Goal: Task Accomplishment & Management: Complete application form

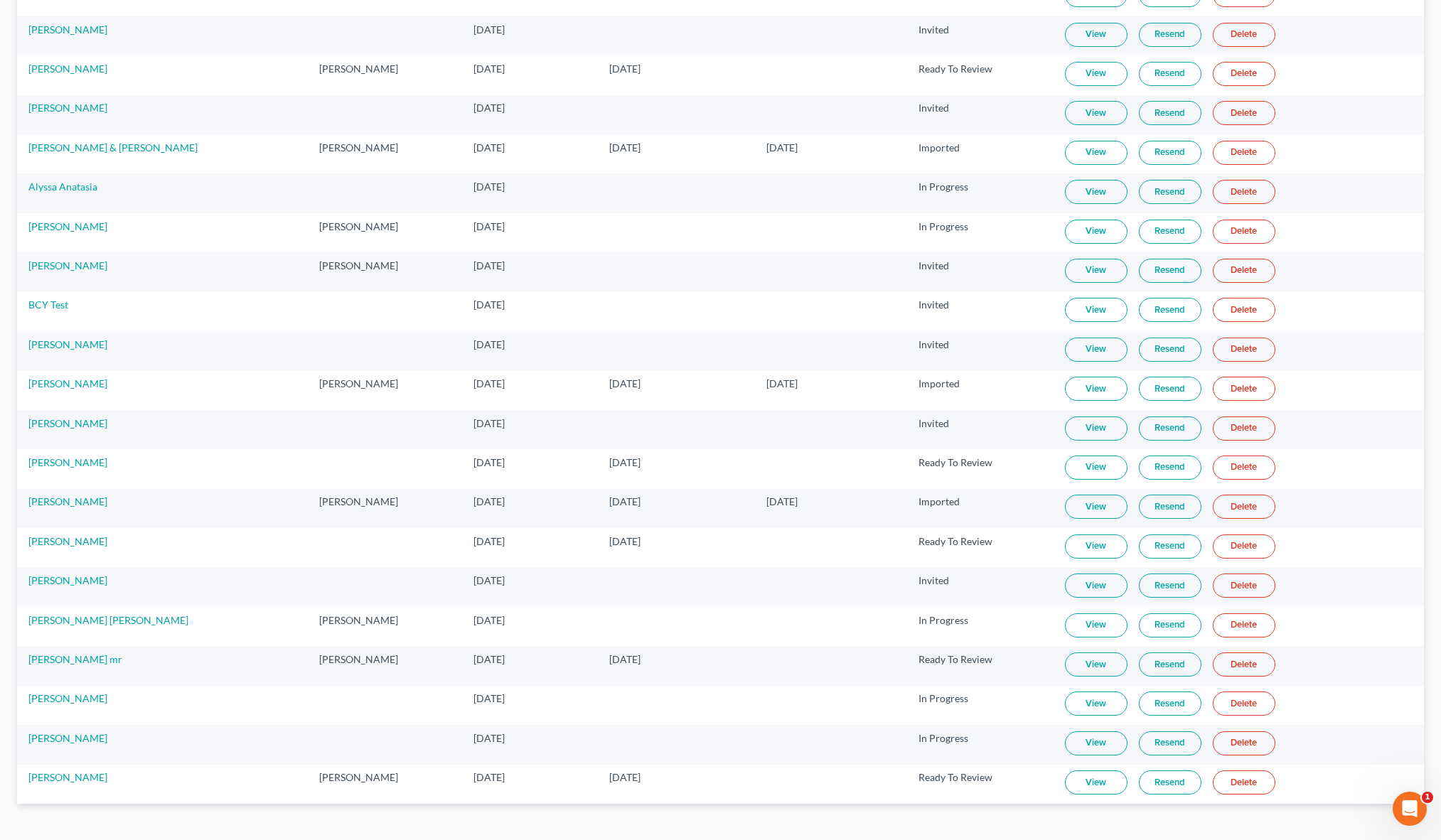
scroll to position [247, 0]
click at [118, 439] on td "Christopher Perry" at bounding box center [162, 431] width 291 height 39
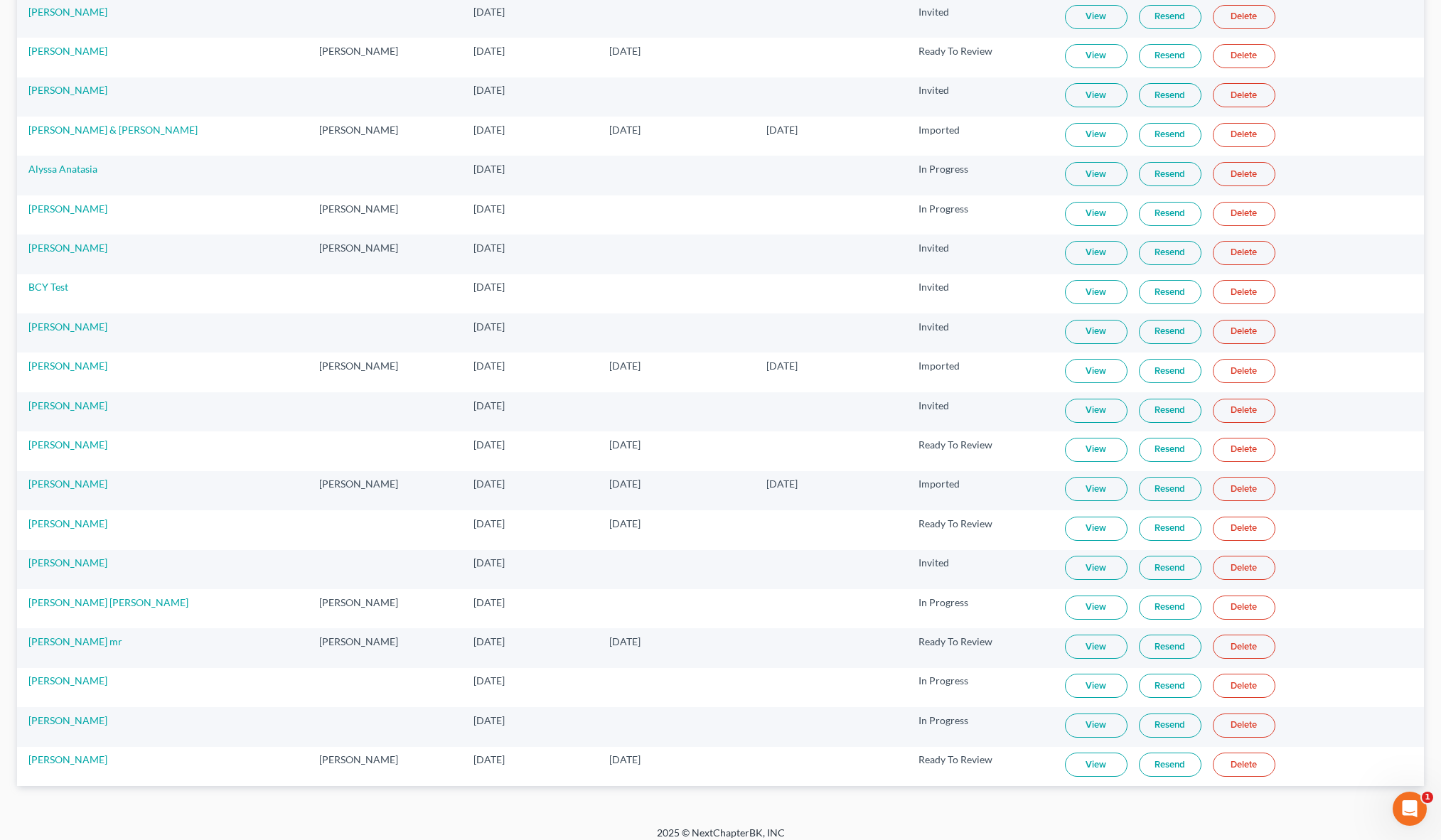
scroll to position [268, 0]
click at [5, 560] on div "MyChapter Client Portal Filter Status Filter... Invited In Progress Ready To Re…" at bounding box center [720, 307] width 1441 height 1035
click at [511, 59] on div "MyChapter Client Portal Filter Status Filter... Invited In Progress Ready To Re…" at bounding box center [720, 307] width 1441 height 1035
click at [606, 93] on td at bounding box center [676, 96] width 157 height 39
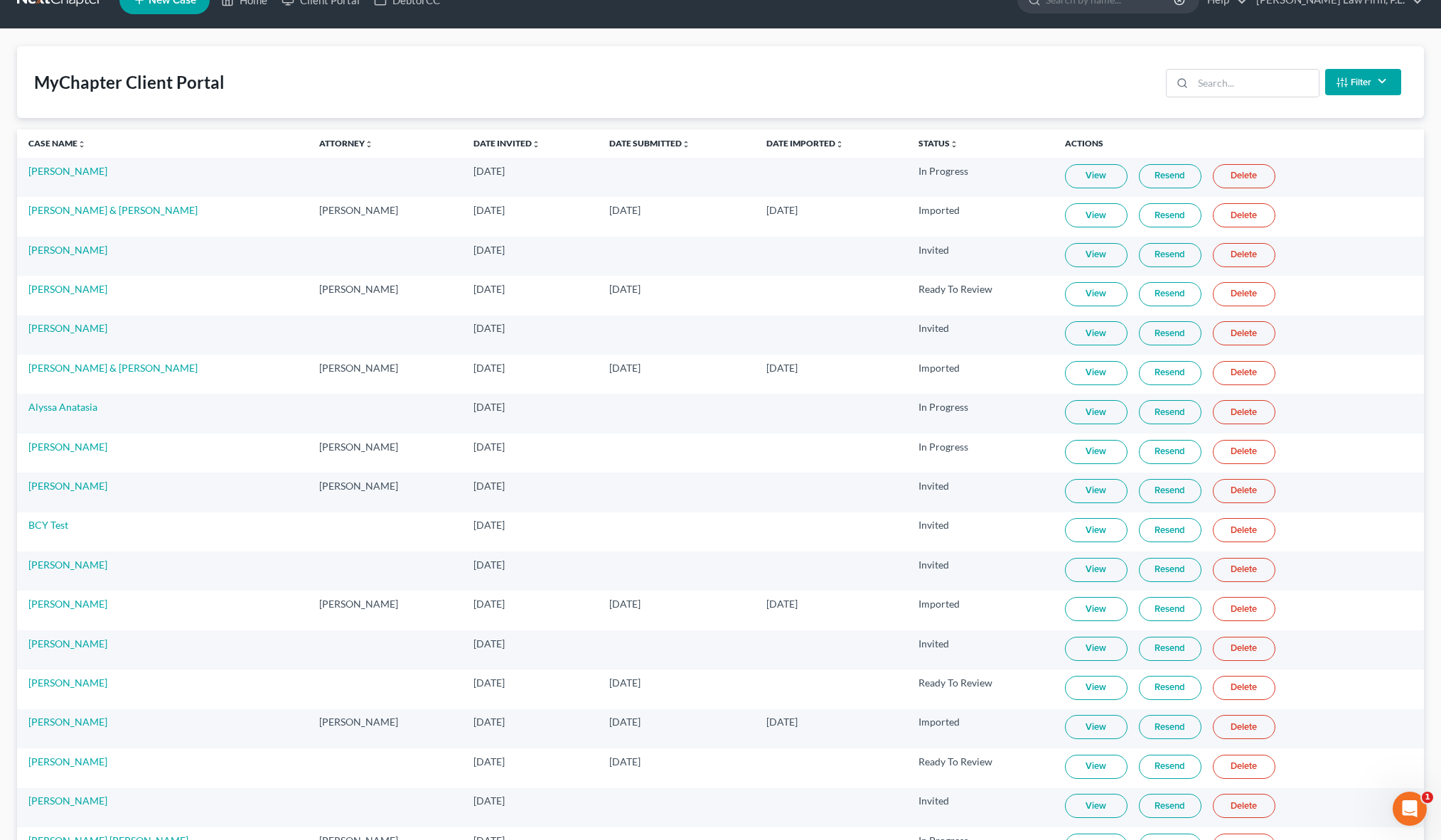
scroll to position [0, 0]
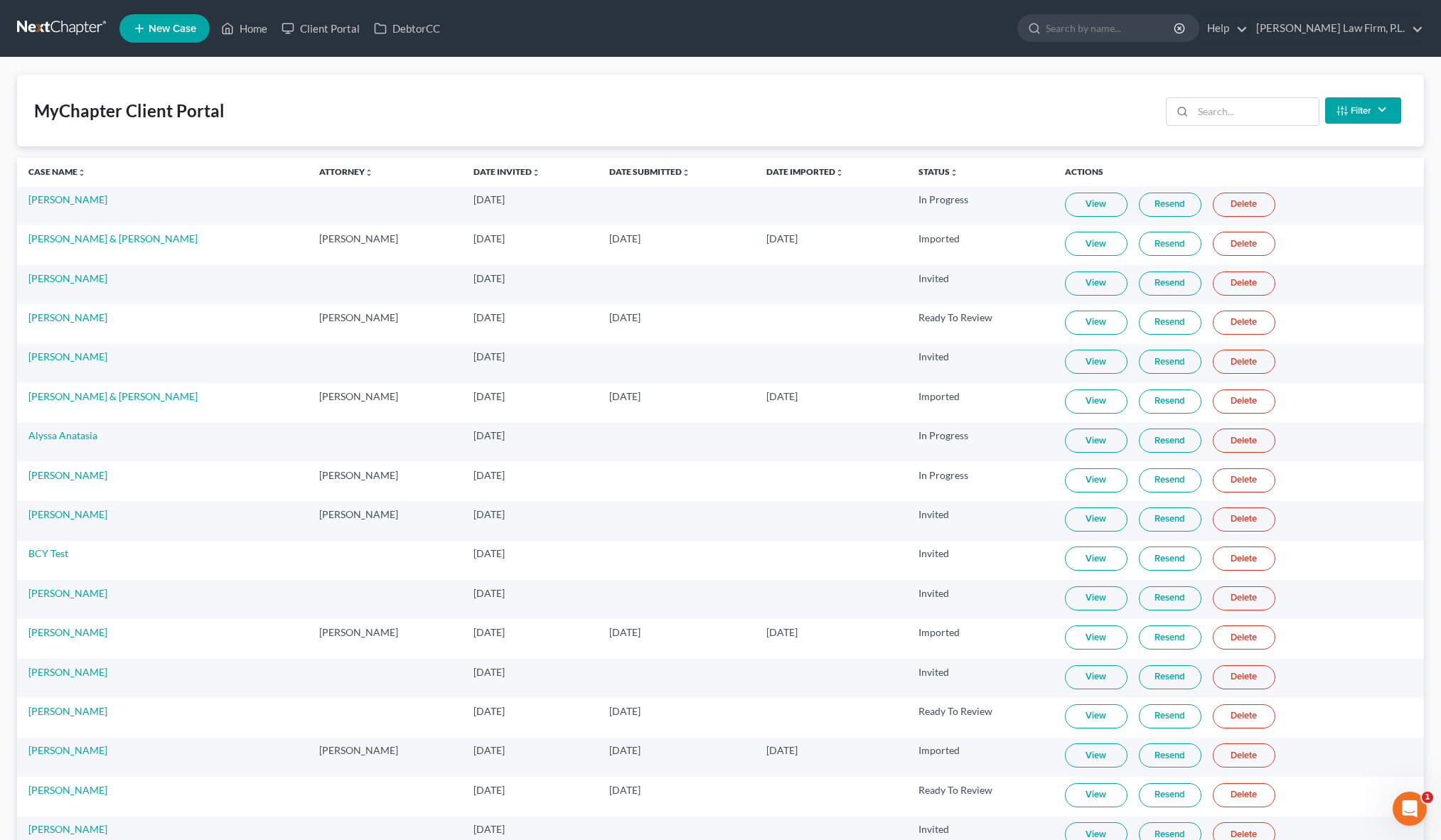
click at [164, 28] on span "New Case" at bounding box center [172, 29] width 47 height 11
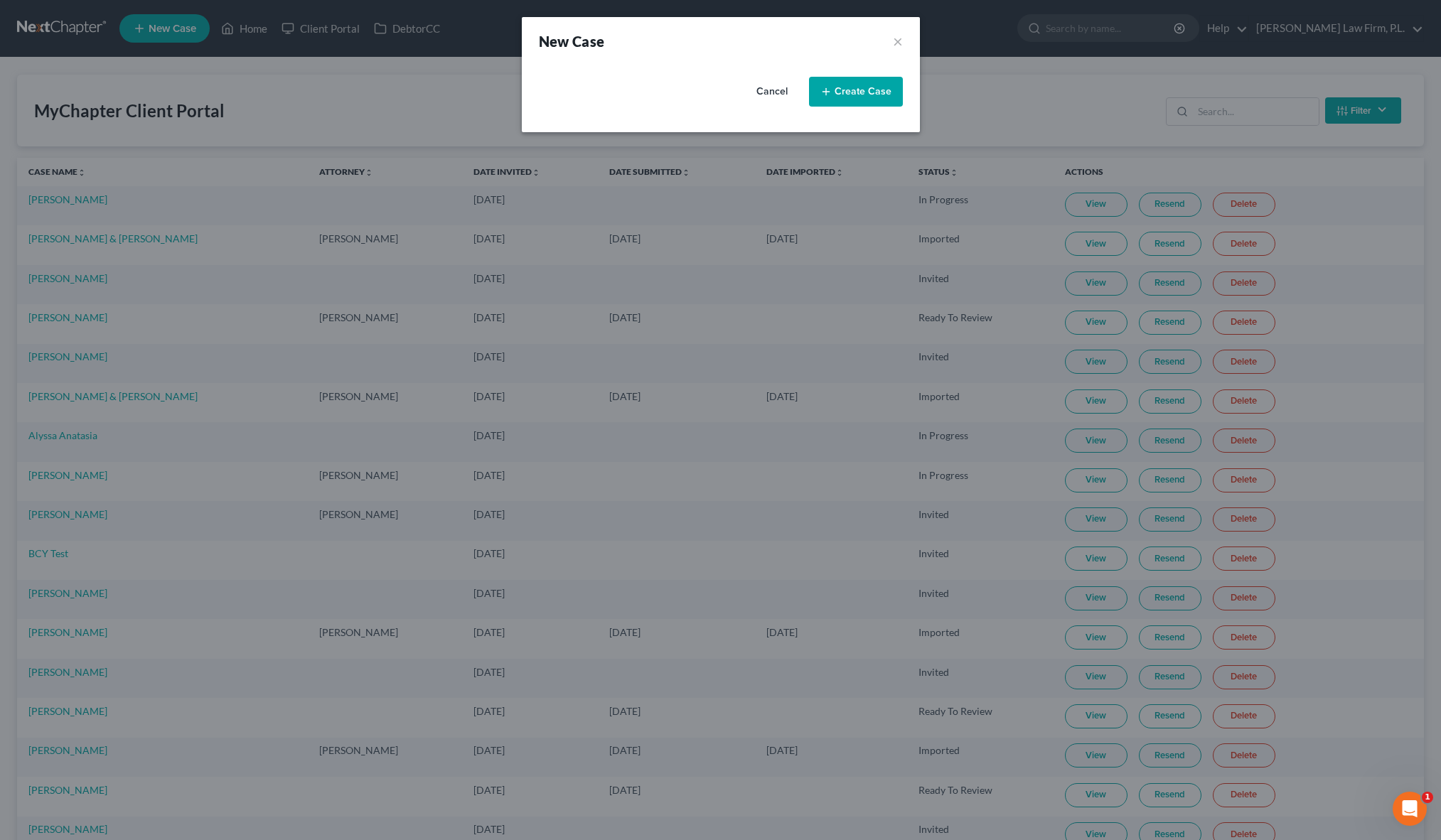
select select "15"
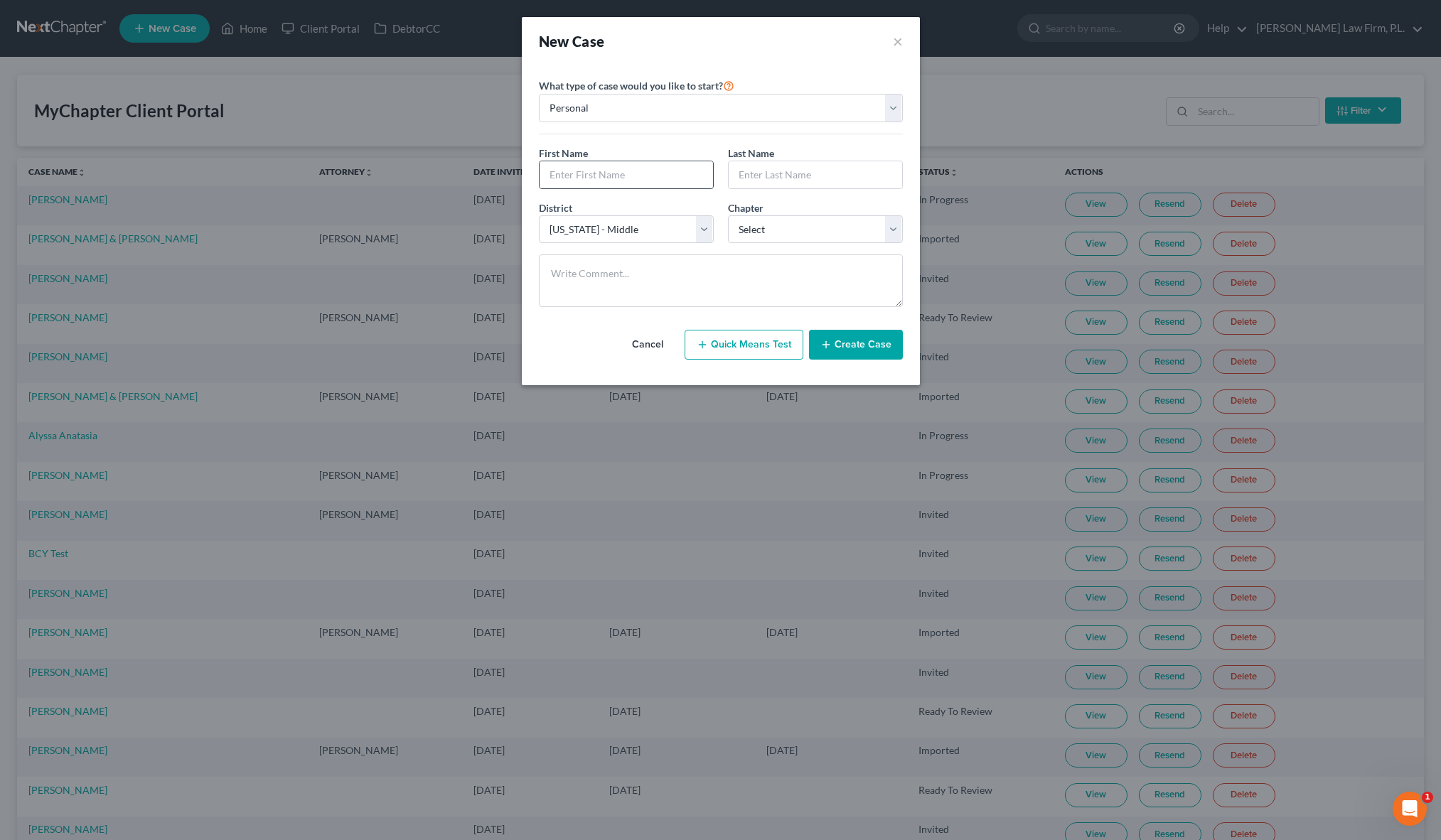
click at [662, 189] on div at bounding box center [625, 174] width 175 height 28
click at [665, 174] on input "text" at bounding box center [626, 174] width 174 height 27
type input "Jeffrey"
type input "Parsons"
click at [801, 217] on select "Select 7 11 12 13" at bounding box center [815, 230] width 175 height 28
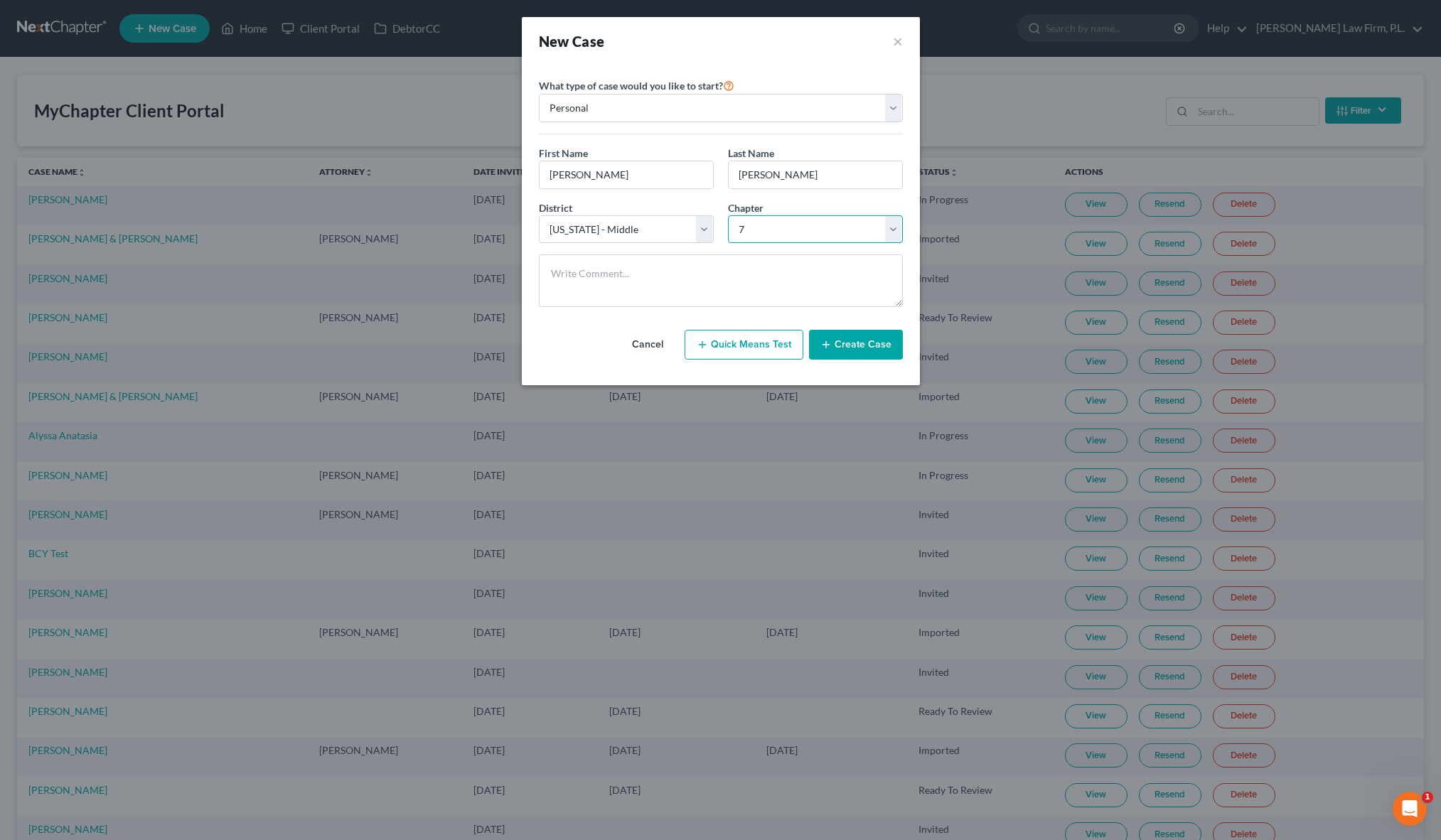
click at [728, 216] on select "Select 7 11 12 13" at bounding box center [815, 230] width 175 height 28
click at [722, 268] on textarea at bounding box center [720, 281] width 364 height 53
click at [779, 232] on select "Select 7 11 12 13" at bounding box center [815, 230] width 175 height 28
select select "3"
click at [728, 216] on select "Select 7 11 12 13" at bounding box center [815, 230] width 175 height 28
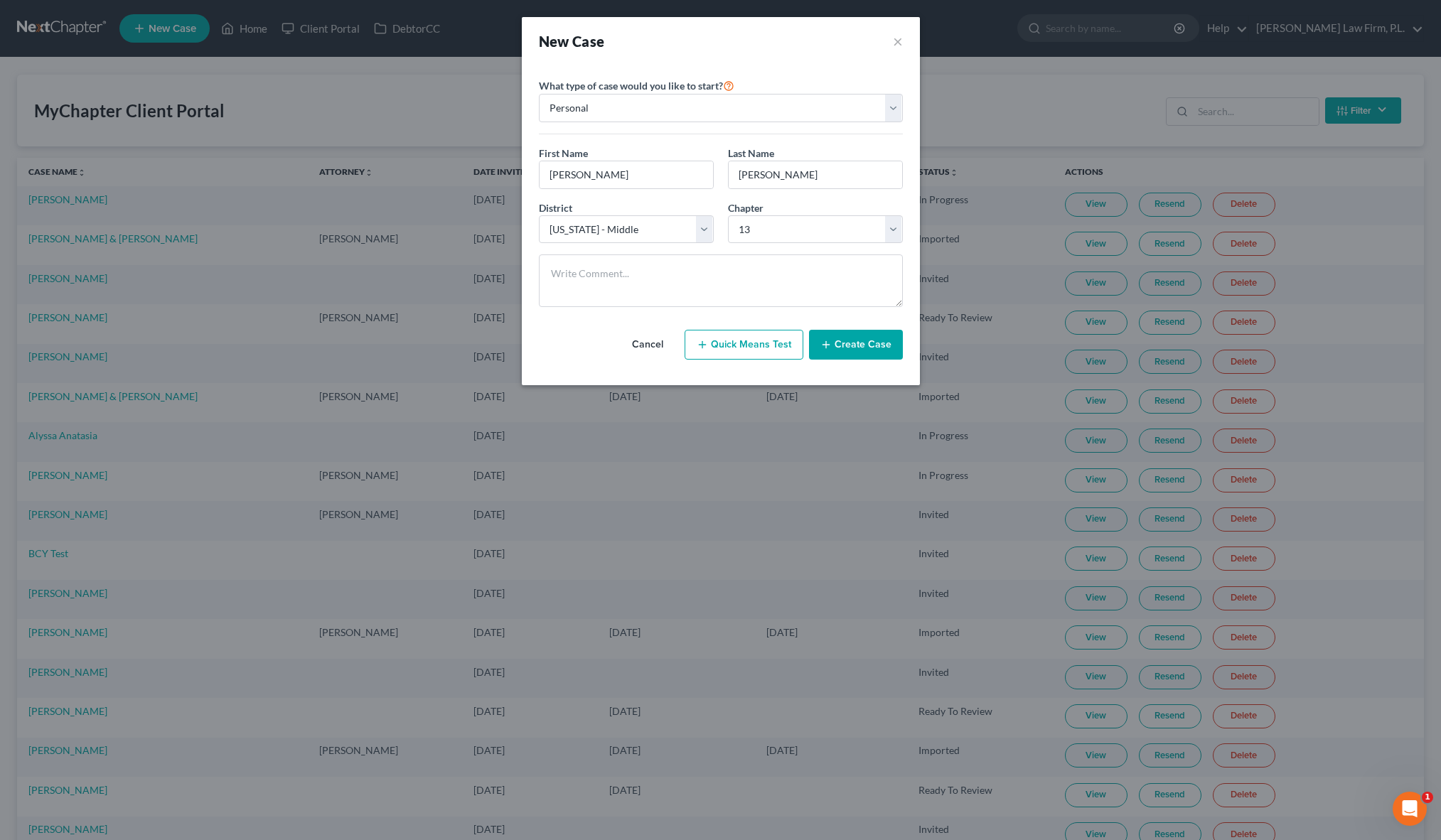
click at [867, 350] on button "Create Case" at bounding box center [855, 345] width 94 height 30
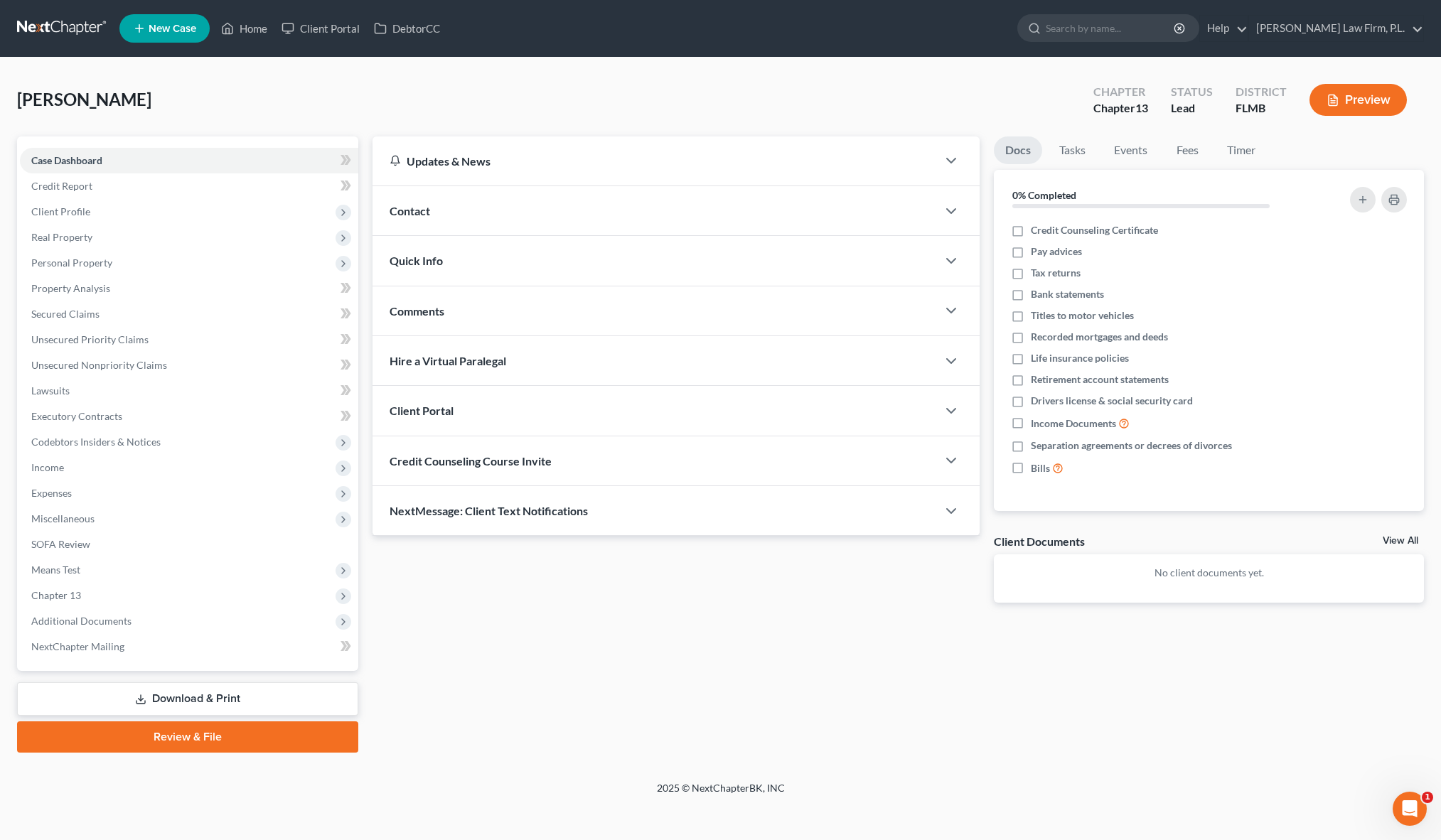
click at [364, 374] on div "Case Dashboard Payments Invoices Payments Payments Credit Report Client Profile" at bounding box center [187, 445] width 355 height 616
click at [182, 210] on span "Client Profile" at bounding box center [189, 211] width 339 height 25
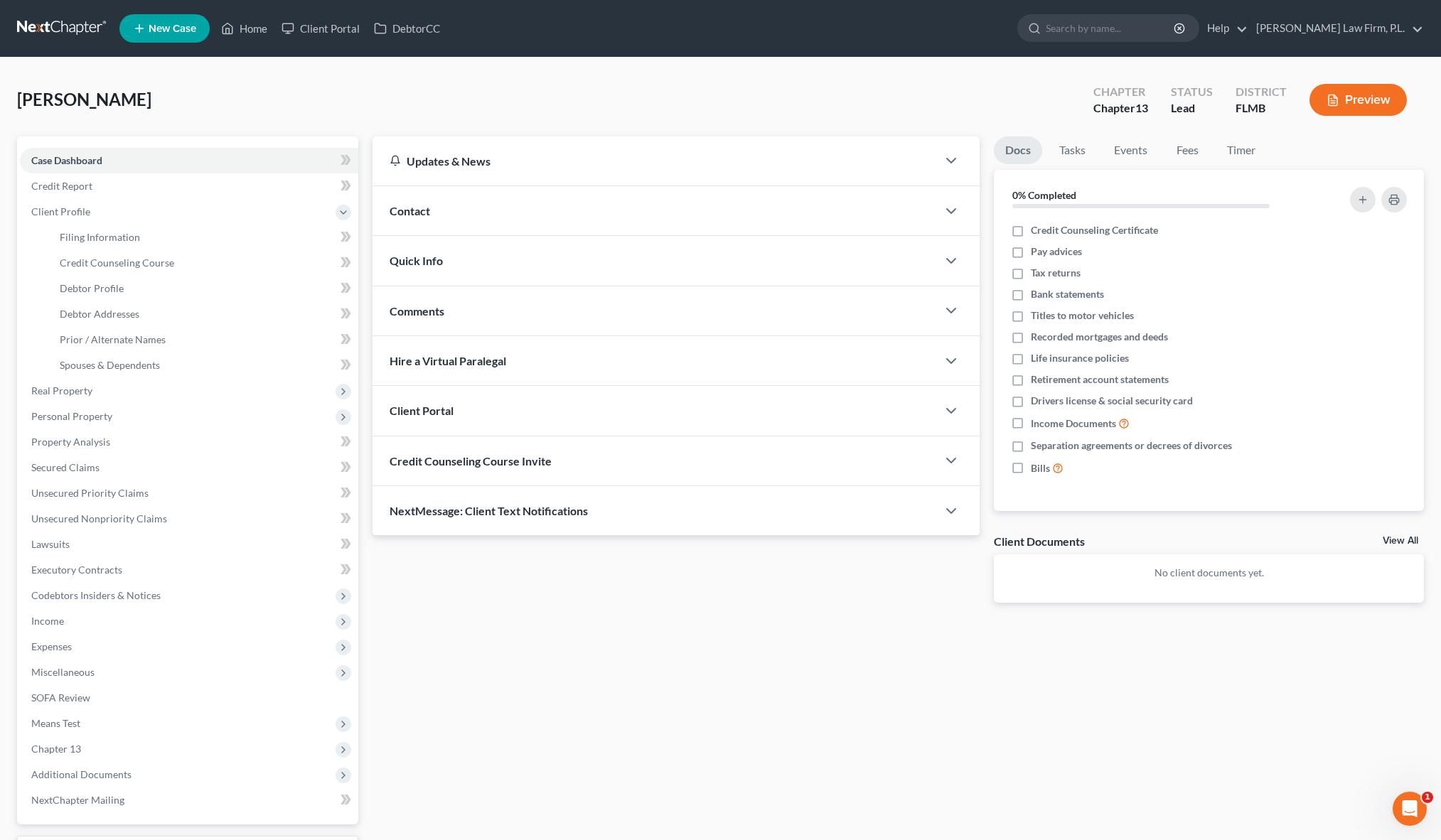
click at [368, 333] on div "Updates & News × District Notes Take a look at NextChapter's District Notes to …" at bounding box center [676, 381] width 622 height 489
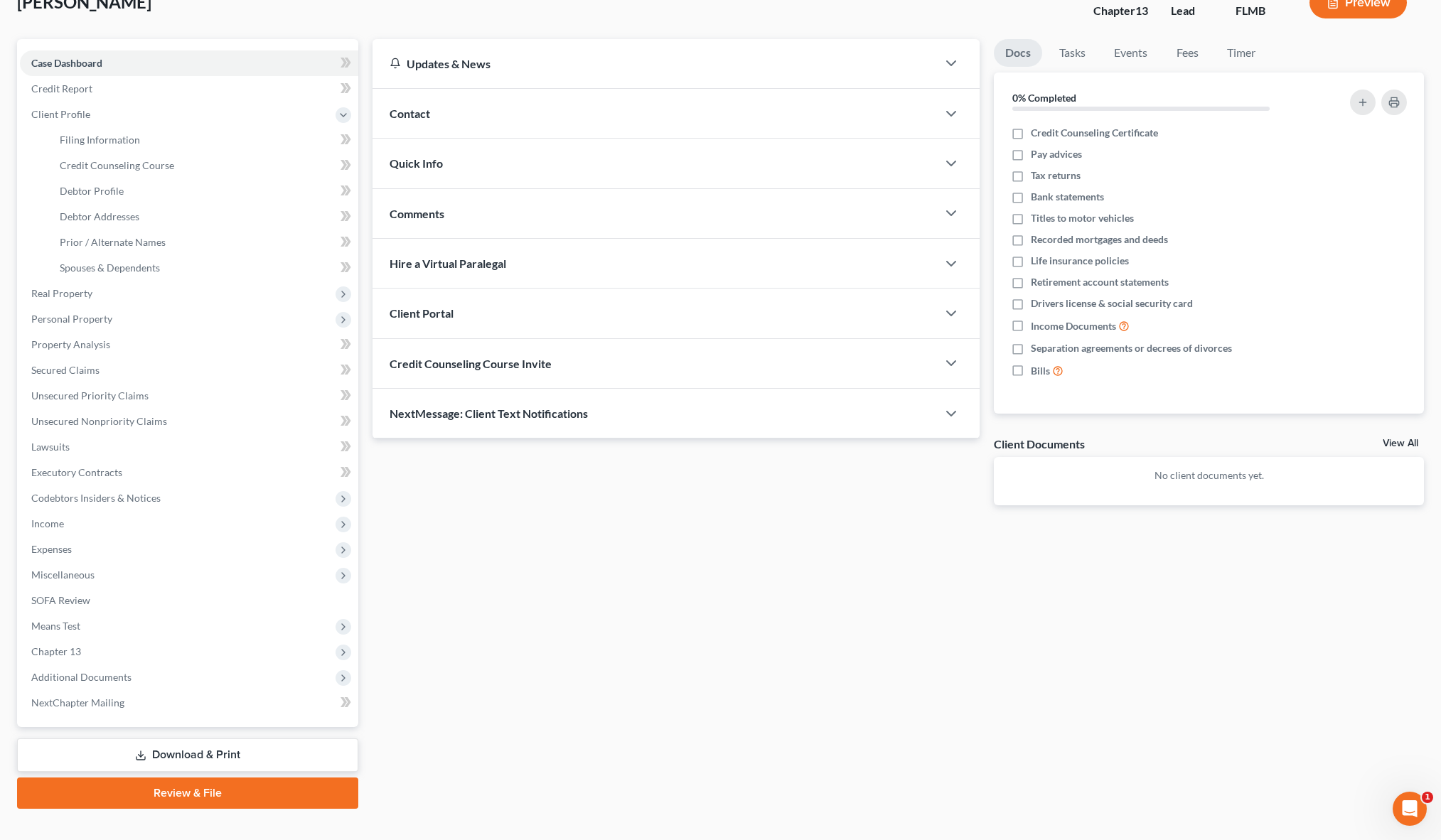
scroll to position [120, 0]
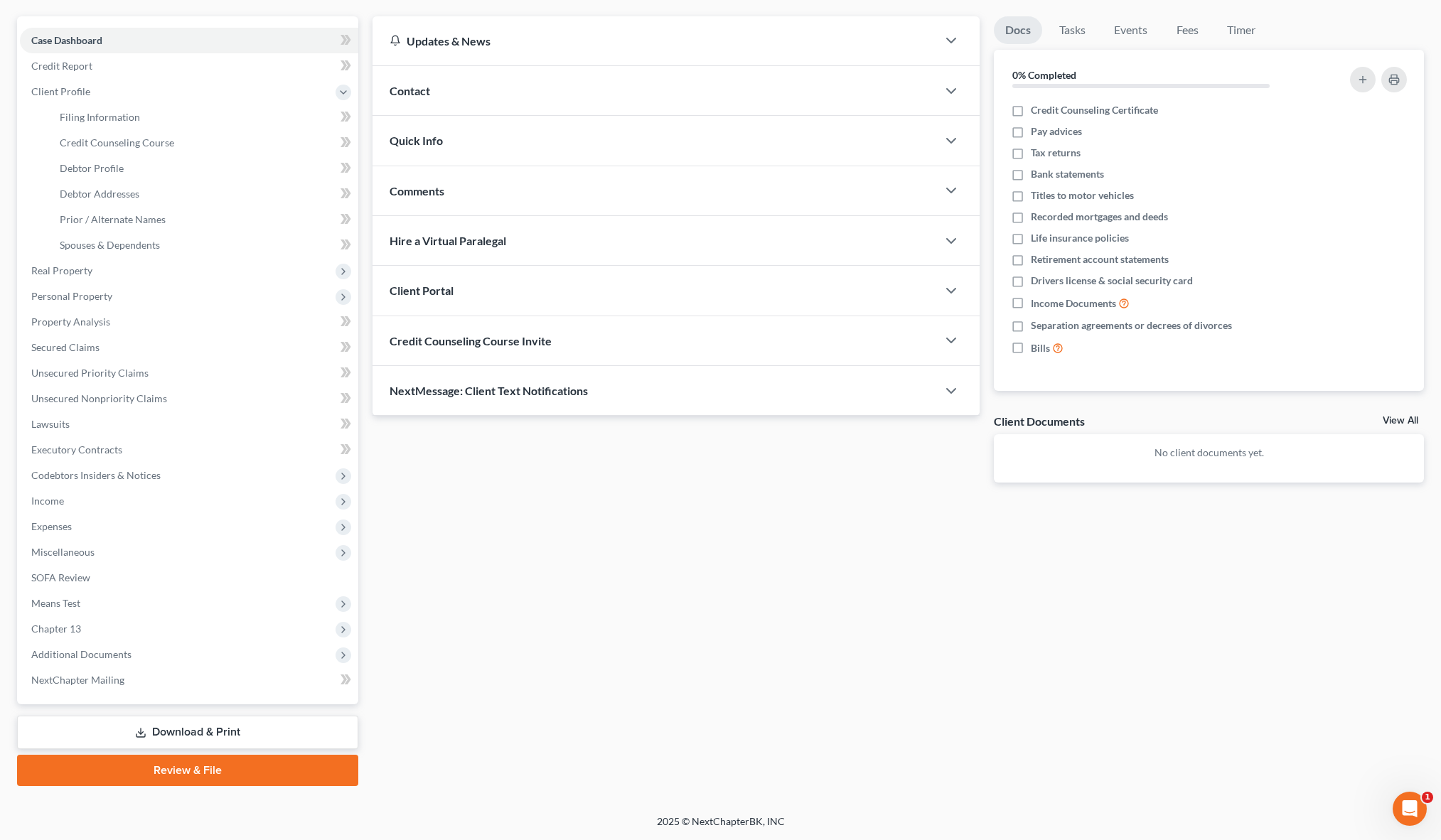
click at [368, 333] on div "Updates & News × District Notes Take a look at NextChapter's District Notes to …" at bounding box center [676, 261] width 622 height 489
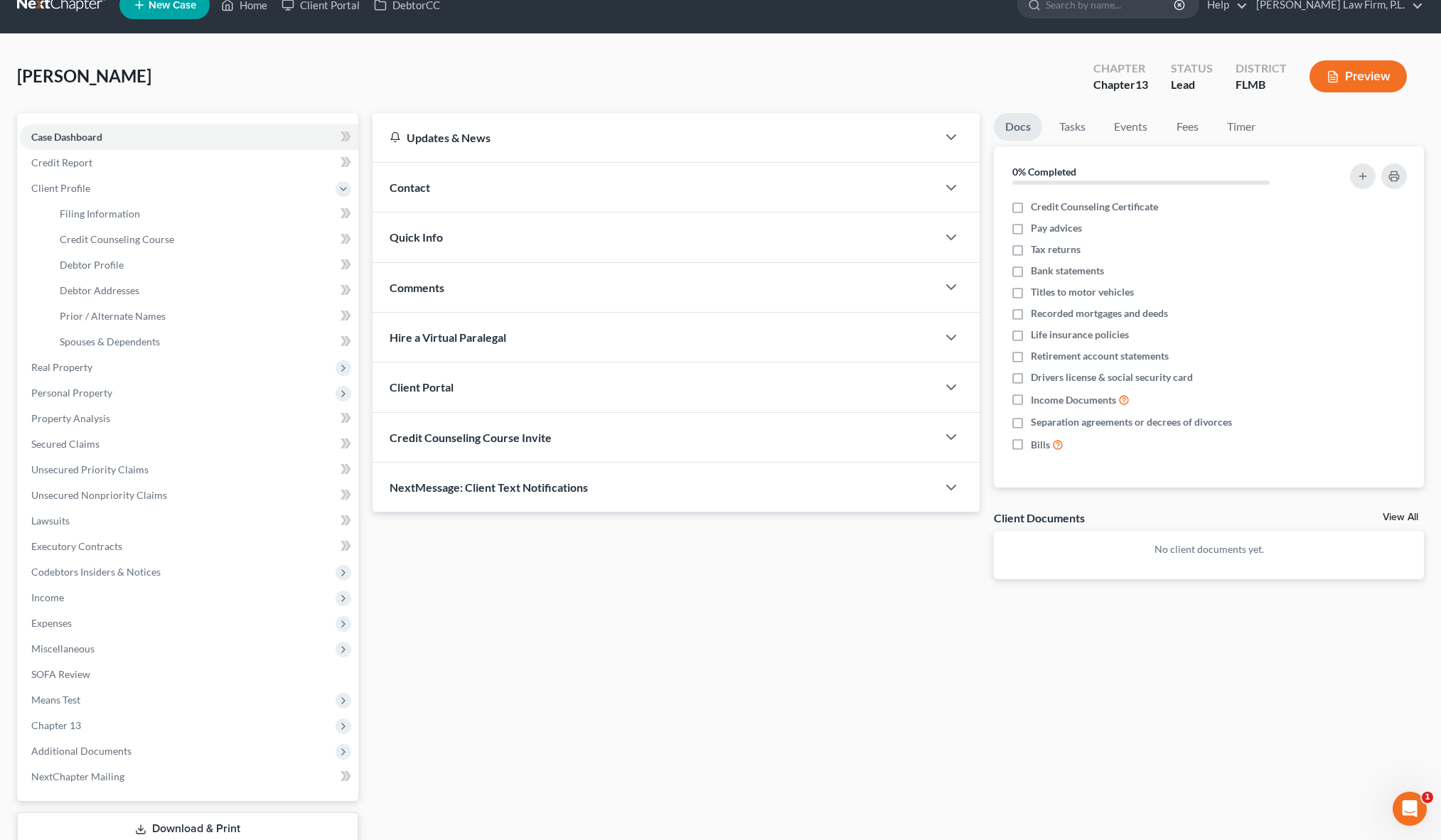
scroll to position [0, 0]
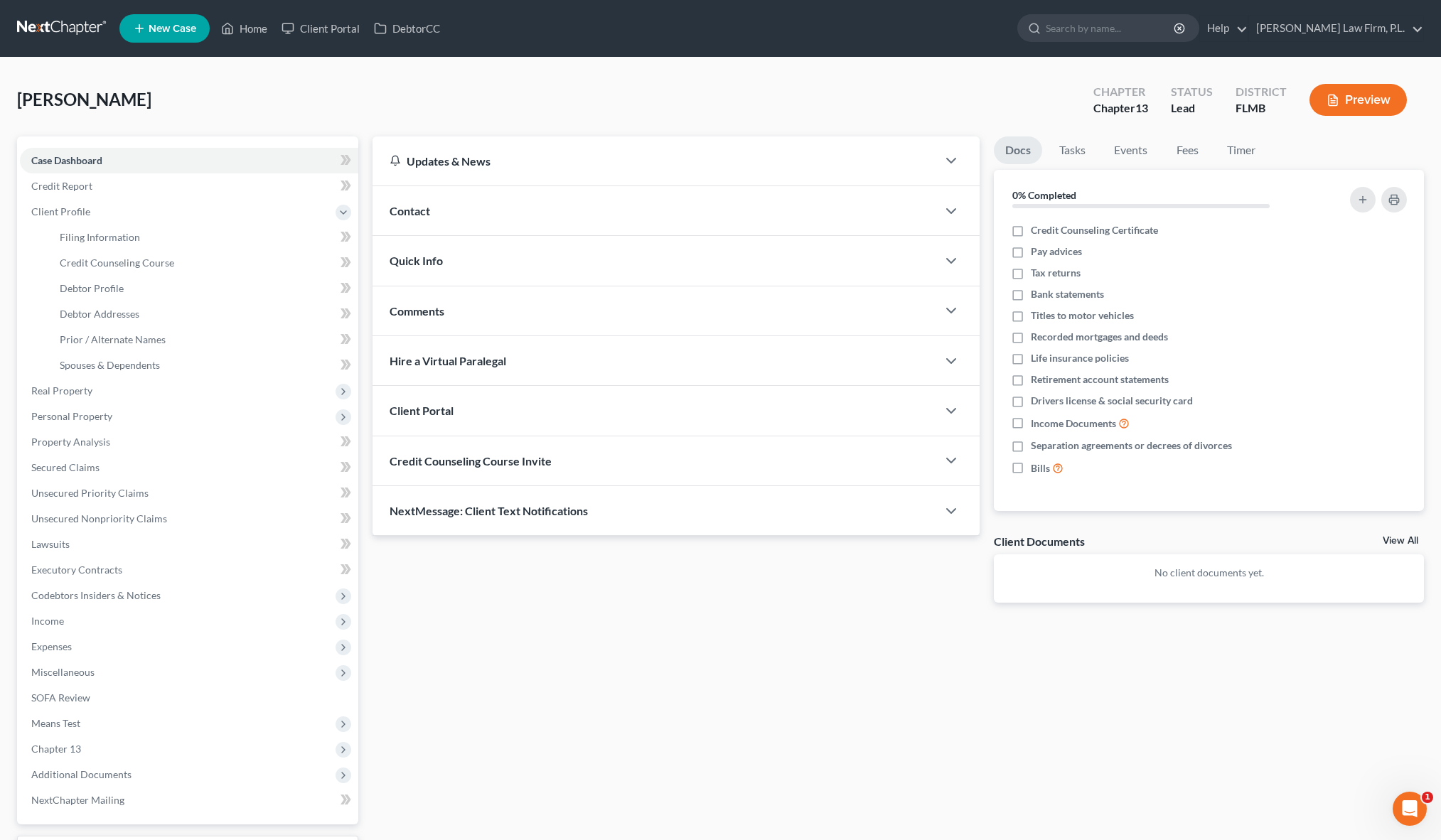
click at [367, 431] on div "Updates & News × District Notes Take a look at NextChapter's District Notes to …" at bounding box center [676, 381] width 622 height 489
click at [369, 320] on div "Updates & News × District Notes Take a look at NextChapter's District Notes to …" at bounding box center [676, 381] width 622 height 489
click at [334, 28] on link "Client Portal" at bounding box center [320, 28] width 92 height 25
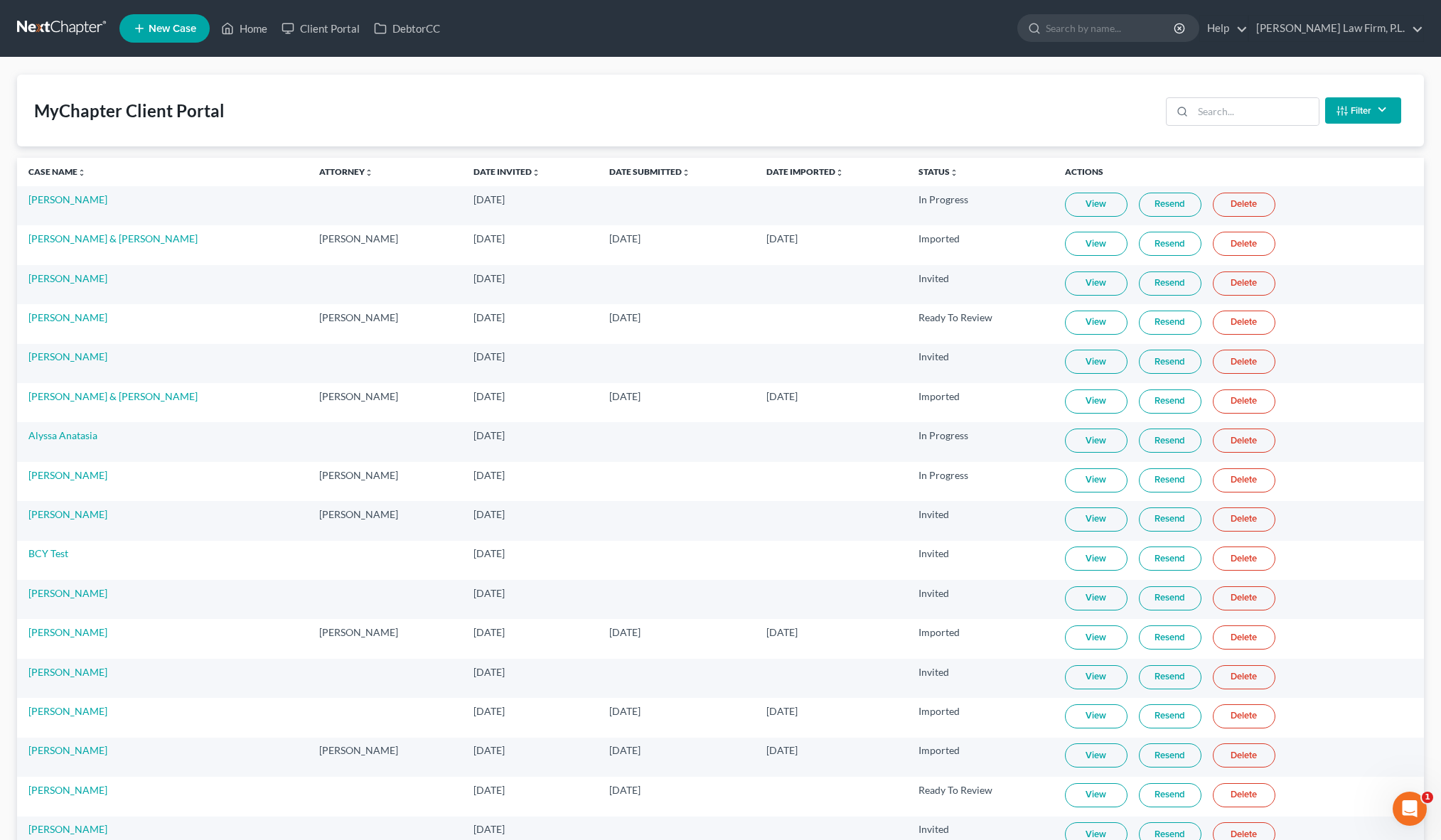
click at [169, 39] on link "New Case" at bounding box center [164, 28] width 90 height 28
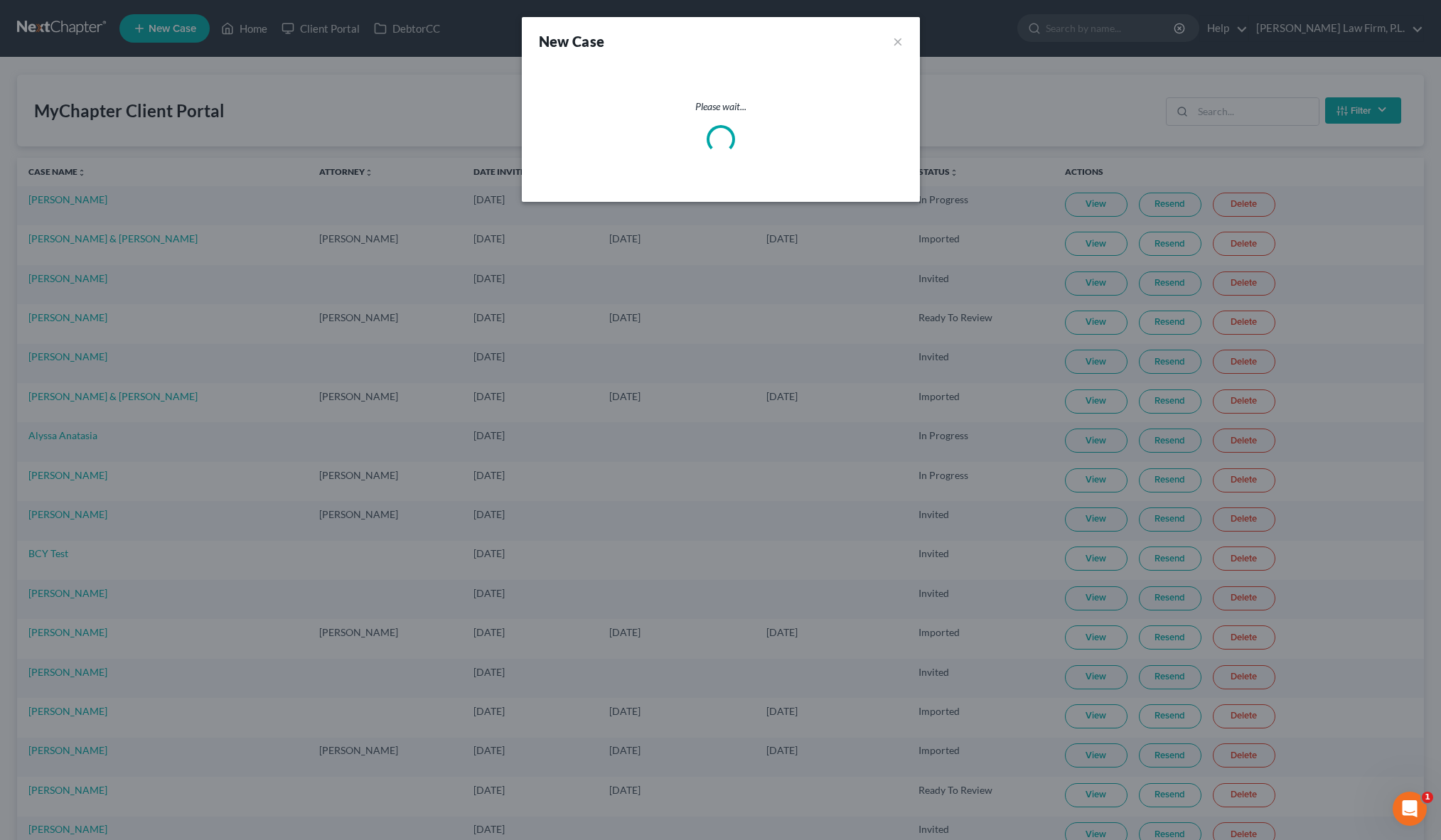
select select "15"
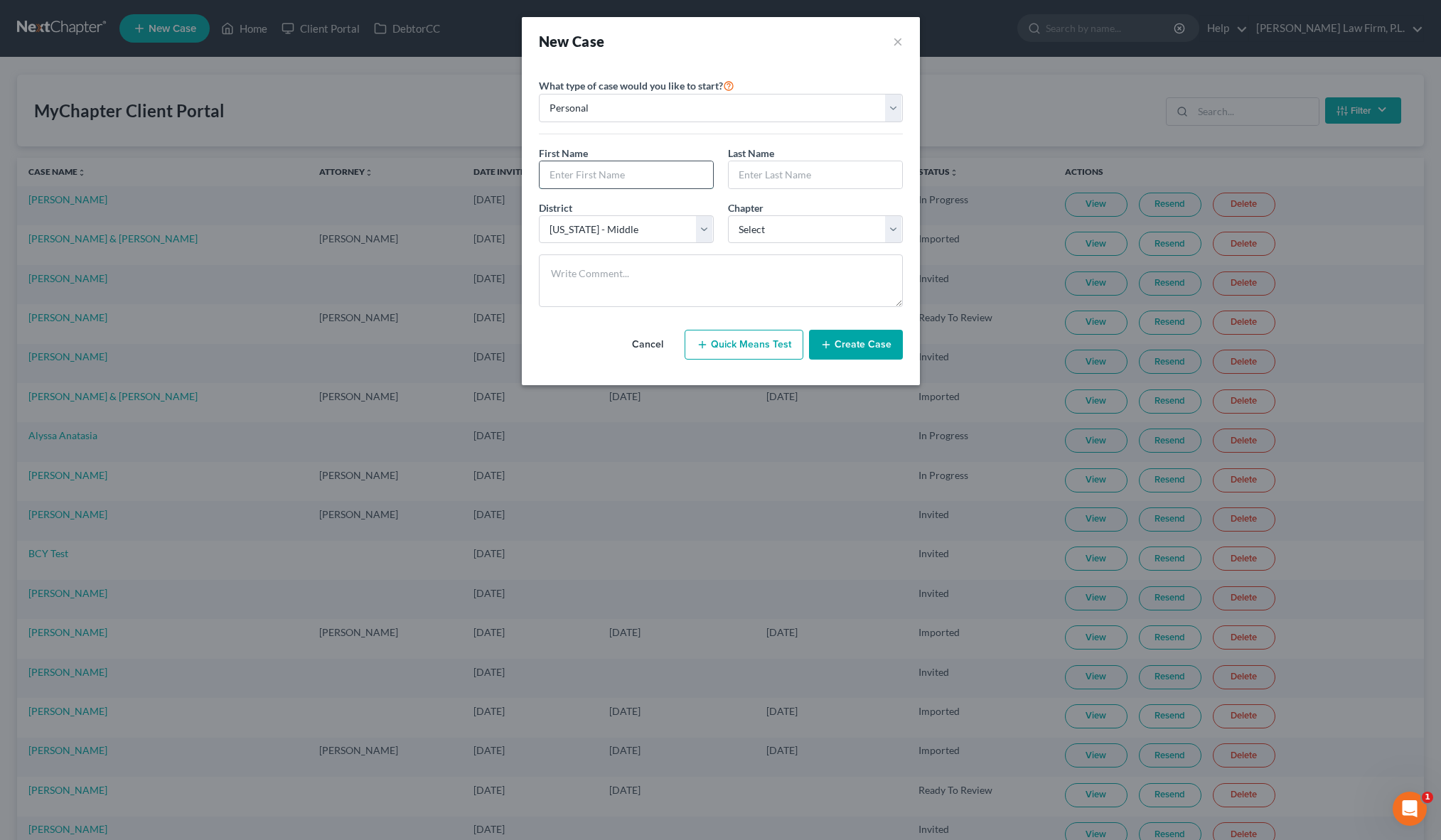
click at [603, 186] on input "text" at bounding box center [626, 174] width 174 height 27
type input "Jeffrey"
type input "Parsons"
click at [795, 227] on select "Select 7 11 12 13" at bounding box center [815, 230] width 175 height 28
select select "3"
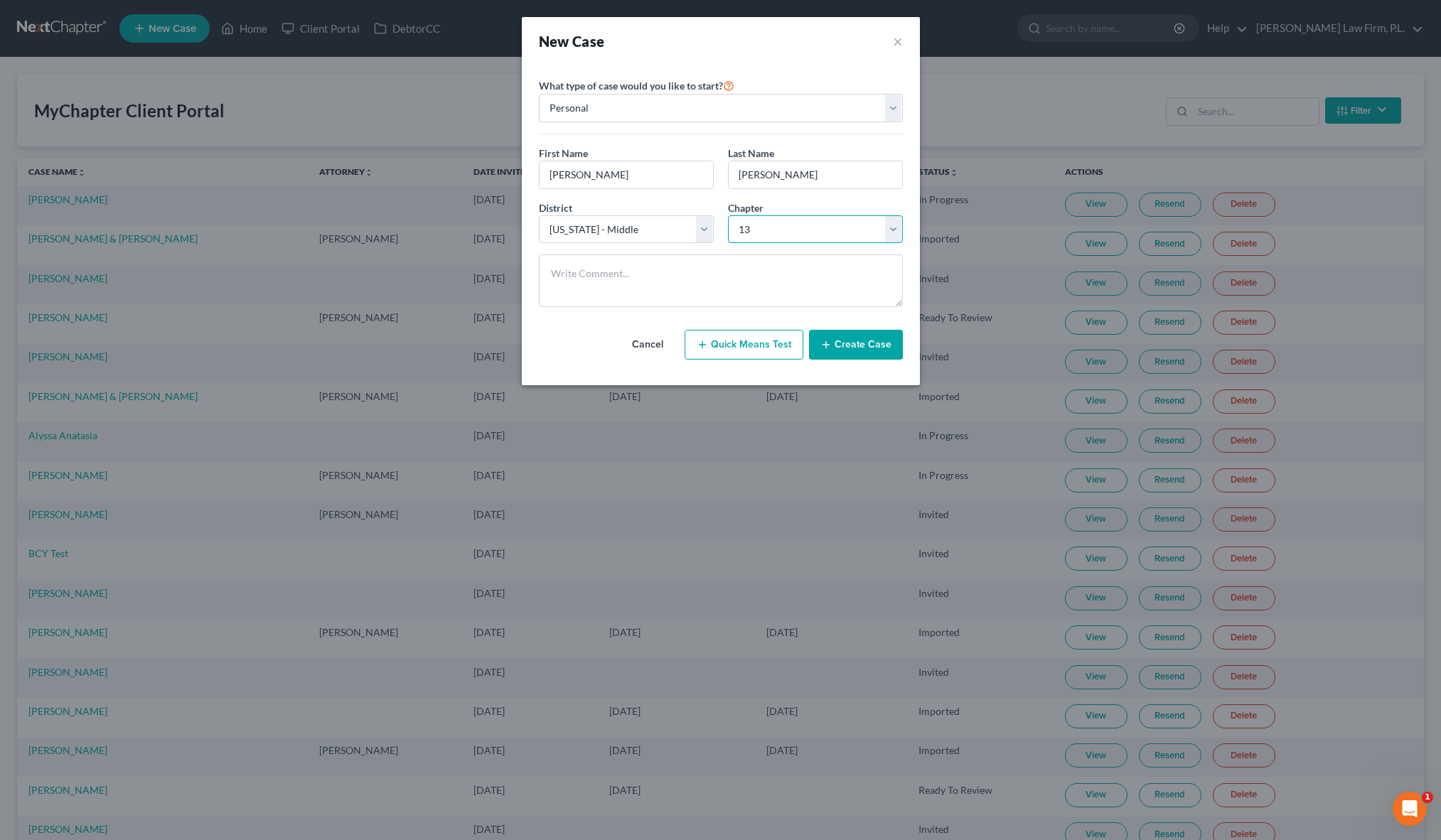
click at [728, 216] on select "Select 7 11 12 13" at bounding box center [815, 230] width 175 height 28
click at [730, 276] on textarea at bounding box center [720, 281] width 364 height 53
click at [893, 39] on button "×" at bounding box center [897, 41] width 10 height 20
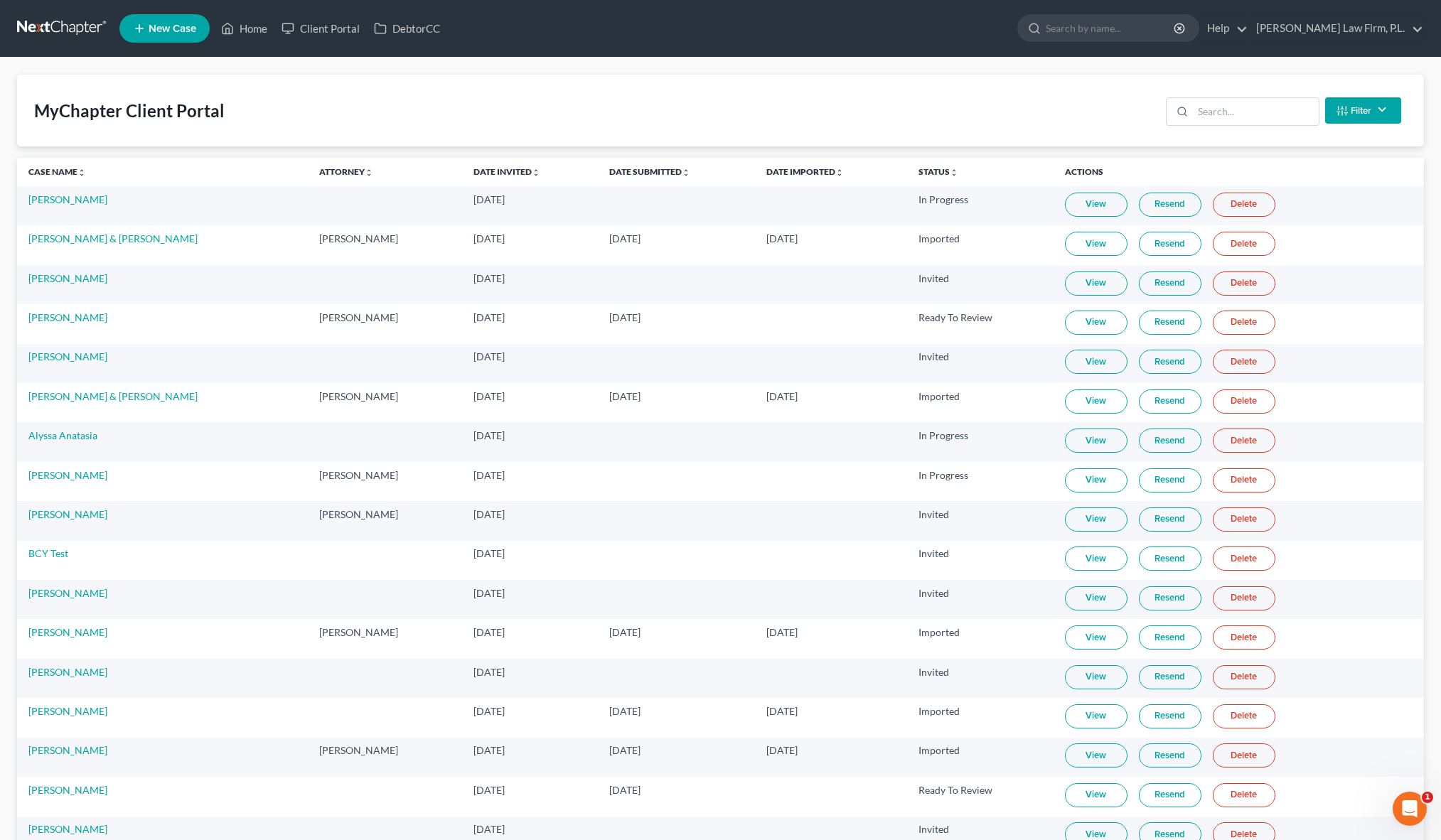
click at [168, 35] on link "New Case" at bounding box center [164, 28] width 90 height 28
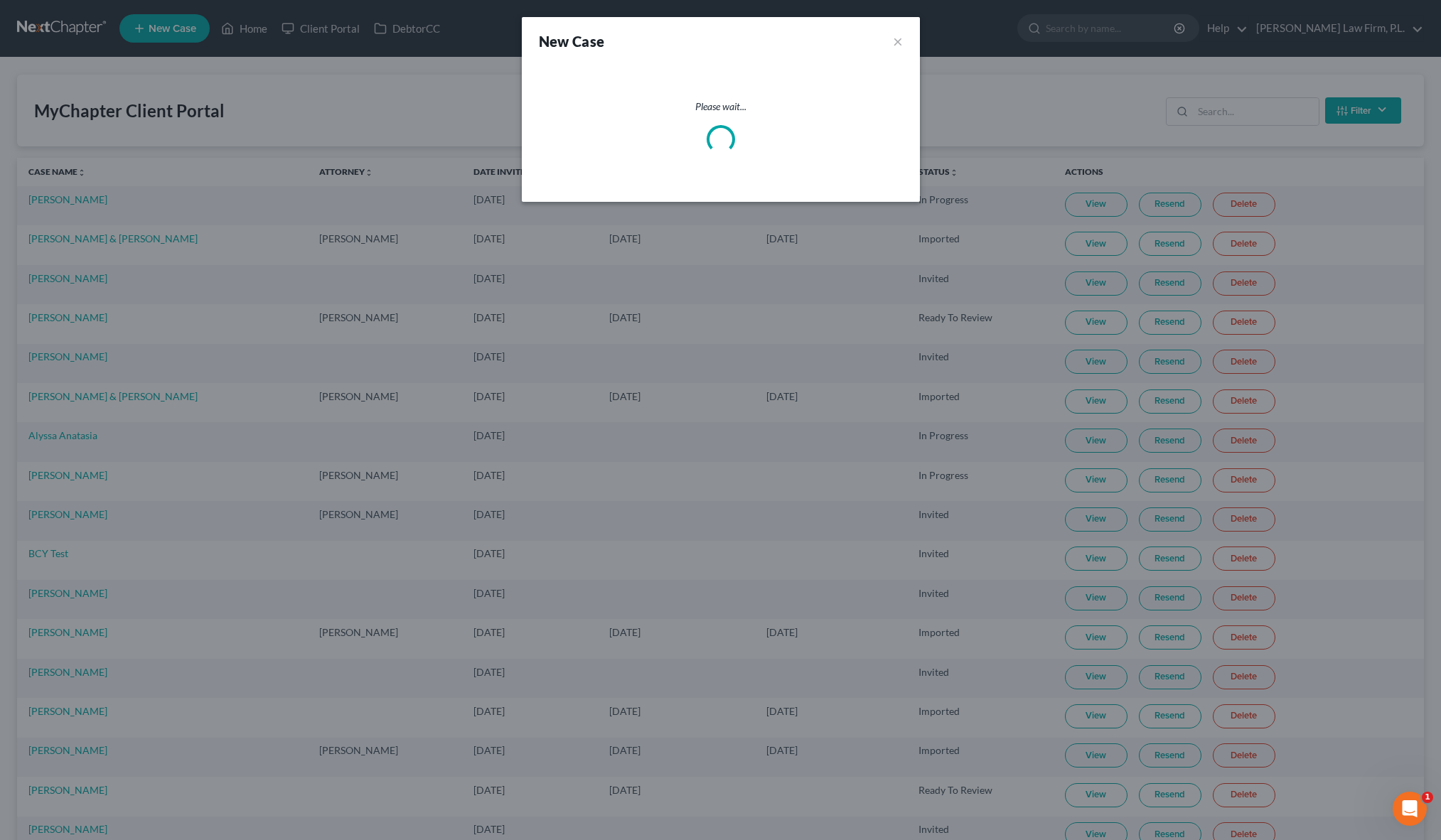
select select "15"
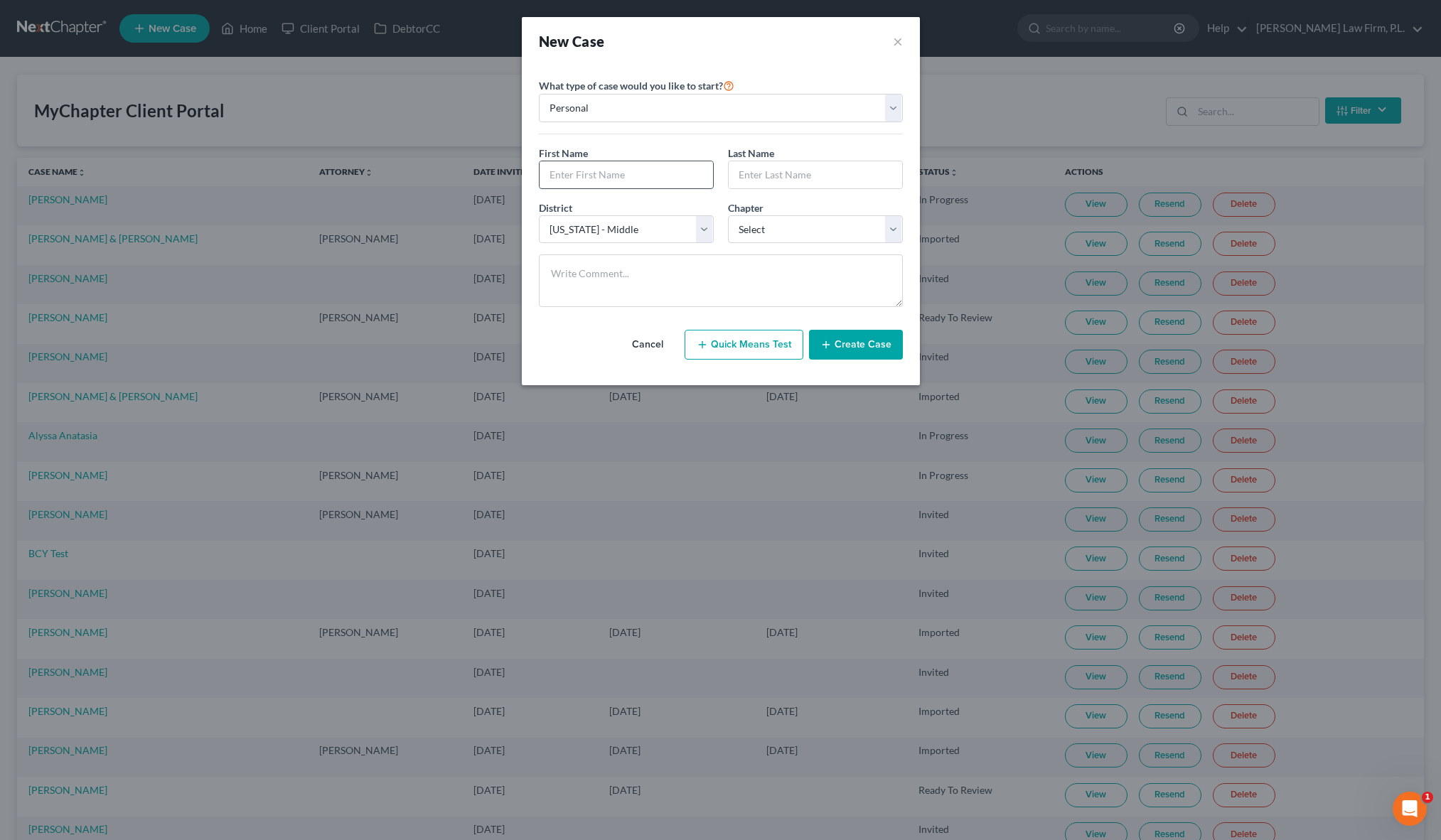
click at [661, 186] on input "text" at bounding box center [626, 174] width 174 height 27
type input "Jeffrey"
type input "Parsons"
click at [799, 230] on select "Select 7 11 12 13" at bounding box center [815, 230] width 175 height 28
select select "3"
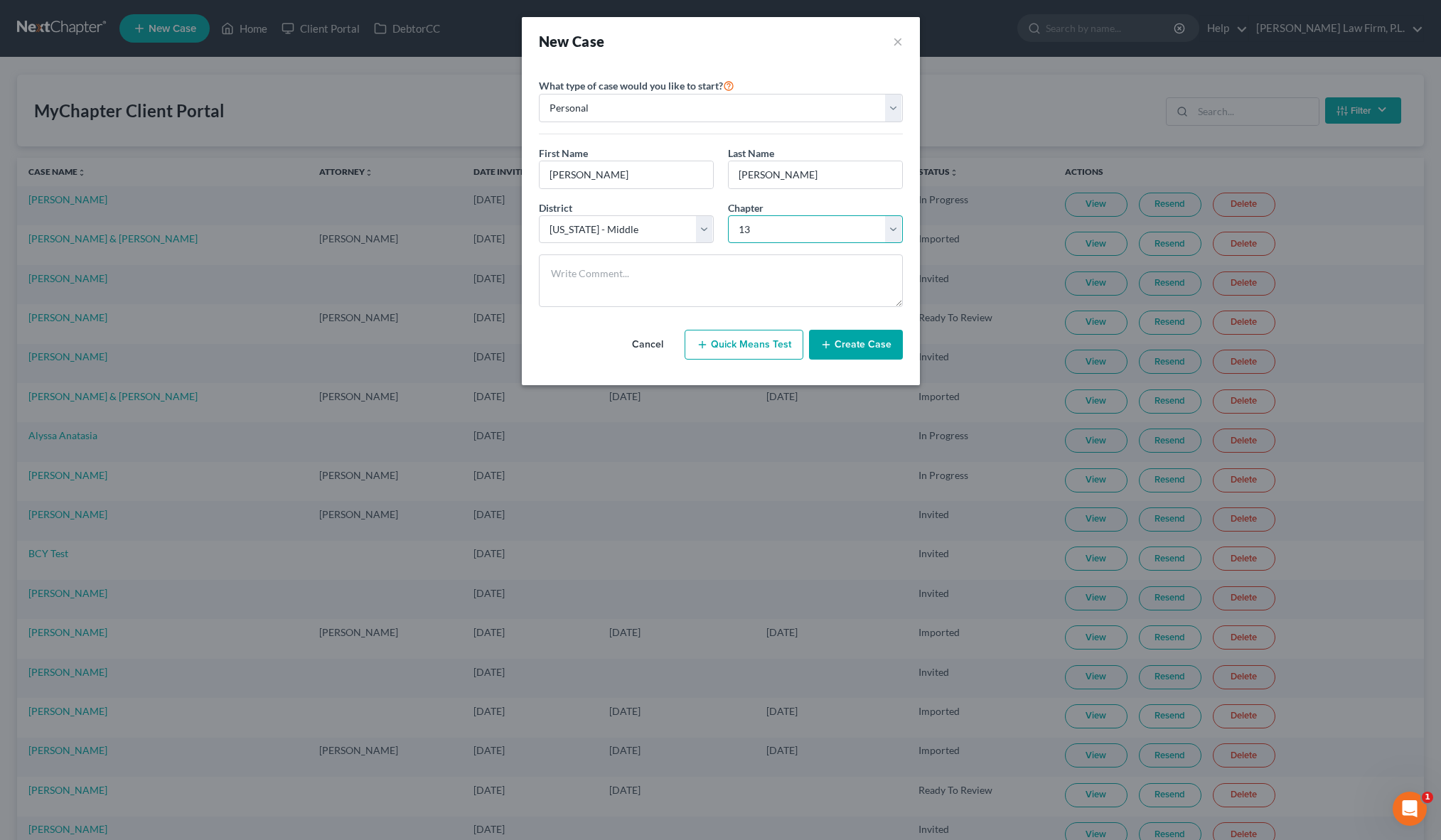
click at [728, 216] on select "Select 7 11 12 13" at bounding box center [815, 230] width 175 height 28
click at [688, 271] on textarea at bounding box center [720, 281] width 364 height 53
click at [829, 63] on div "New Case ×" at bounding box center [721, 40] width 398 height 48
click at [761, 54] on div "New Case ×" at bounding box center [721, 40] width 398 height 48
click at [716, 189] on div "First Name * Jeffrey Last Name * Parsons" at bounding box center [720, 173] width 378 height 54
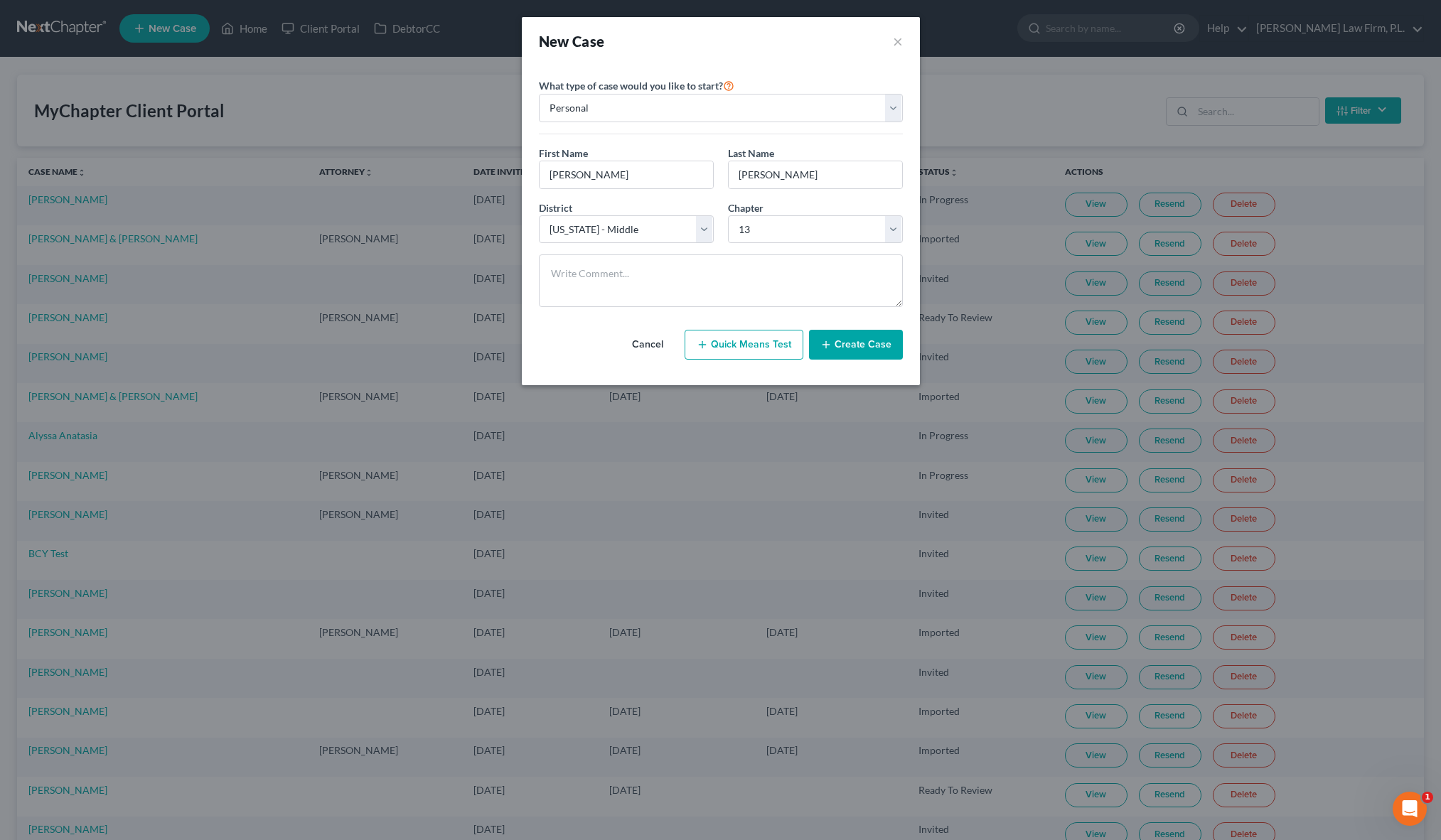
click at [719, 192] on div "First Name * Jeffrey Last Name * Parsons" at bounding box center [720, 173] width 378 height 54
click at [724, 205] on div "Chapter * Select 7 11 12 13" at bounding box center [816, 222] width 189 height 43
click at [899, 132] on div "What type of case would you like to start? Personal Business" at bounding box center [720, 106] width 364 height 58
click at [901, 139] on div "What type of case would you like to start? Personal Business First Name * Jeffr…" at bounding box center [720, 198] width 364 height 242
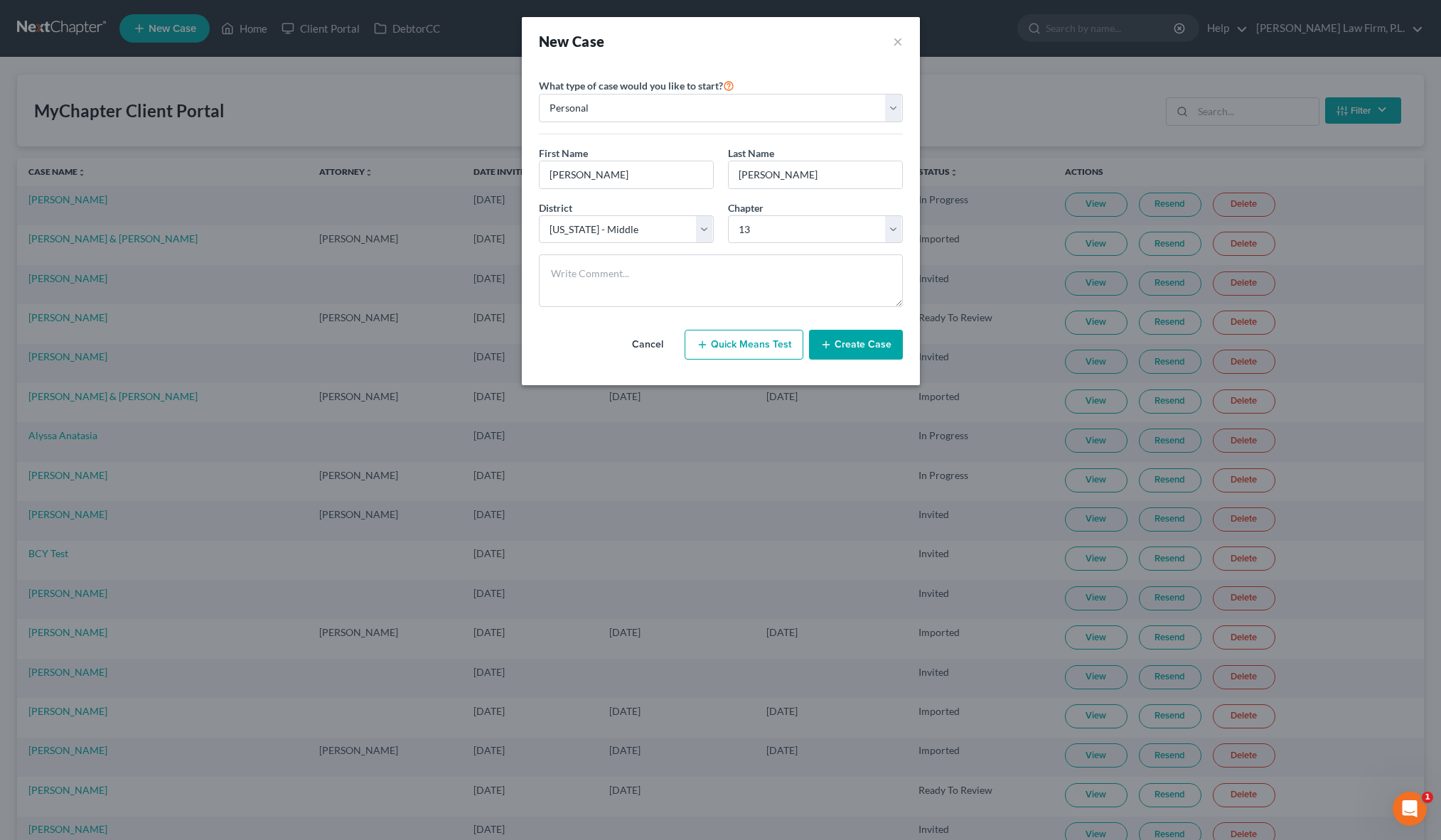
click at [718, 190] on div "First Name * Jeffrey Last Name * Parsons" at bounding box center [720, 173] width 378 height 54
click at [614, 328] on div "Cancel Quick Means Test Create Case" at bounding box center [720, 345] width 364 height 53
click at [865, 354] on button "Create Case" at bounding box center [855, 345] width 94 height 30
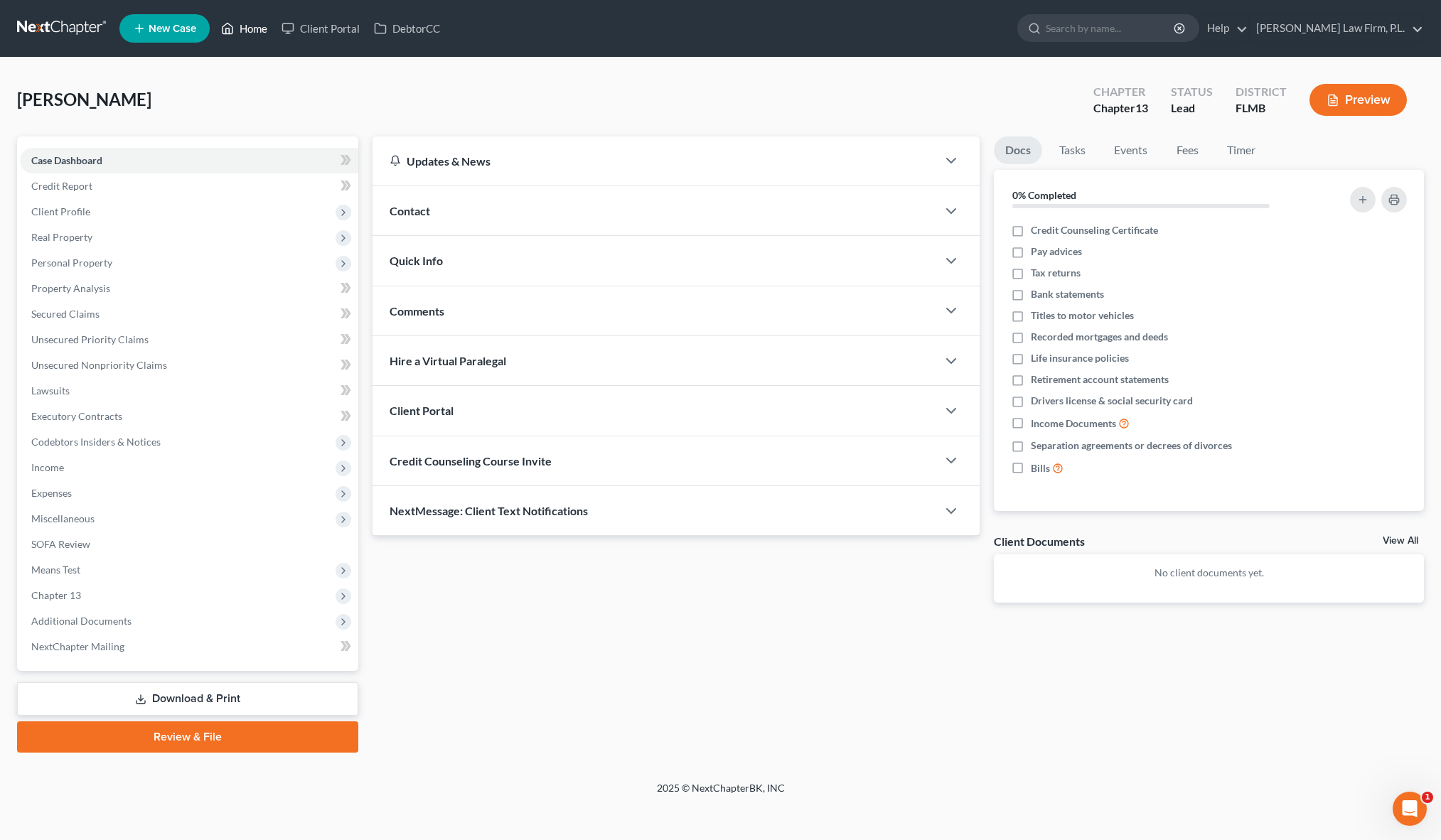
click at [252, 40] on ul "New Case Home Client Portal DebtorCC - No Result - See all results Or Press Ent…" at bounding box center [771, 28] width 1304 height 37
click at [257, 25] on link "Home" at bounding box center [244, 28] width 61 height 25
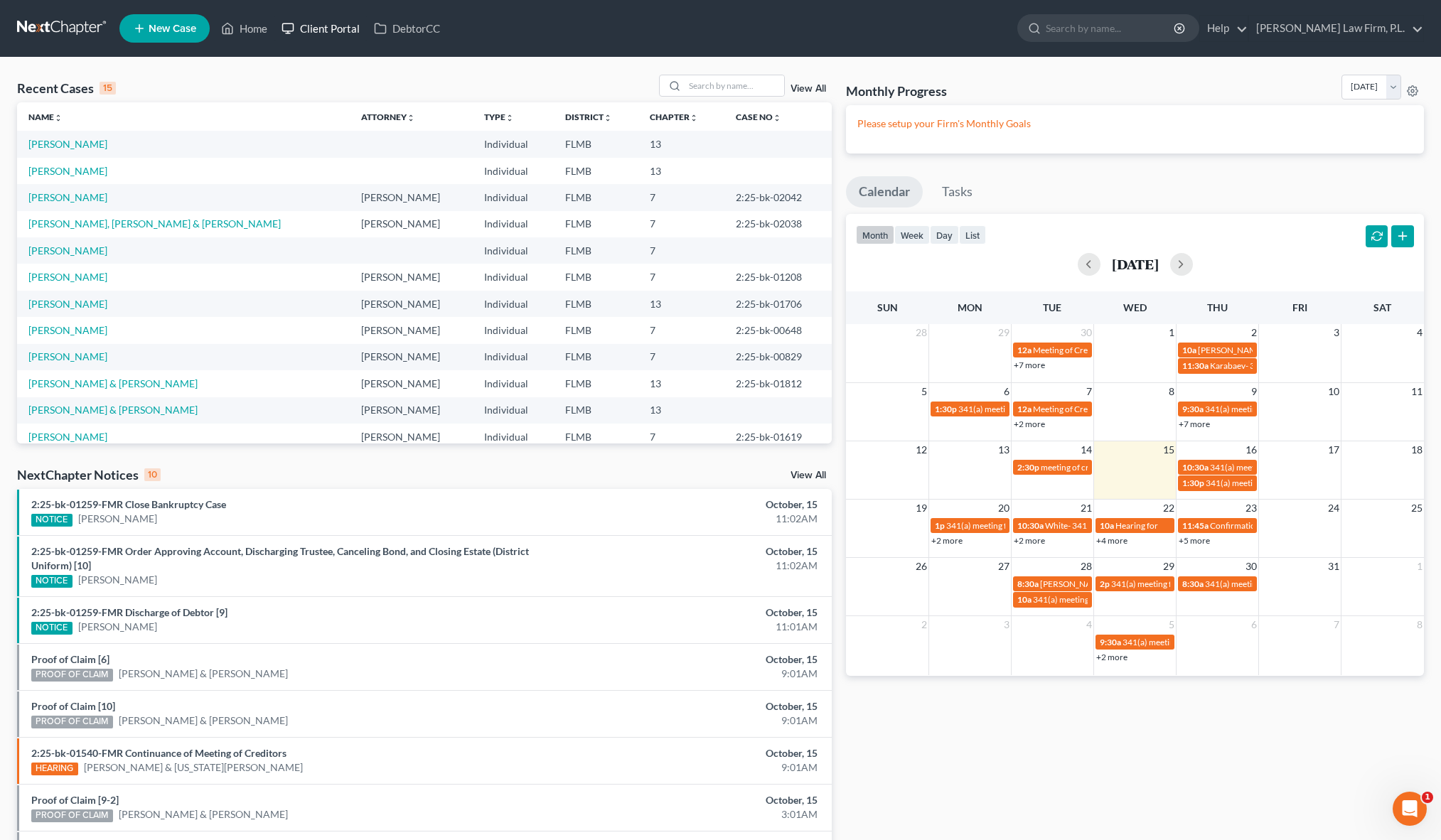
click at [339, 27] on link "Client Portal" at bounding box center [320, 28] width 92 height 25
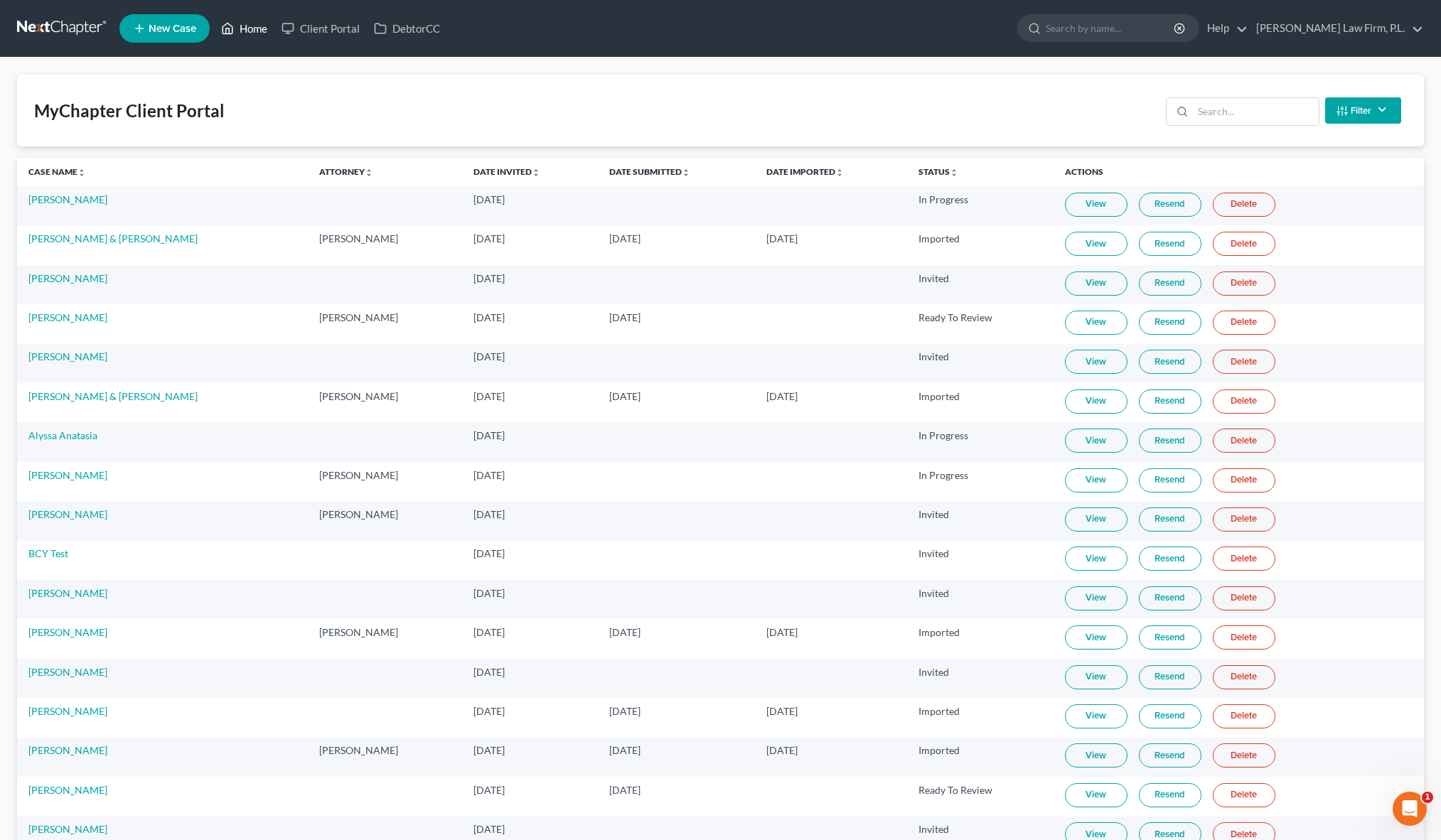
click at [253, 29] on link "Home" at bounding box center [244, 28] width 61 height 25
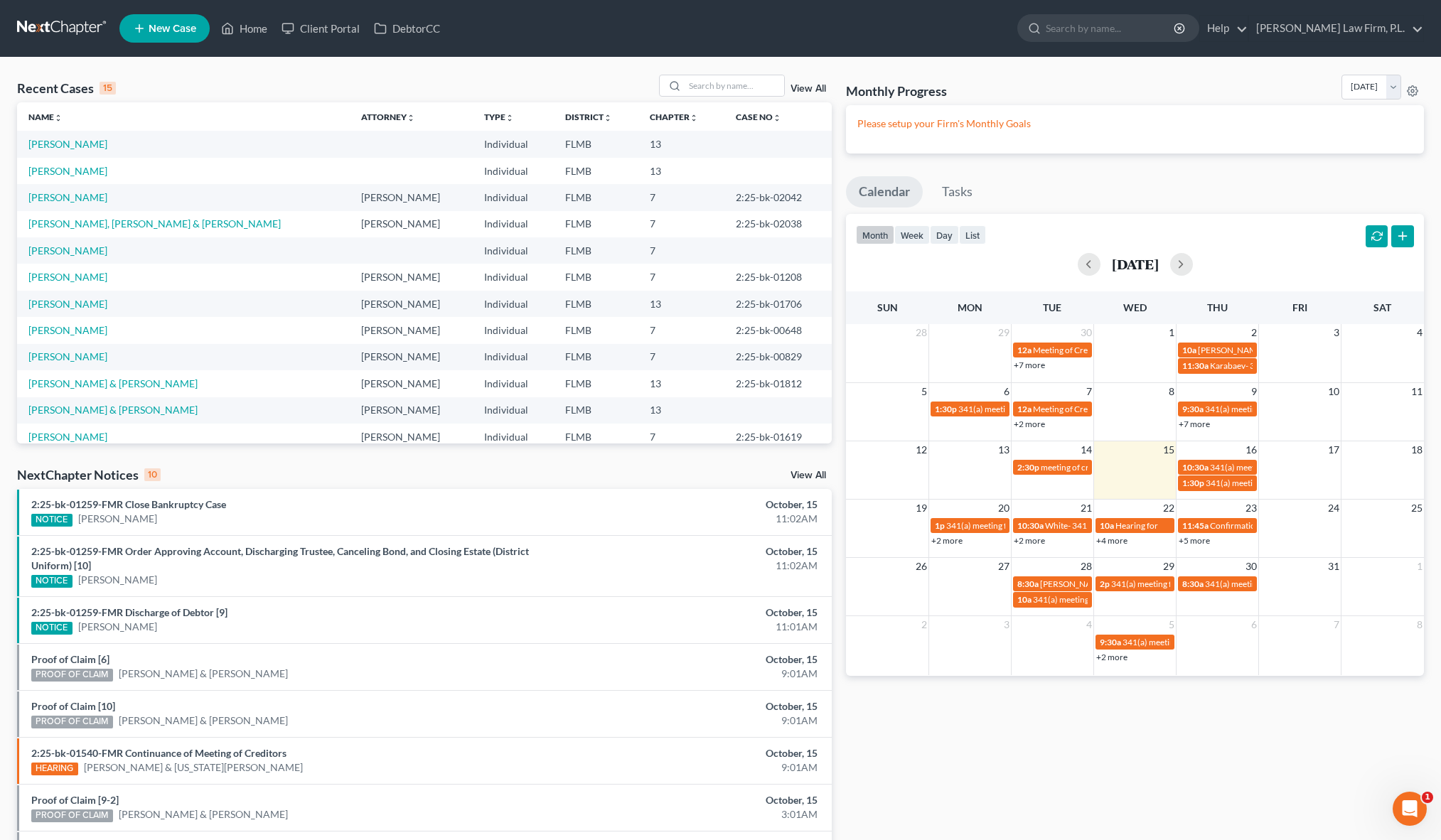
click at [76, 150] on td "[PERSON_NAME]" at bounding box center [182, 144] width 332 height 26
click at [77, 176] on link "[PERSON_NAME]" at bounding box center [68, 171] width 79 height 12
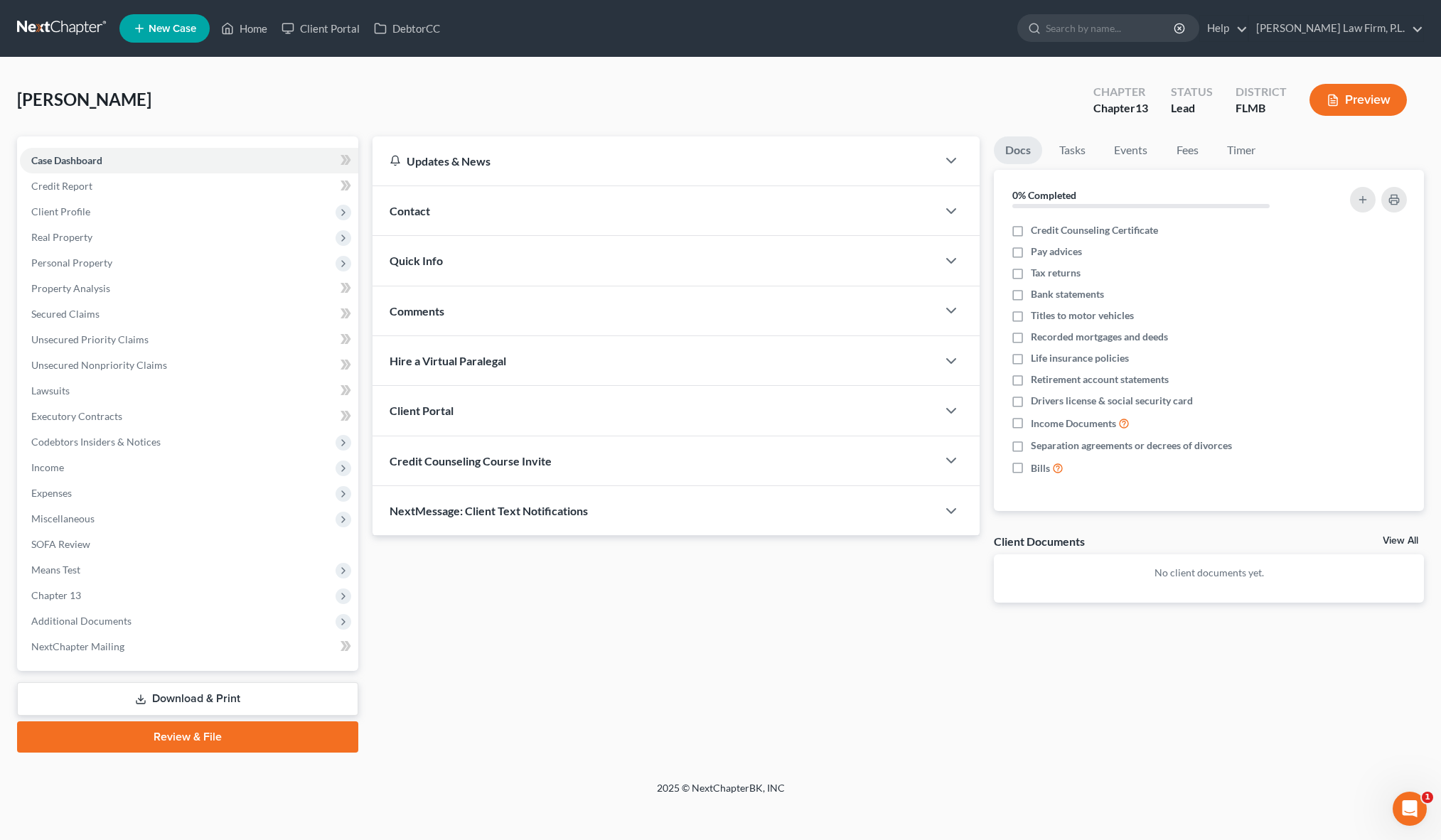
click at [447, 463] on span "Credit Counseling Course Invite" at bounding box center [470, 460] width 162 height 13
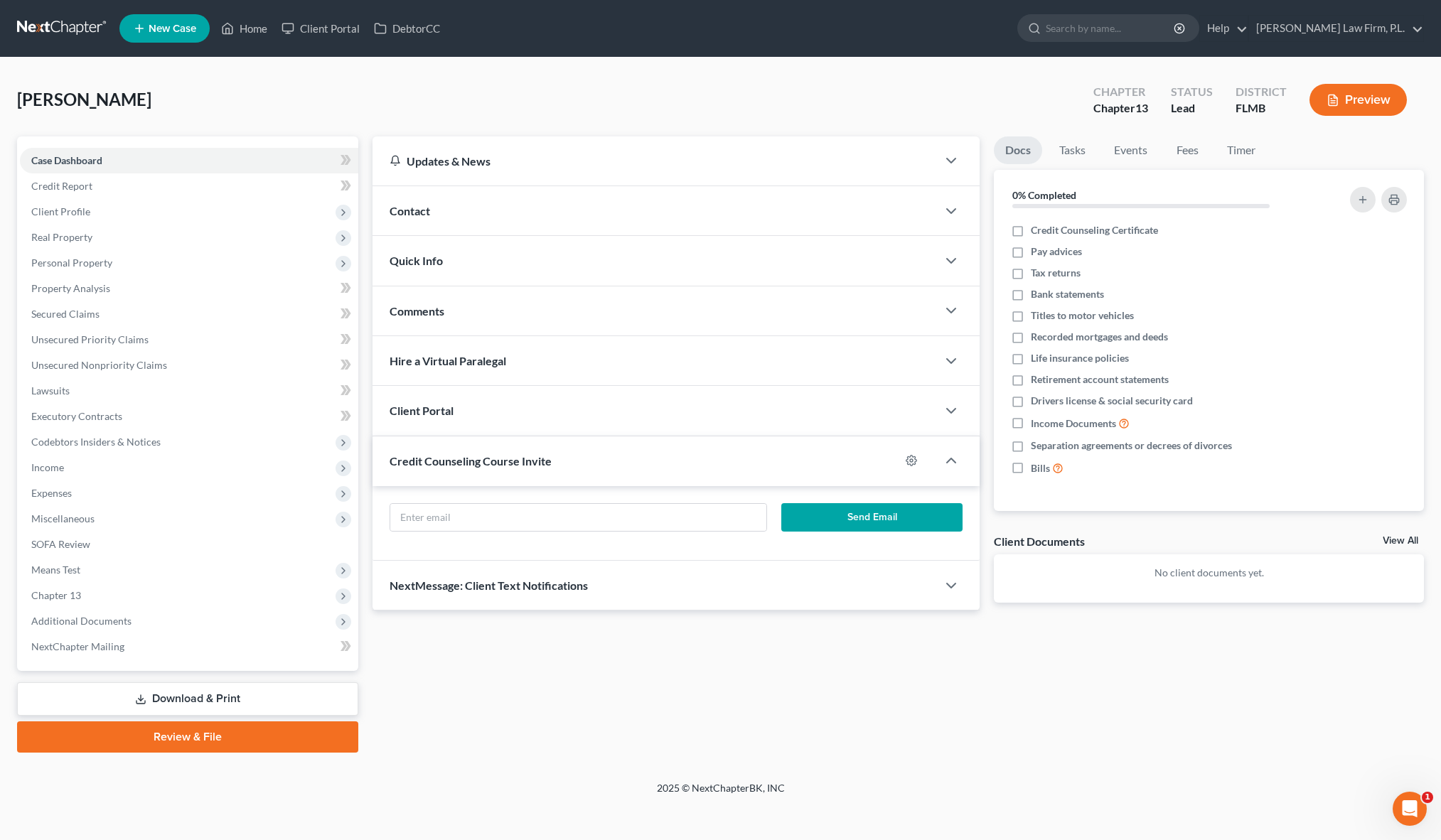
click at [514, 415] on div "Client Portal" at bounding box center [655, 410] width 565 height 49
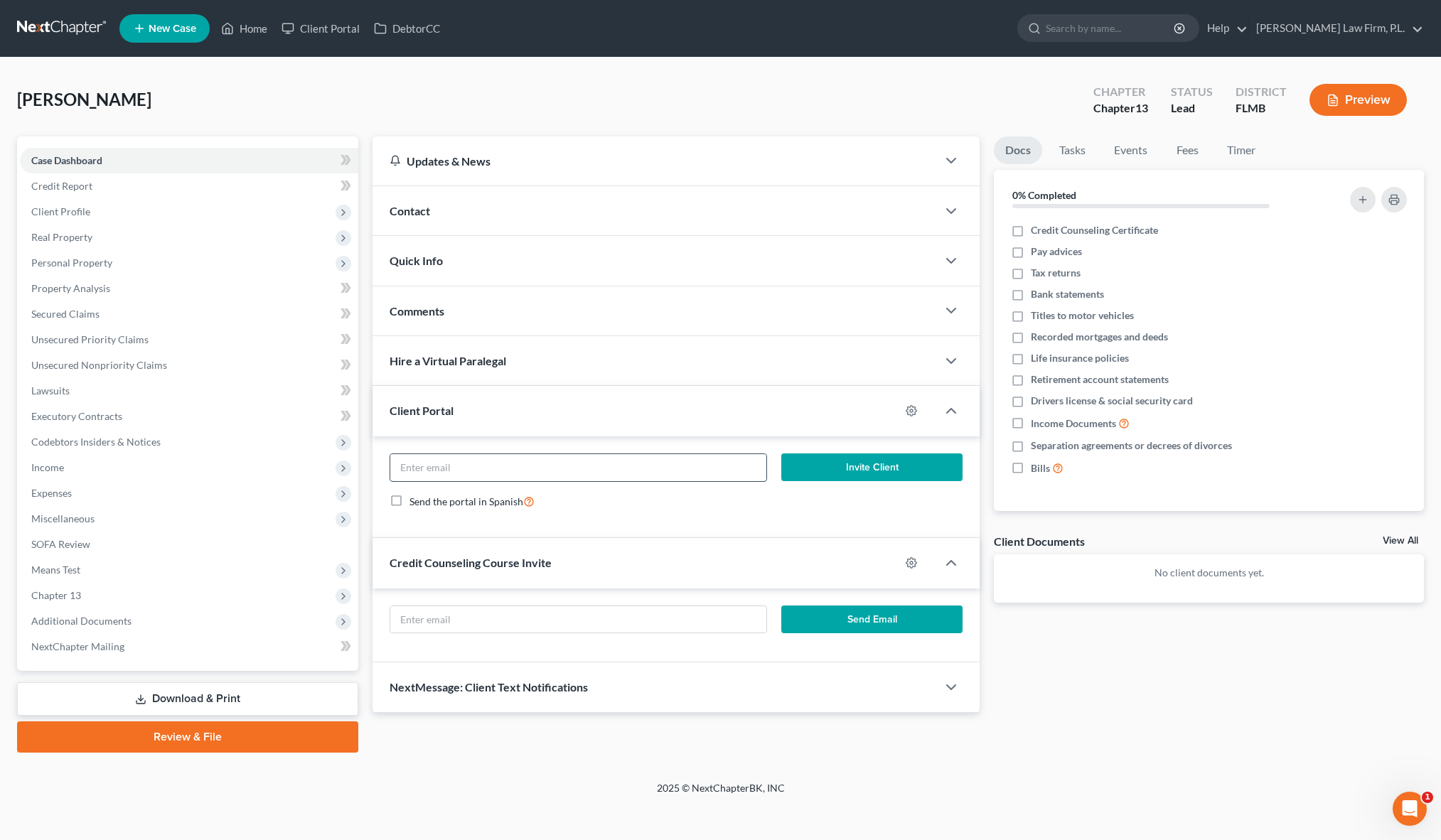
click at [533, 471] on input "email" at bounding box center [578, 467] width 376 height 27
click at [415, 464] on input "email" at bounding box center [578, 467] width 376 height 27
paste input "jsptraveler2025@gmail.com"
type input "jsptraveler2025@gmail.com"
click at [857, 465] on button "Invite Client" at bounding box center [872, 467] width 182 height 28
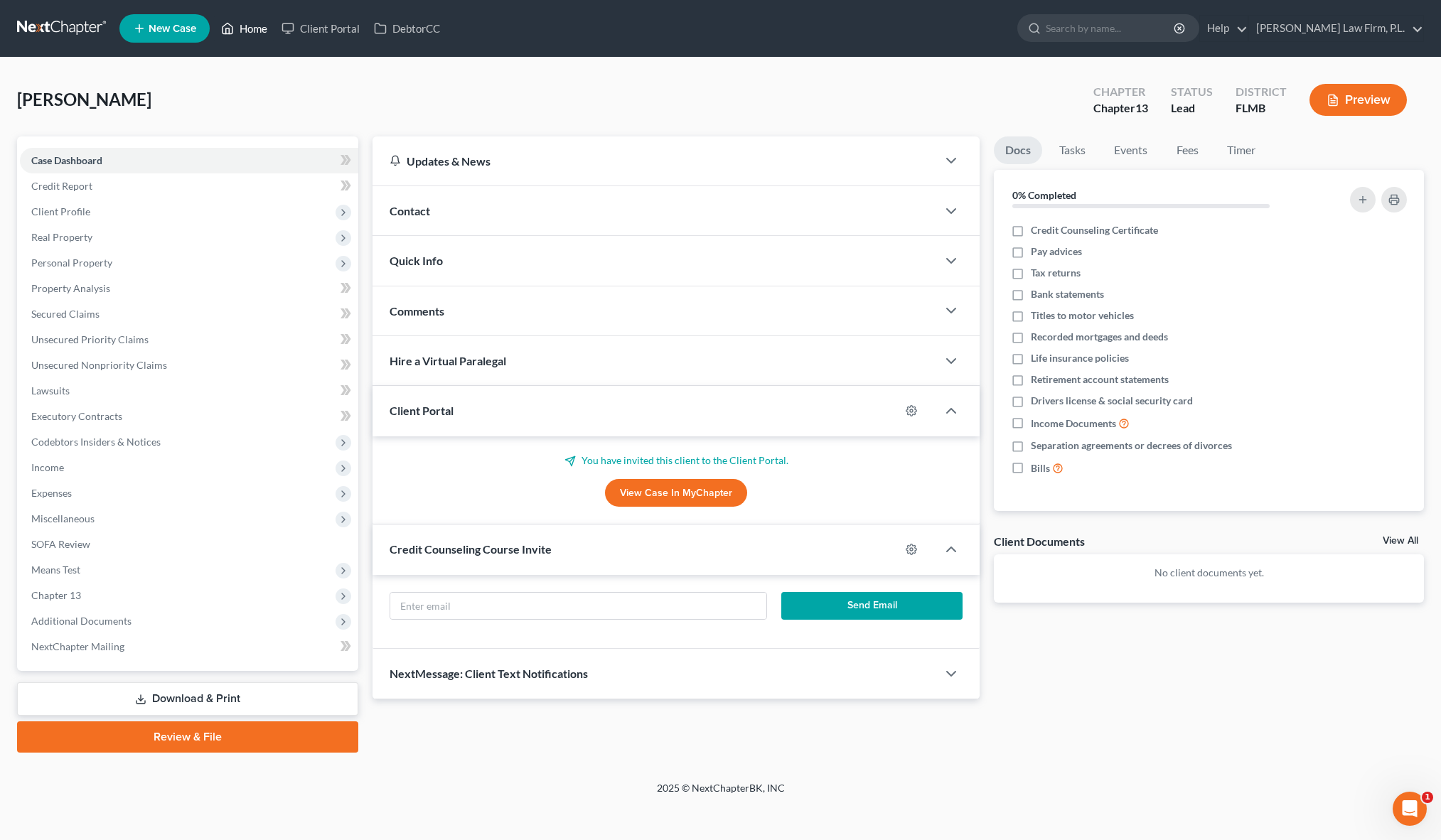
click at [253, 33] on link "Home" at bounding box center [244, 28] width 61 height 25
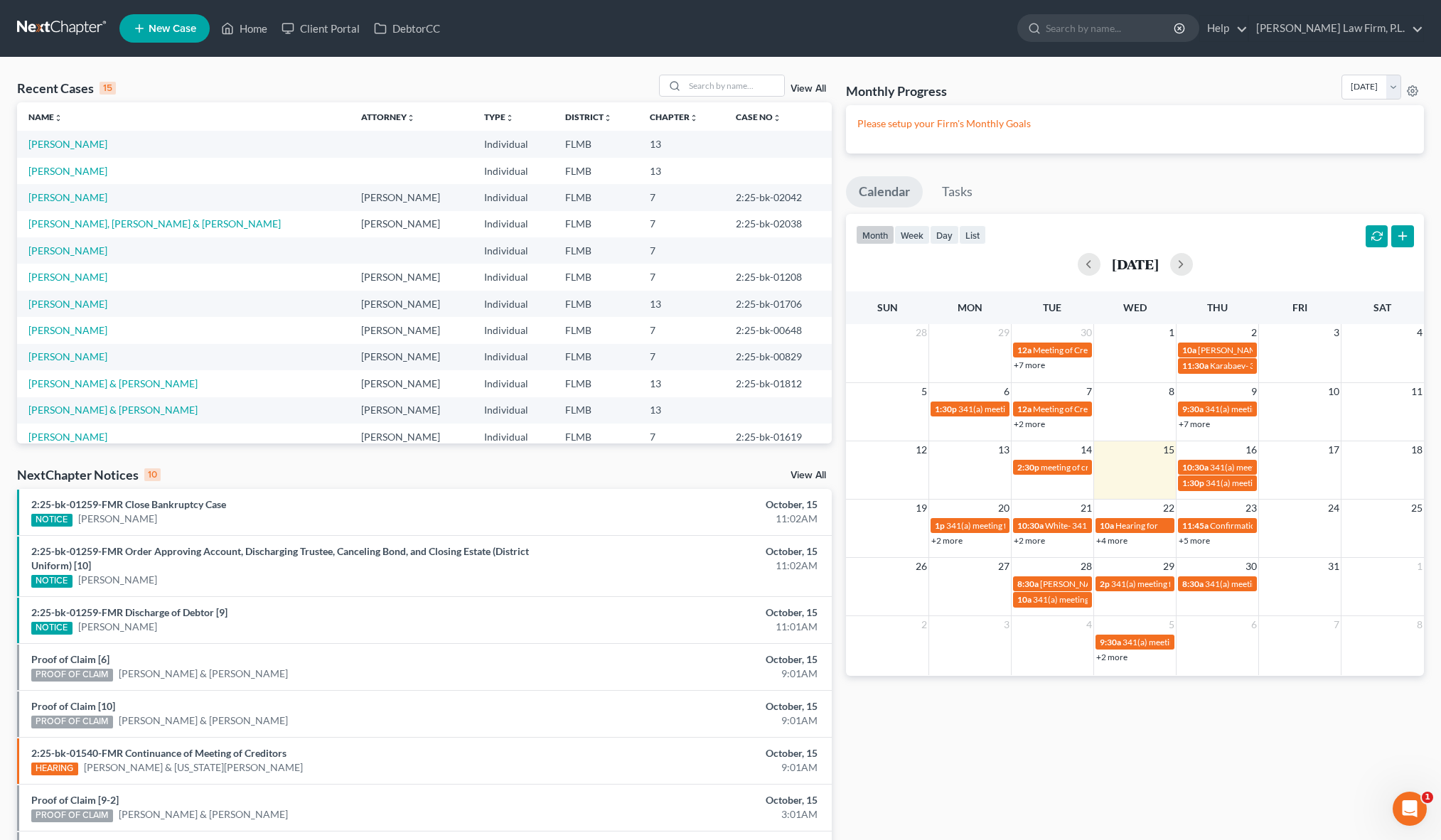
click at [837, 246] on div "Recent Cases 15 View All Name unfold_more expand_more expand_less Attorney unfo…" at bounding box center [424, 534] width 829 height 920
click at [69, 147] on link "[PERSON_NAME]" at bounding box center [68, 144] width 79 height 12
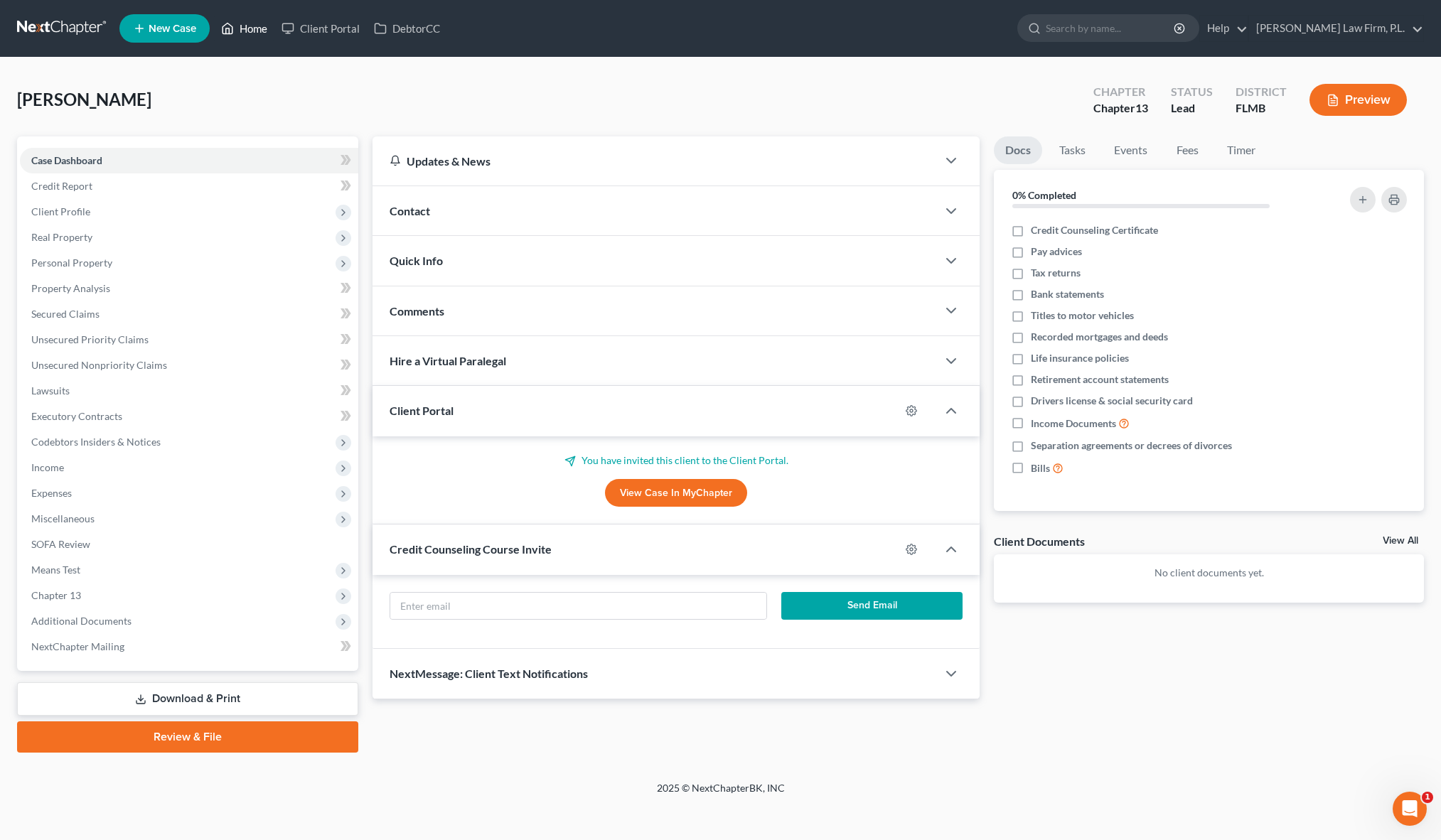
click at [253, 25] on link "Home" at bounding box center [244, 28] width 61 height 25
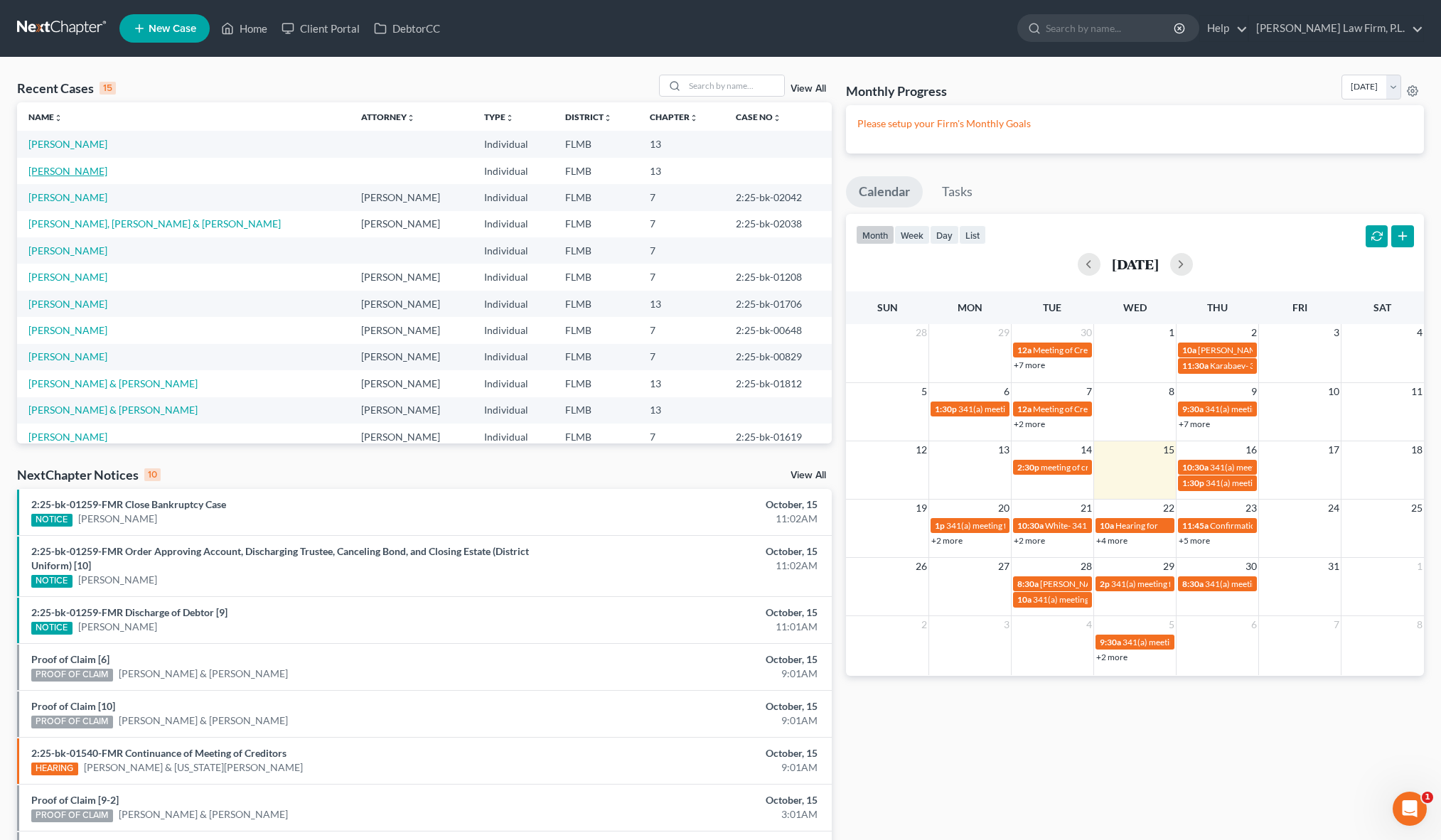
click at [68, 173] on link "[PERSON_NAME]" at bounding box center [68, 171] width 79 height 12
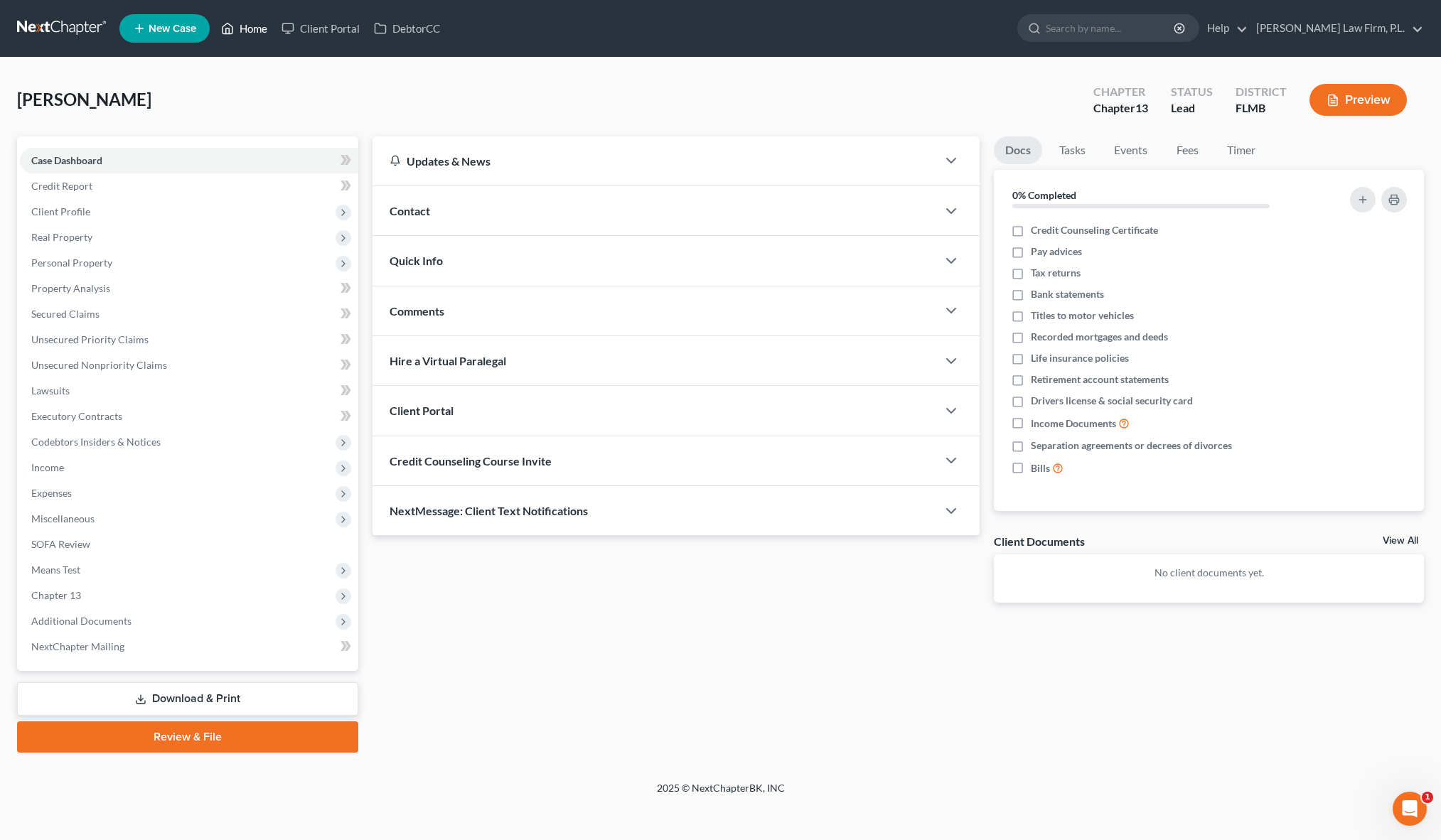
click at [243, 28] on link "Home" at bounding box center [244, 28] width 61 height 25
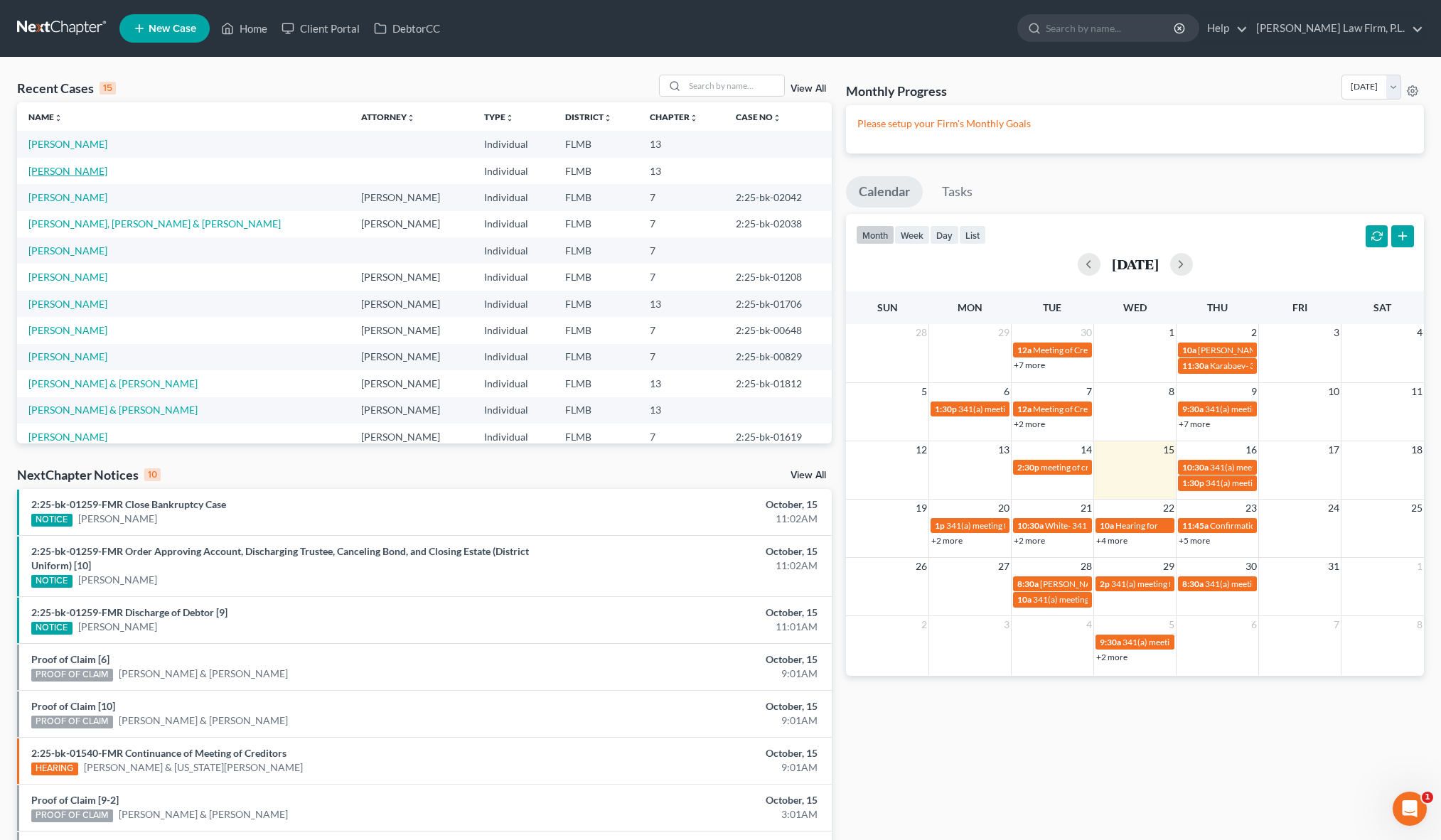
click at [70, 170] on link "[PERSON_NAME]" at bounding box center [68, 171] width 79 height 12
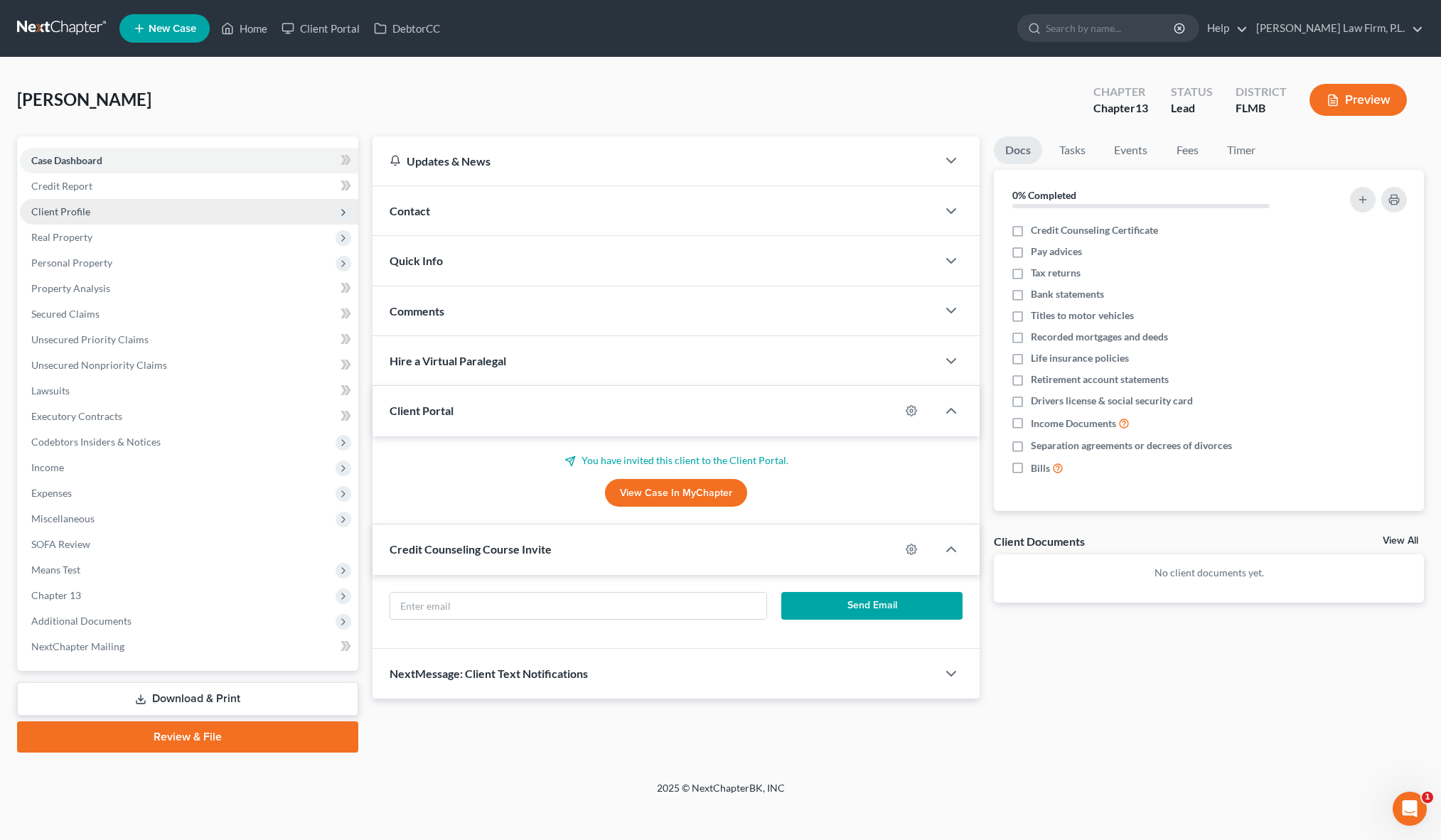
click at [73, 216] on span "Client Profile" at bounding box center [61, 211] width 59 height 12
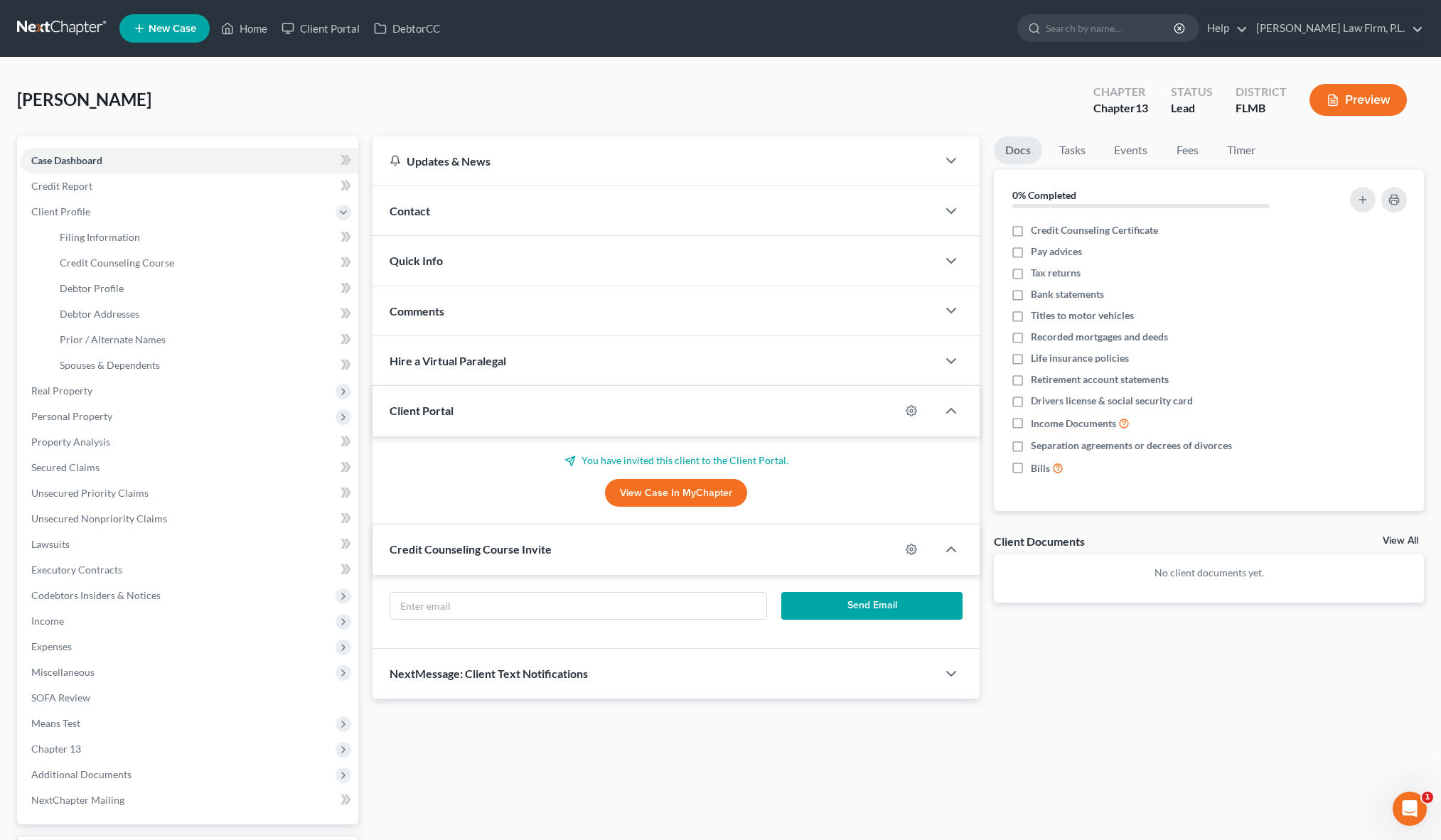
click at [367, 436] on div "Updates & News × District Notes Take a look at NextChapter's District Notes to …" at bounding box center [676, 418] width 622 height 563
click at [240, 387] on span "Real Property" at bounding box center [189, 390] width 339 height 25
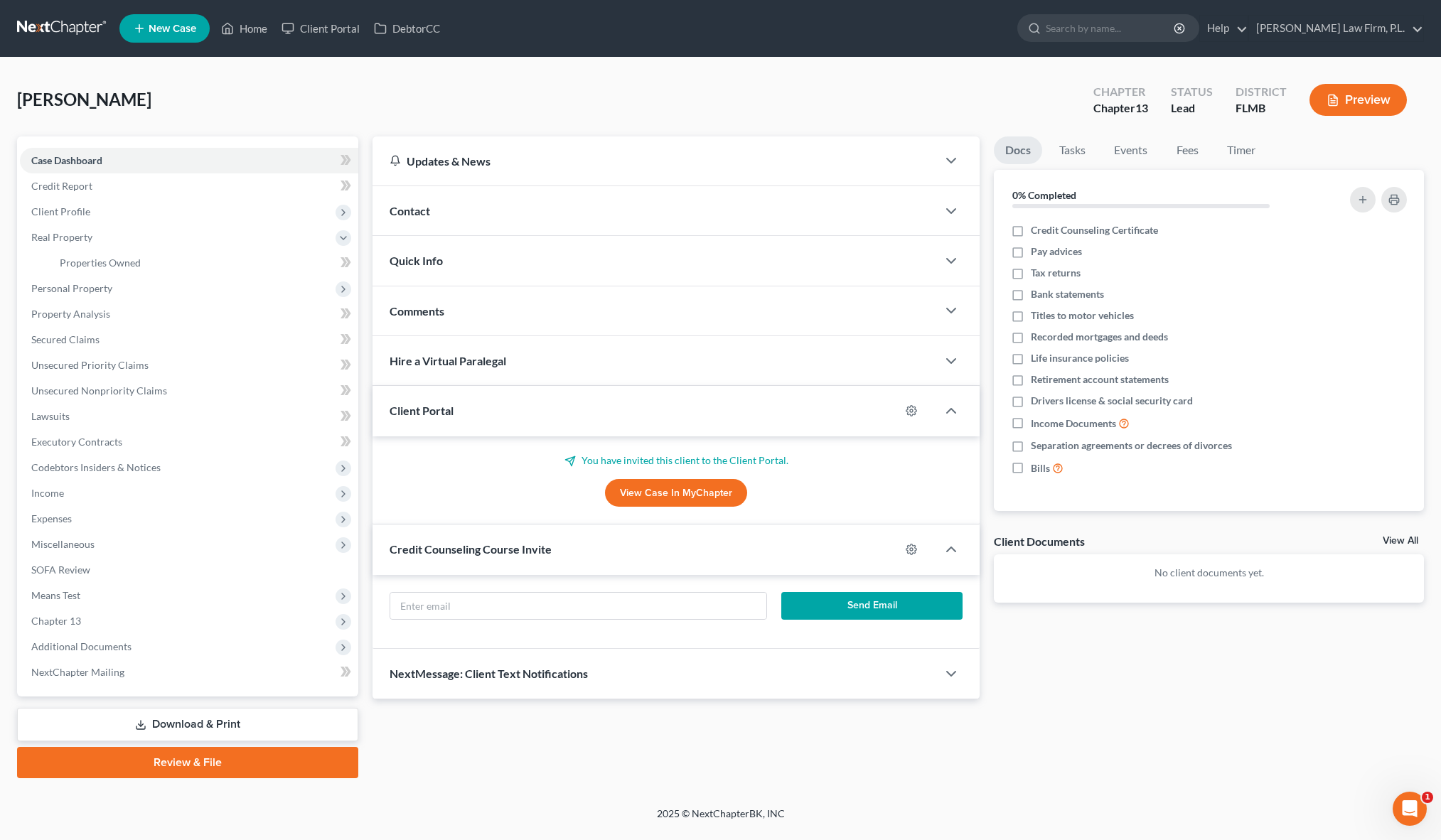
click at [366, 452] on div "Updates & News × District Notes Take a look at NextChapter's District Notes to …" at bounding box center [676, 418] width 622 height 563
click at [366, 361] on div "Updates & News × District Notes Take a look at NextChapter's District Notes to …" at bounding box center [676, 418] width 622 height 563
click at [935, 58] on div "Parsons, Jeffrey Upgraded Chapter Chapter 13 Status Lead District FLMB Preview …" at bounding box center [720, 432] width 1441 height 749
click at [367, 150] on div "Updates & News × District Notes Take a look at NextChapter's District Notes to …" at bounding box center [676, 418] width 622 height 563
click at [360, 723] on div "Case Dashboard Payments Invoices Payments Payments Credit Report Client Profile" at bounding box center [187, 458] width 355 height 642
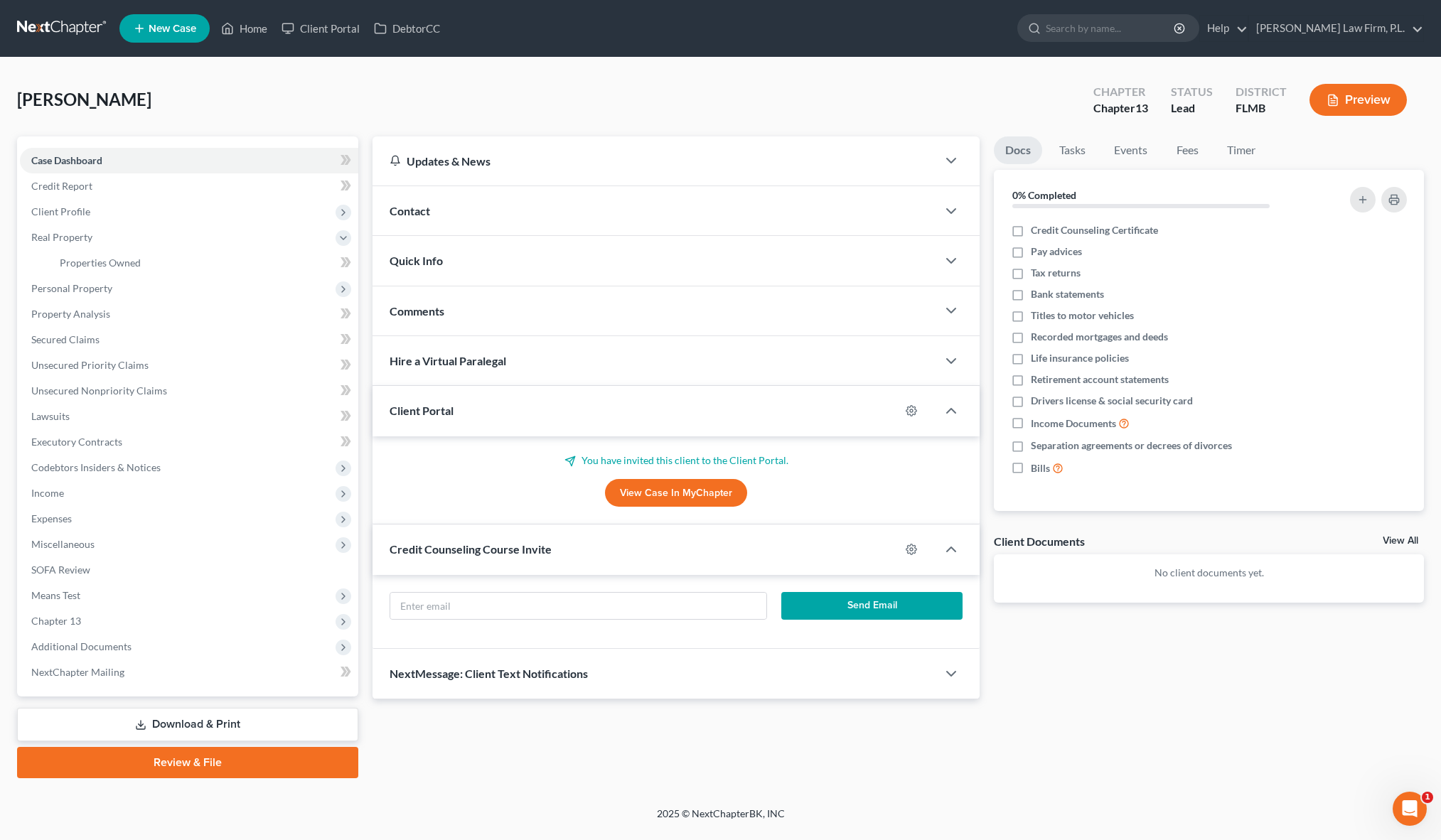
click at [373, 681] on div "NextMessage: Client Text Notifications" at bounding box center [655, 673] width 565 height 49
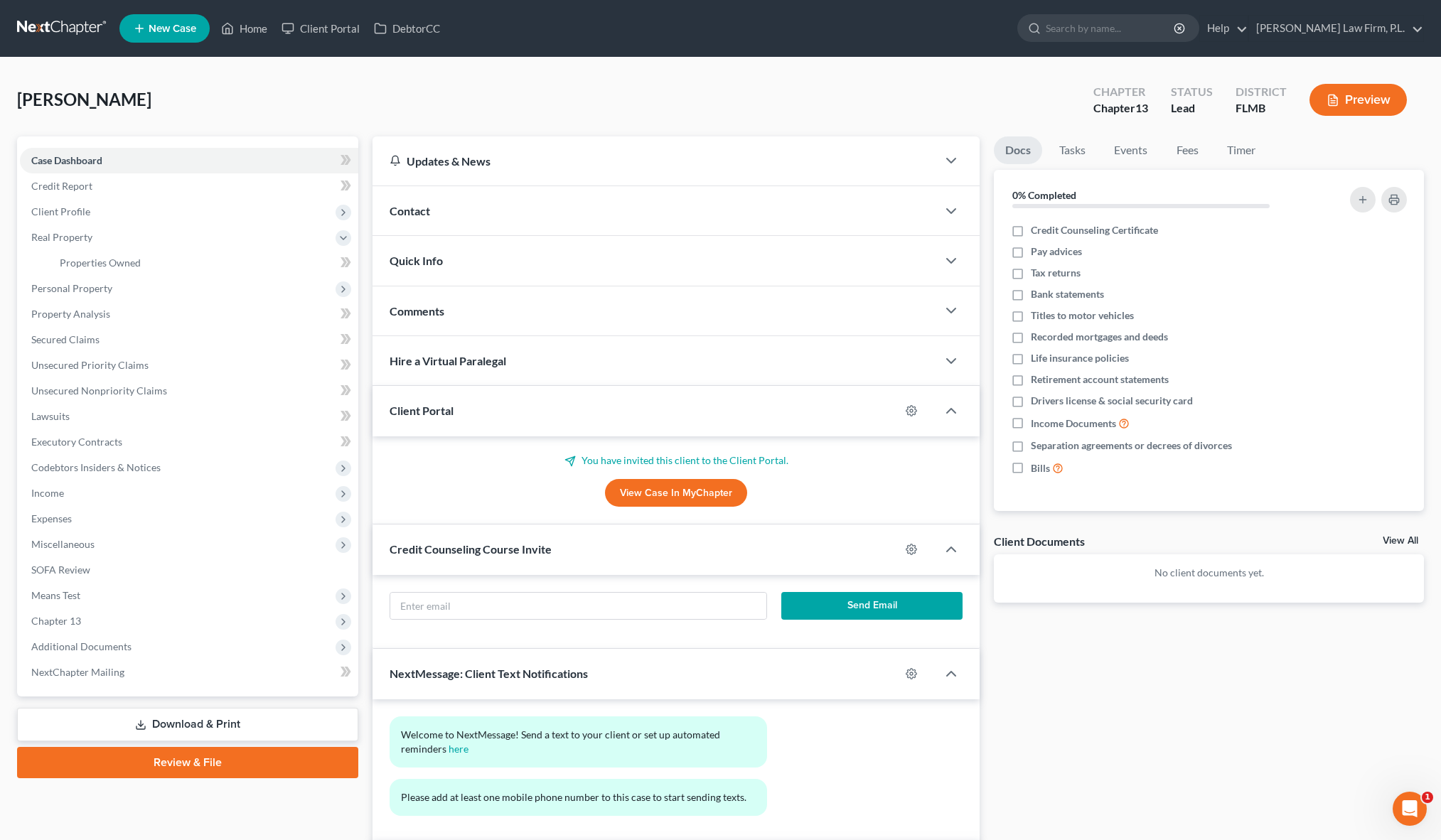
click at [363, 677] on div "Case Dashboard Payments Invoices Payments Payments Credit Report Client Profile" at bounding box center [187, 508] width 355 height 742
click at [408, 680] on div "NextMessage: Client Text Notifications" at bounding box center [637, 673] width 528 height 49
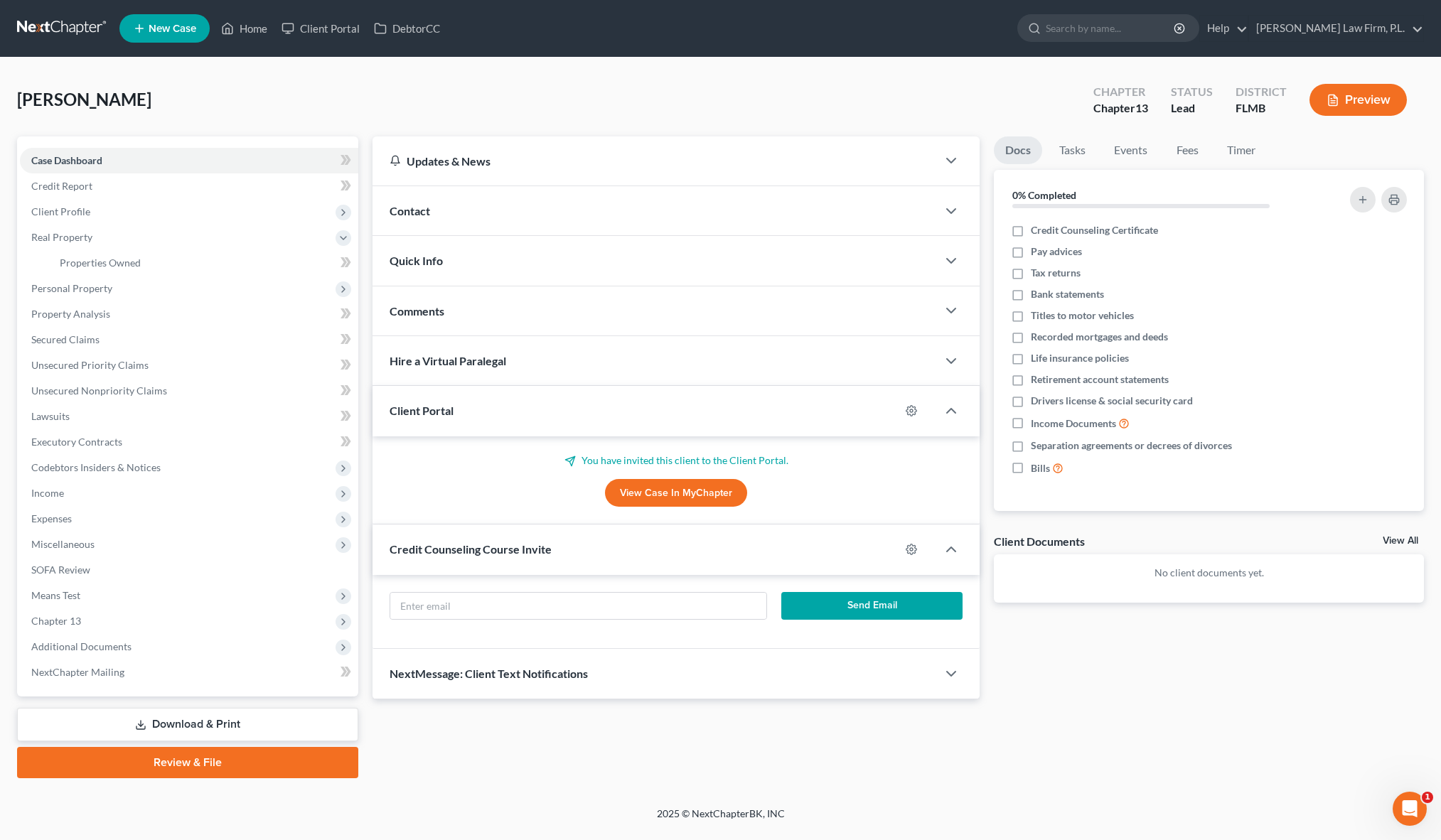
click at [367, 551] on div "Updates & News × District Notes Take a look at NextChapter's District Notes to …" at bounding box center [676, 418] width 622 height 563
click at [367, 555] on div "Updates & News × District Notes Take a look at NextChapter's District Notes to …" at bounding box center [676, 418] width 622 height 563
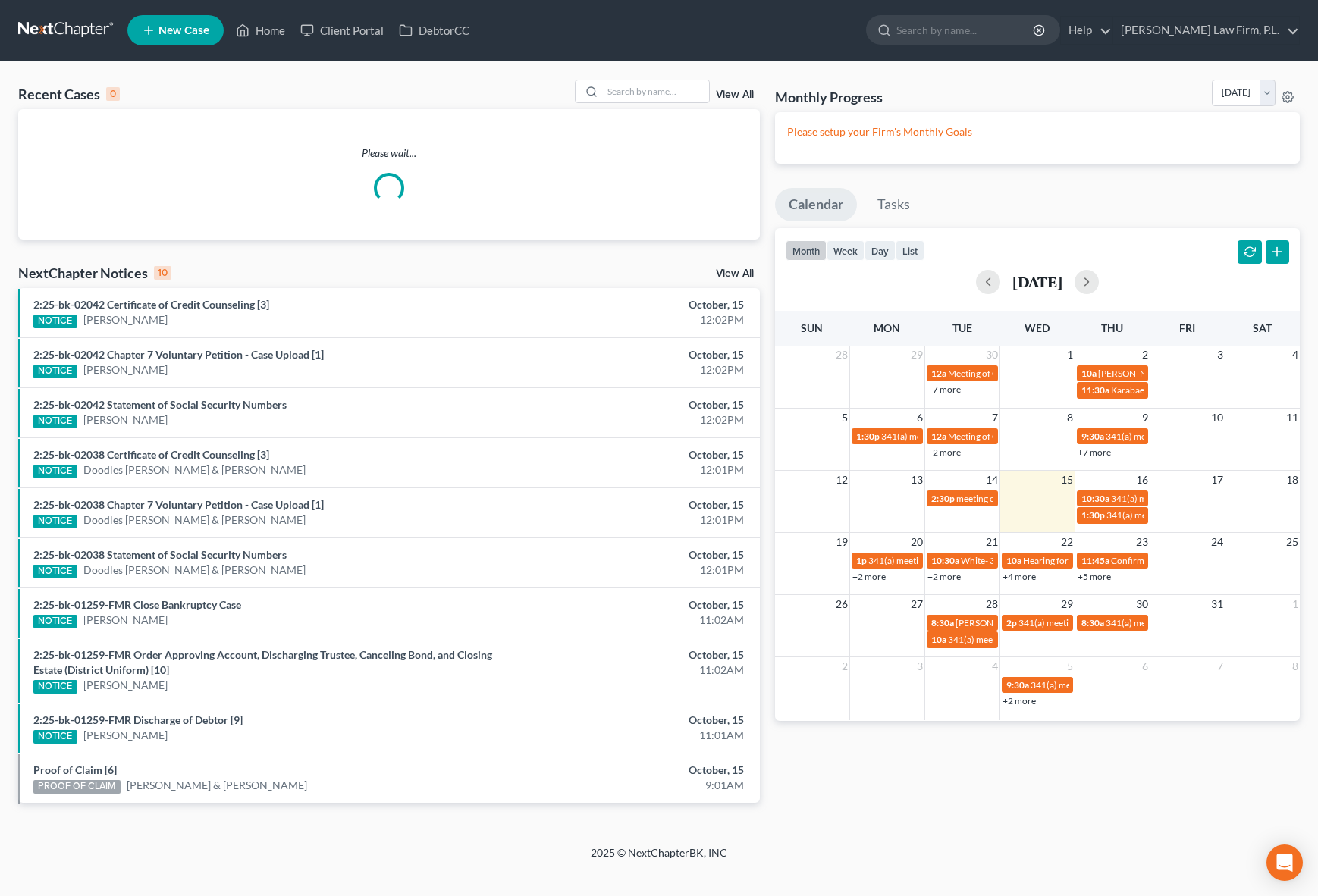
click at [763, 283] on div "Recent Cases 0 View All Please wait... NextChapter Notices 10 View All 2:25-bk-…" at bounding box center [388, 453] width 757 height 747
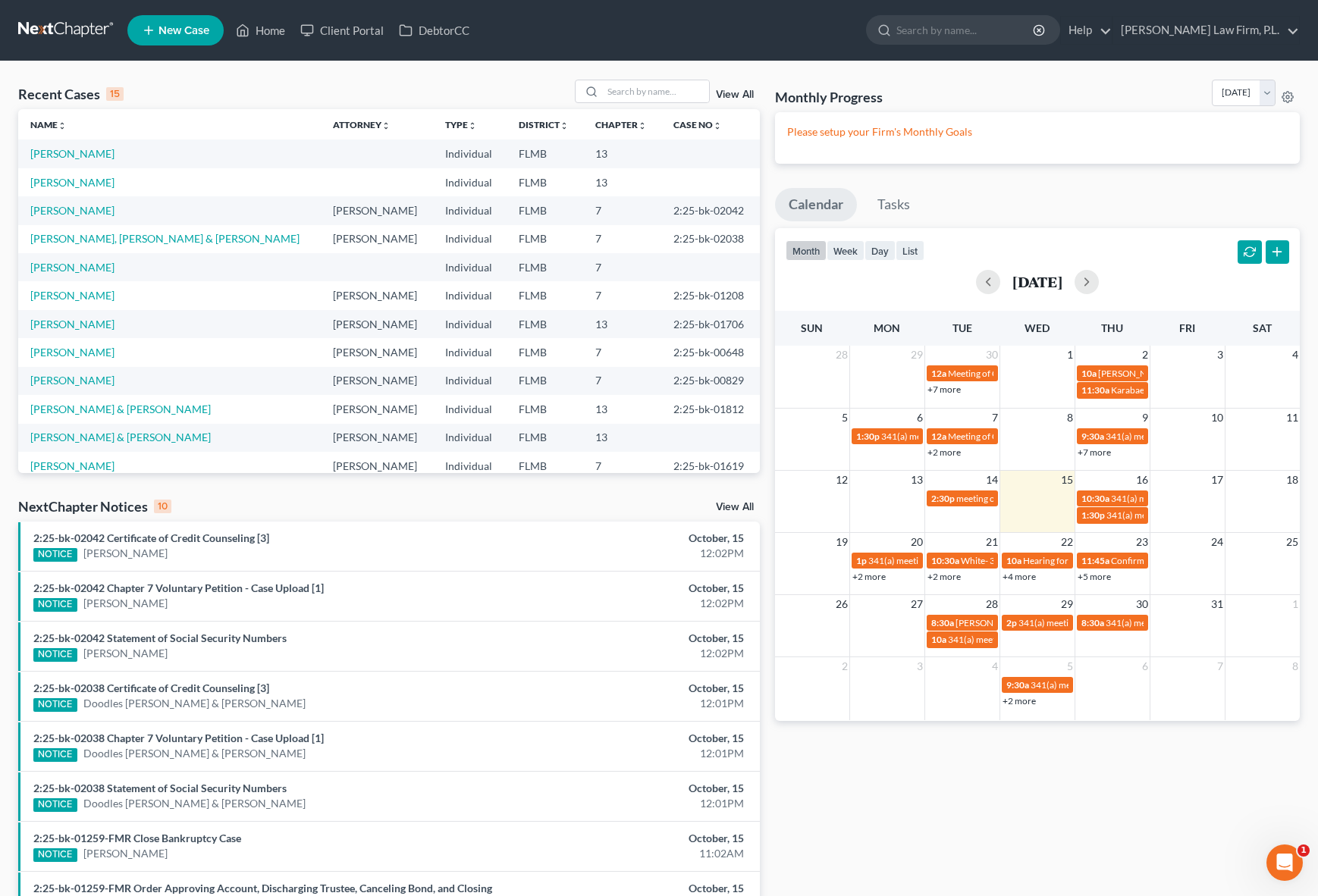
click at [182, 21] on link "New Case" at bounding box center [175, 30] width 96 height 30
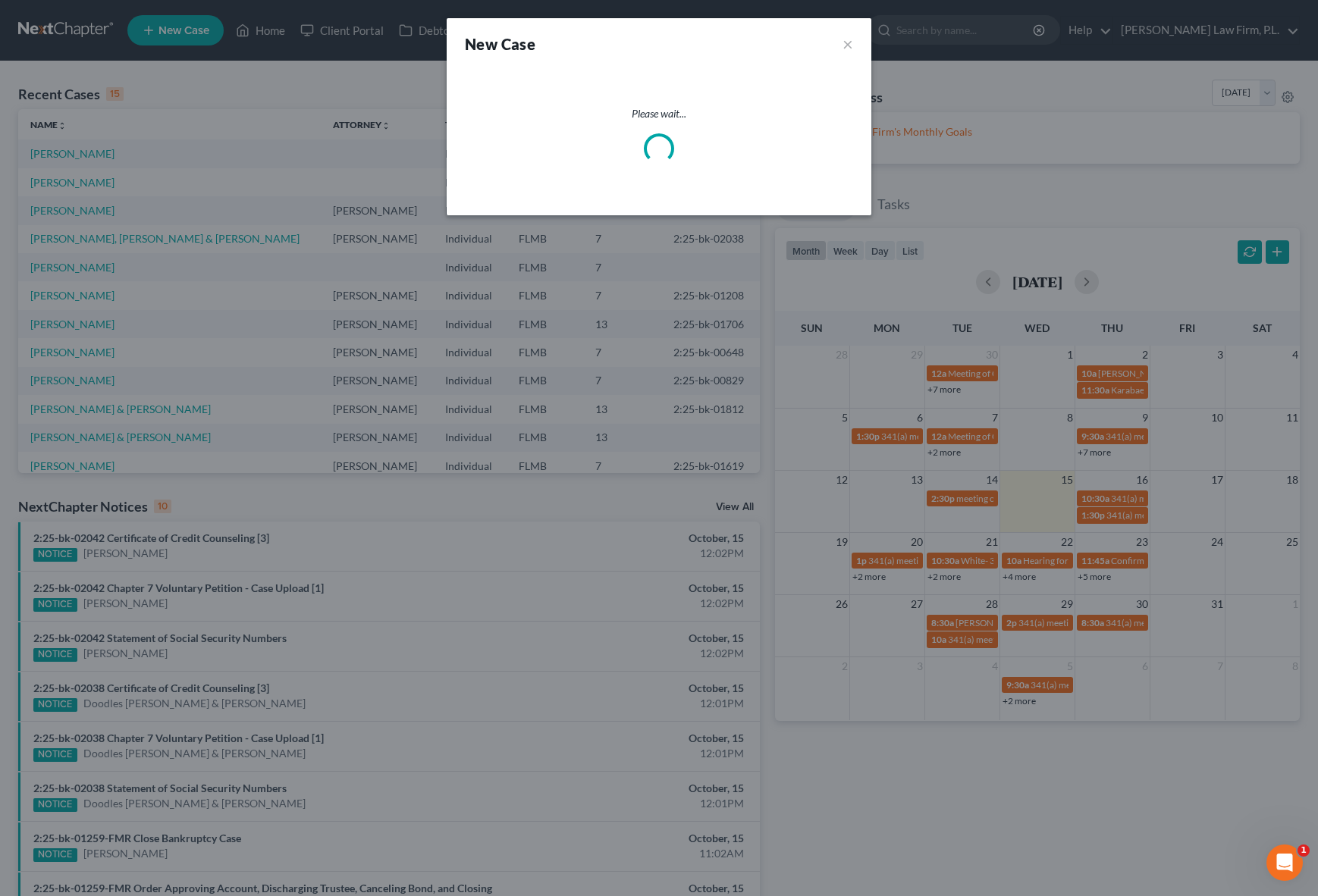
select select "15"
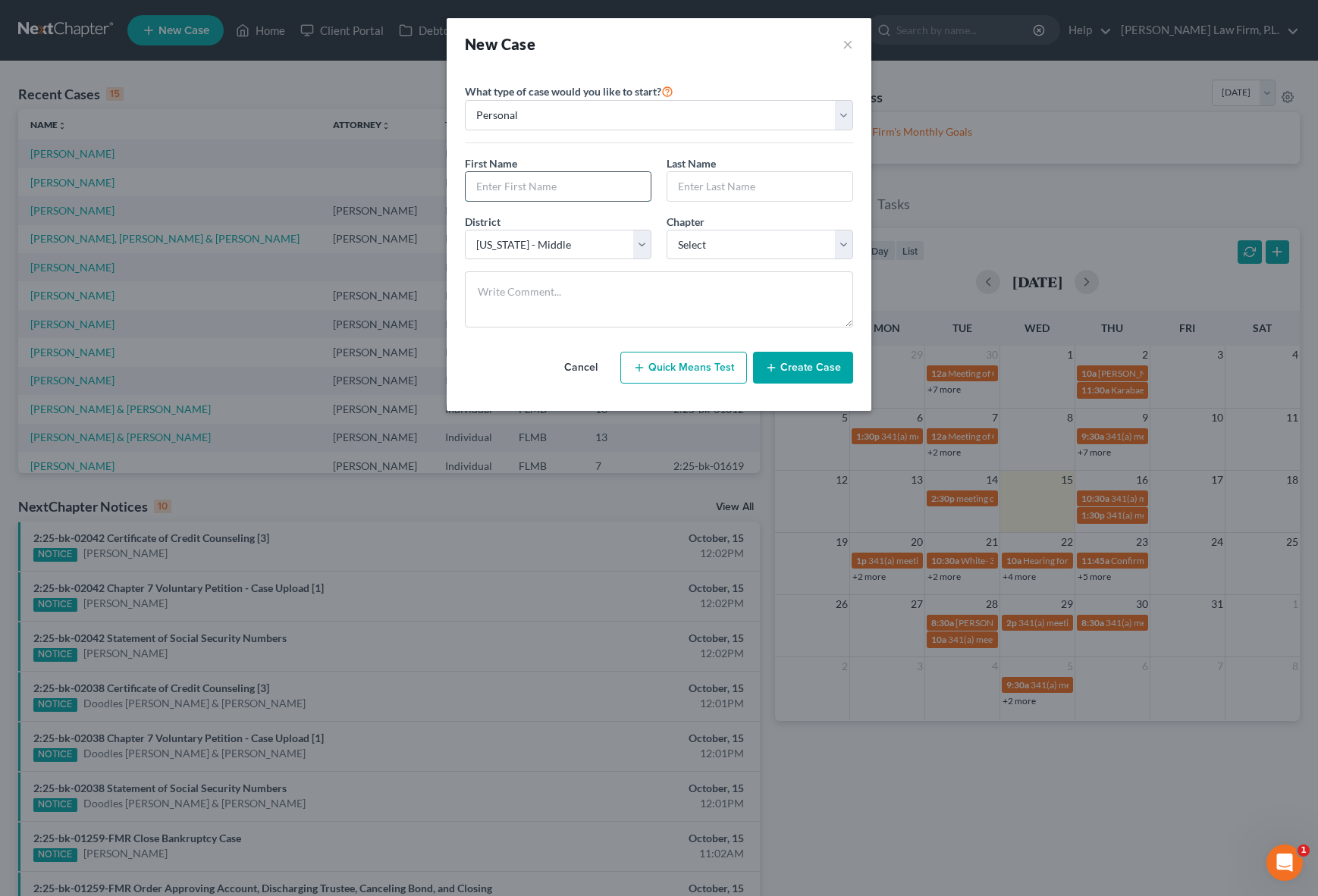
click at [549, 193] on input "text" at bounding box center [558, 186] width 185 height 29
type input "[PERSON_NAME]"
click at [755, 178] on input "text" at bounding box center [760, 186] width 185 height 29
type input "[PERSON_NAME]"
click at [751, 250] on select "Select 7 11 12 13" at bounding box center [759, 245] width 186 height 30
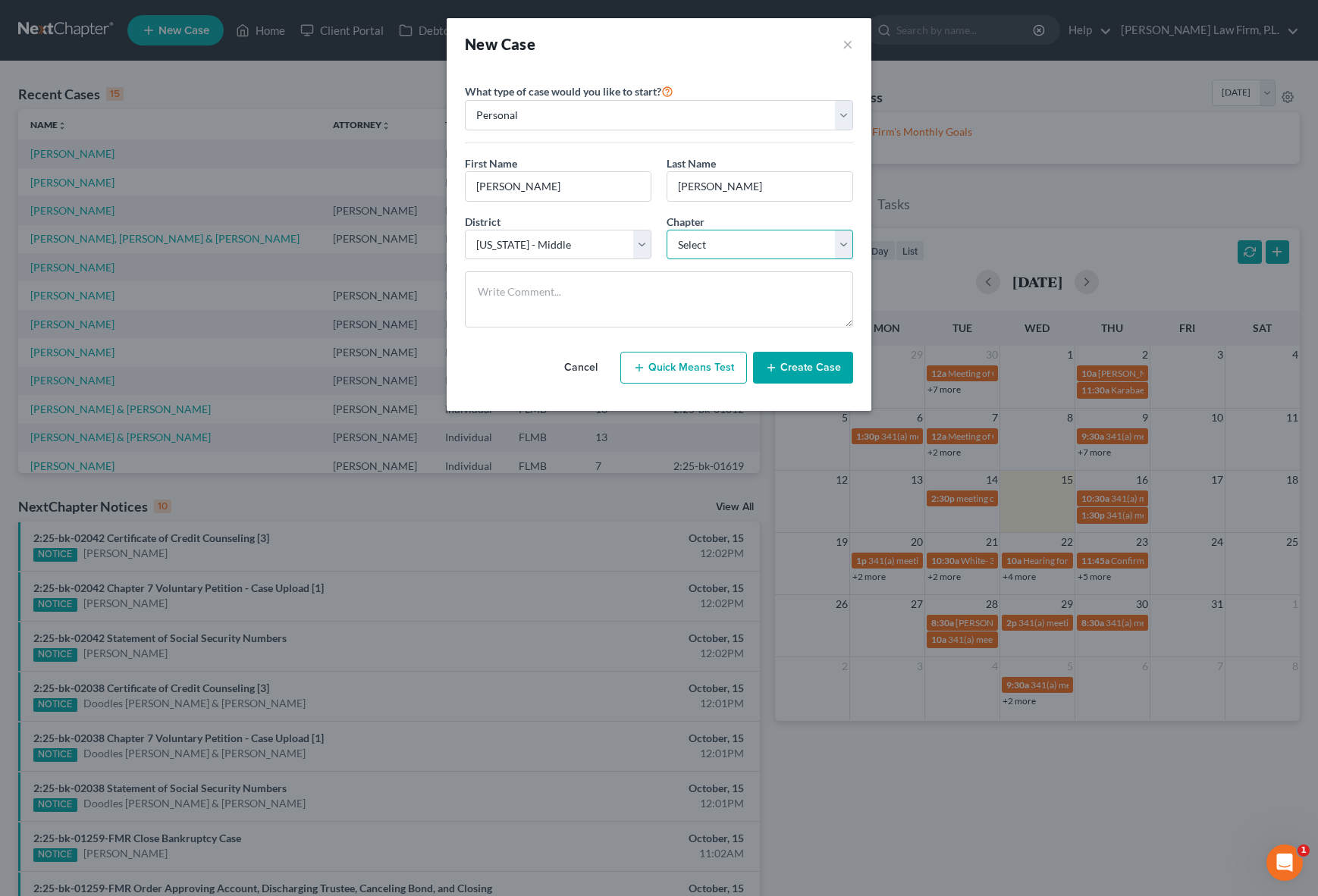
click at [778, 244] on select "Select 7 11 12 13" at bounding box center [759, 245] width 186 height 30
select select "3"
click at [666, 230] on select "Select 7 11 12 13" at bounding box center [759, 245] width 186 height 30
click at [782, 152] on div "What type of case would you like to start? Personal Business First Name * [PERS…" at bounding box center [659, 211] width 388 height 258
click at [799, 378] on button "Create Case" at bounding box center [803, 368] width 100 height 32
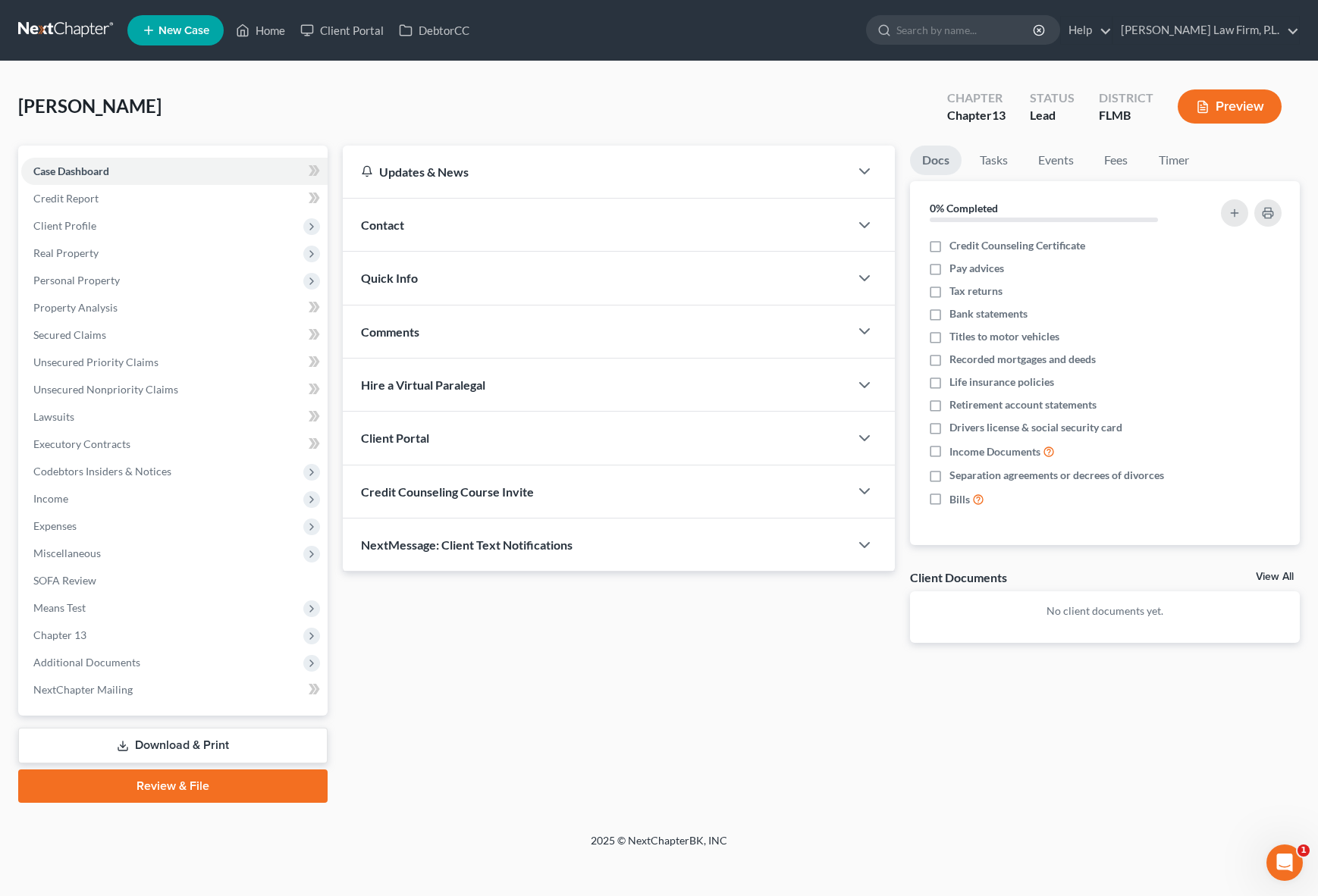
click at [408, 445] on div "Client Portal" at bounding box center [595, 438] width 506 height 52
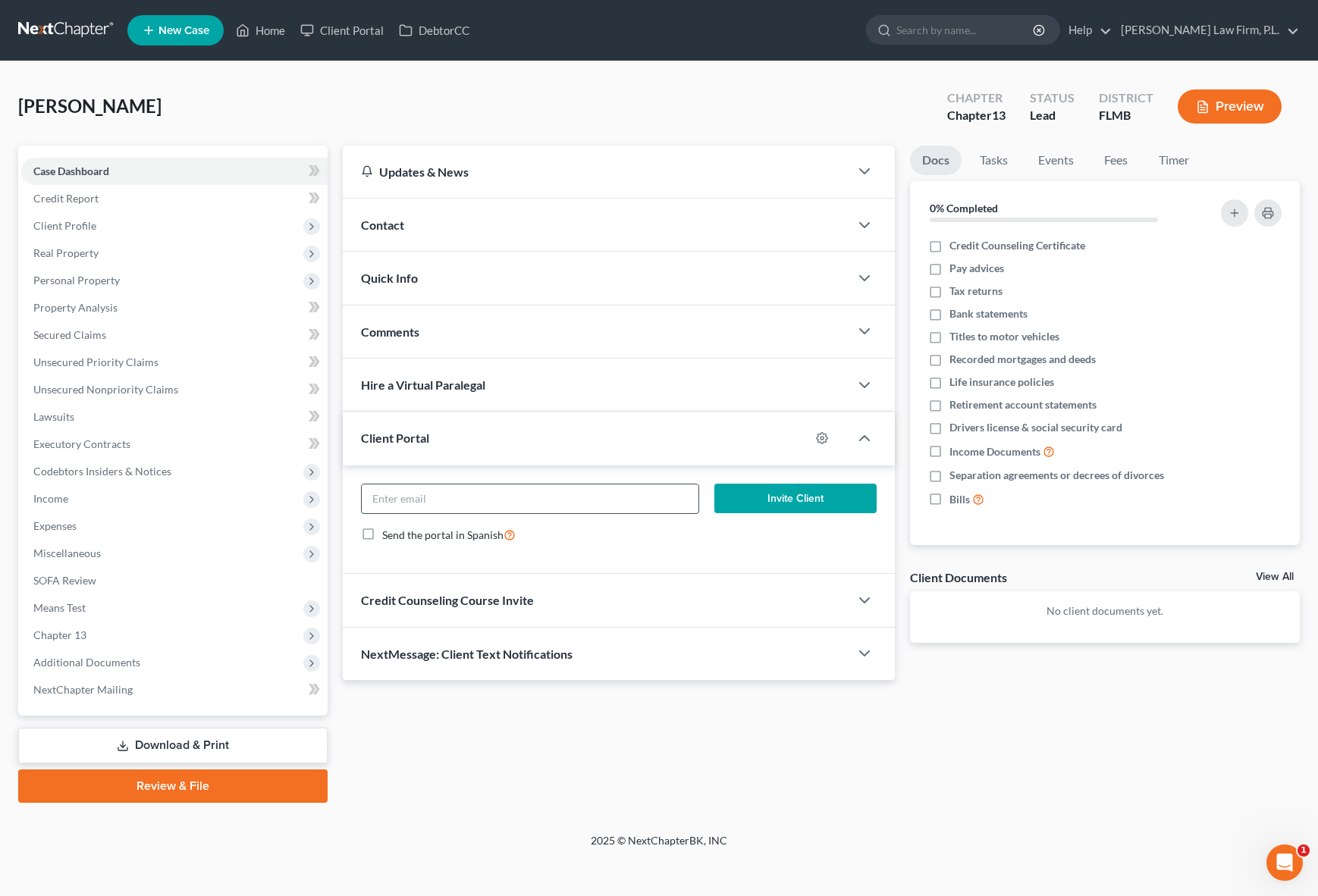
click at [427, 499] on input "email" at bounding box center [530, 499] width 338 height 29
drag, startPoint x: 432, startPoint y: 506, endPoint x: 300, endPoint y: 506, distance: 132.0
click at [300, 506] on div "Petition Navigation Case Dashboard Payments Invoices Payments Payments Credit R…" at bounding box center [659, 474] width 1296 height 658
paste input "[EMAIL_ADDRESS][DOMAIN_NAME]"
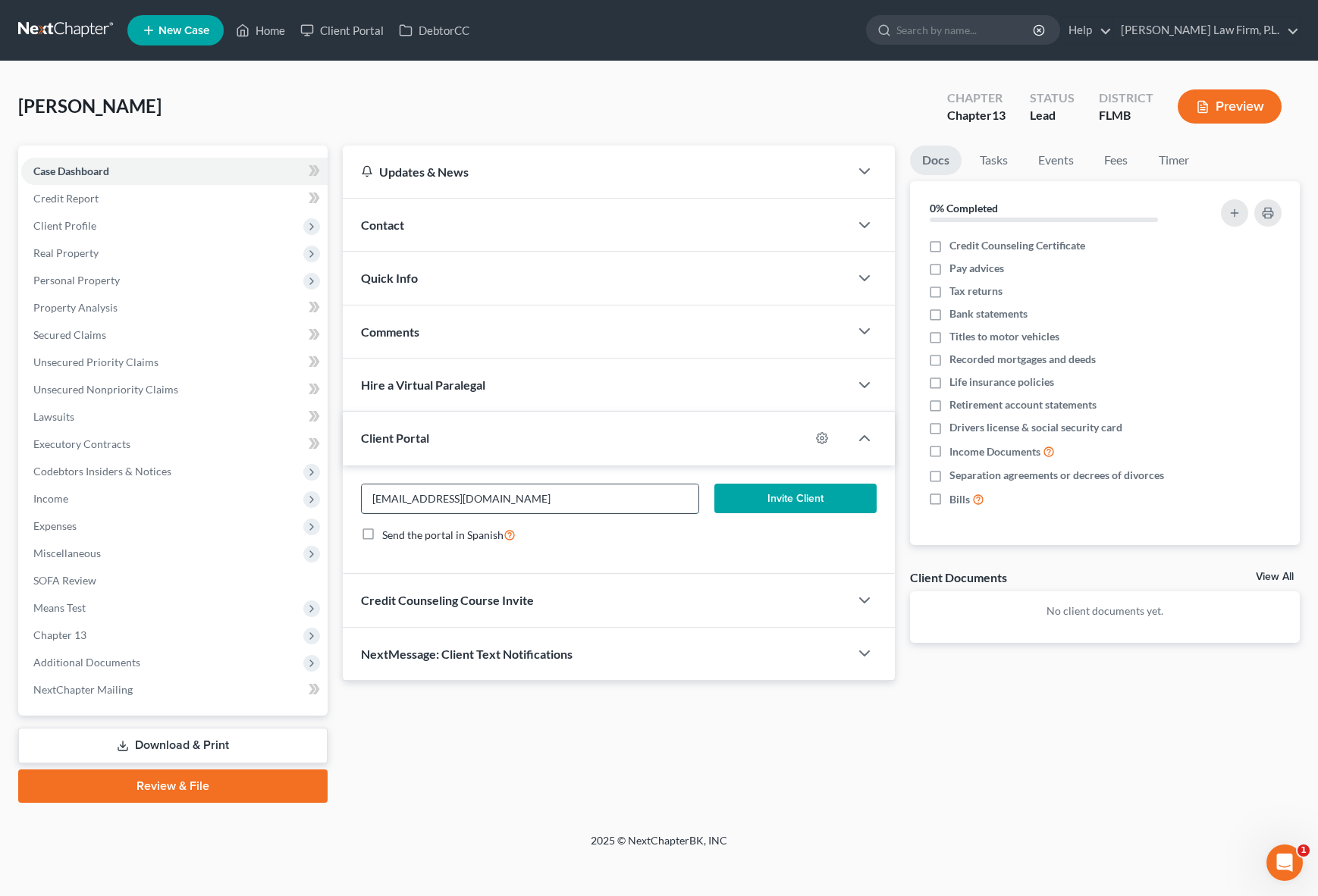
click at [378, 502] on input "[EMAIL_ADDRESS][DOMAIN_NAME]" at bounding box center [530, 499] width 338 height 29
type input "[EMAIL_ADDRESS][DOMAIN_NAME]"
click at [626, 719] on div "Updates & News × District Notes Take a look at NextChapter's District Notes to …" at bounding box center [821, 474] width 973 height 658
click at [802, 491] on button "Invite Client" at bounding box center [795, 499] width 162 height 30
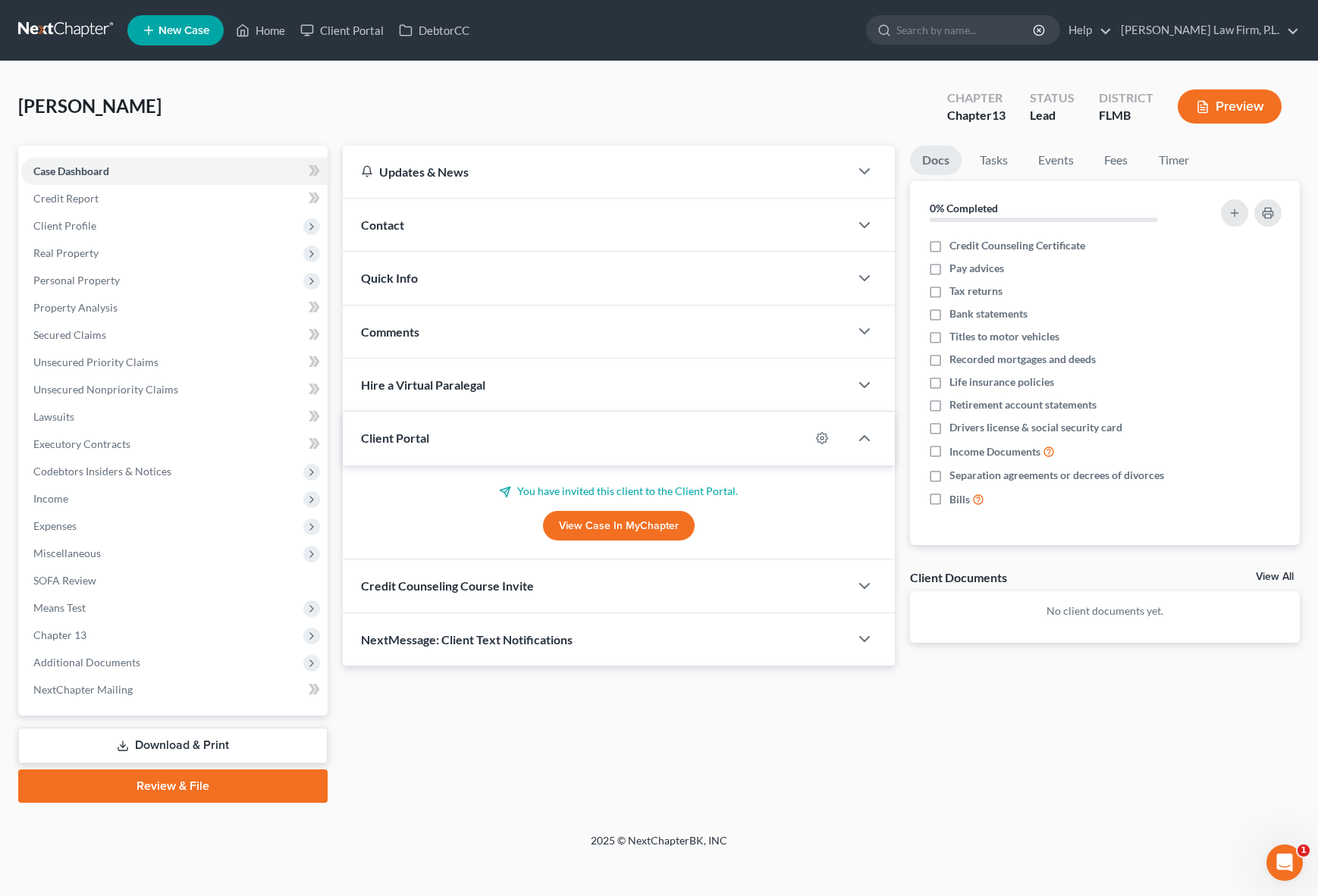
click at [451, 234] on div "Contact" at bounding box center [595, 224] width 506 height 52
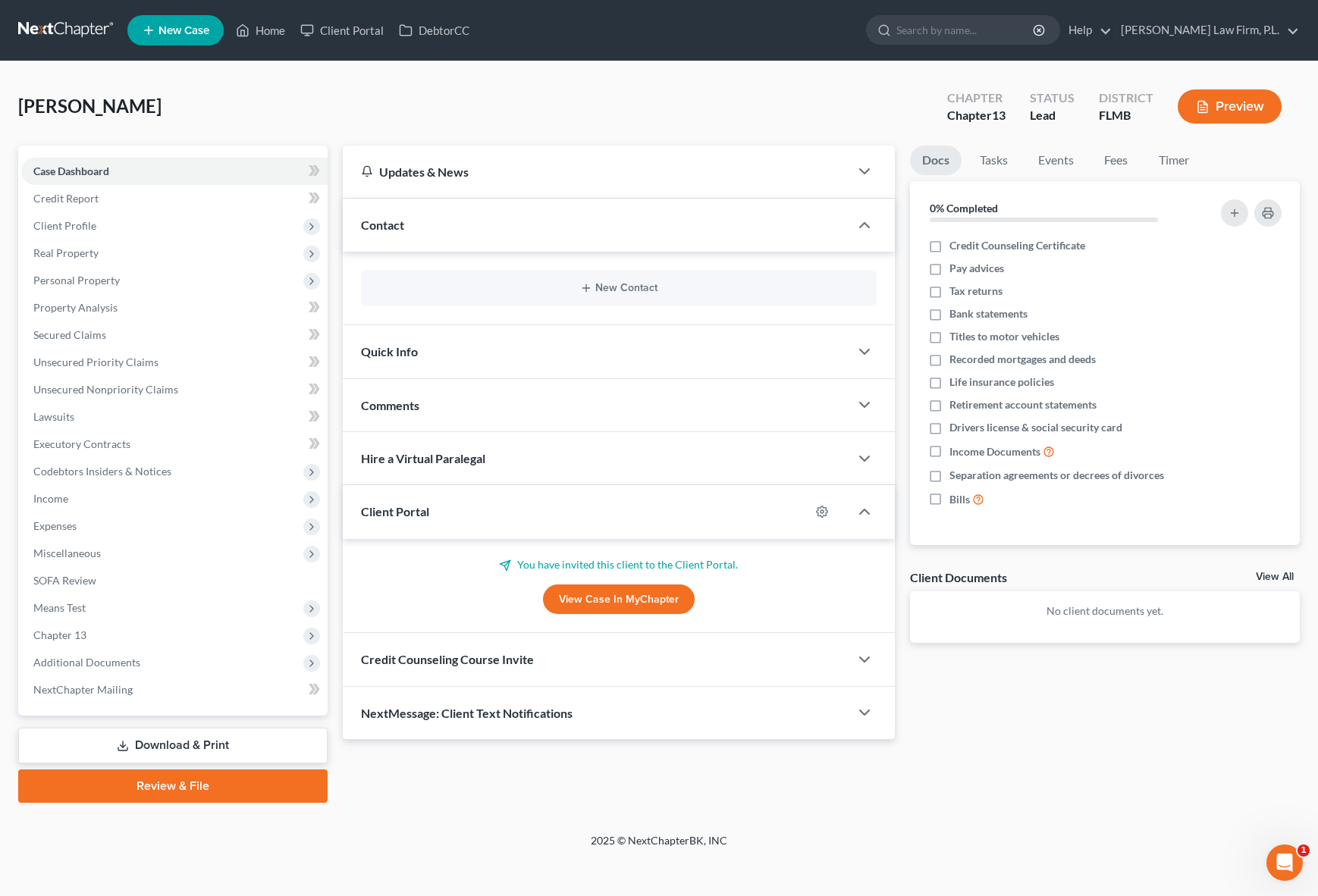
click at [440, 302] on div "New Contact" at bounding box center [618, 288] width 515 height 36
click at [628, 289] on button "New Contact" at bounding box center [618, 288] width 491 height 12
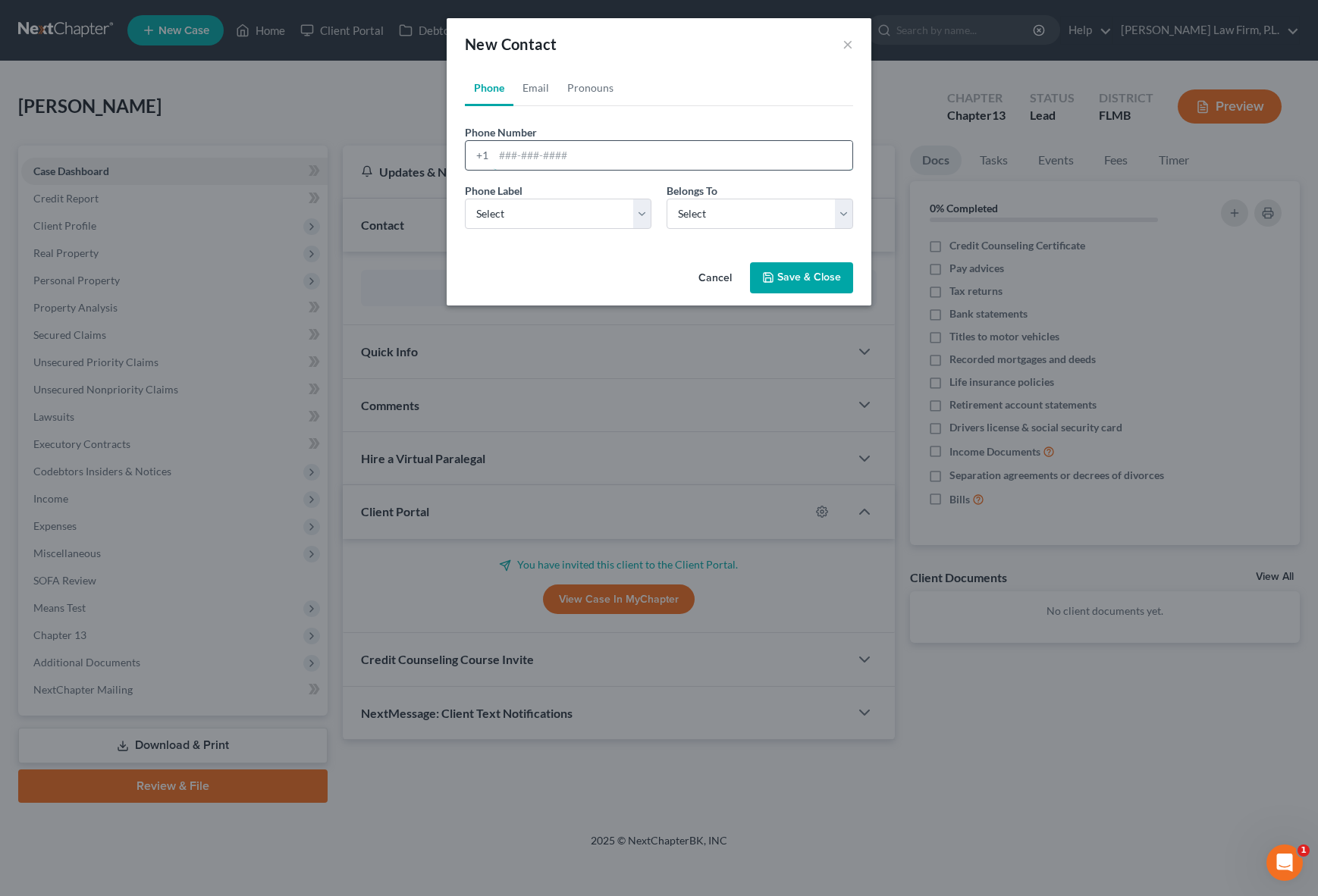
click at [541, 162] on input "tel" at bounding box center [673, 155] width 358 height 29
click at [605, 159] on input "tel" at bounding box center [673, 155] width 358 height 29
type input "[PHONE_NUMBER]"
click at [589, 216] on select "Select Mobile Home Work Other" at bounding box center [558, 213] width 186 height 30
select select "0"
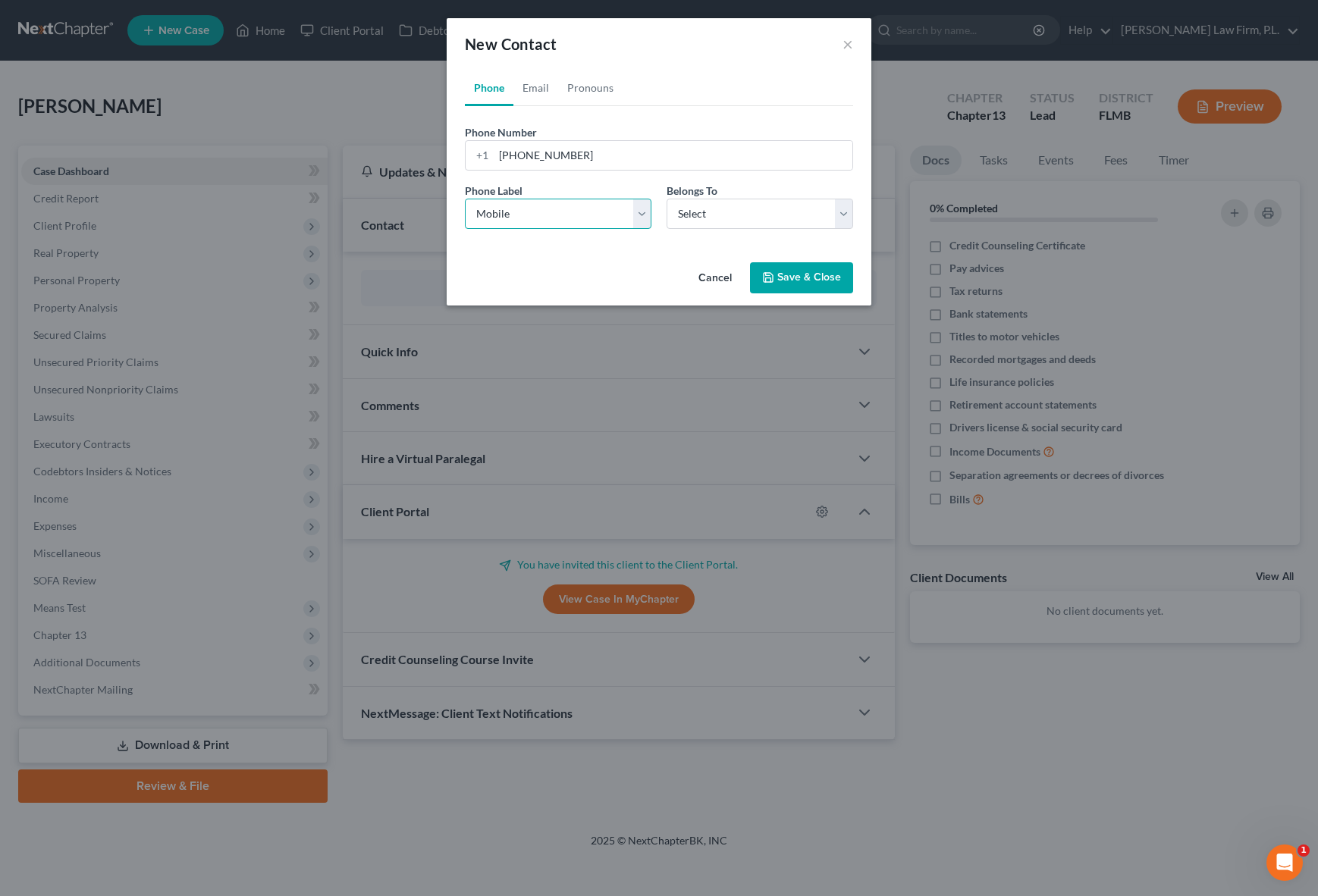
click at [465, 198] on select "Select Mobile Home Work Other" at bounding box center [558, 213] width 186 height 30
click at [742, 224] on select "Select Client Other" at bounding box center [759, 213] width 186 height 30
select select "0"
click at [666, 198] on select "Select Client Other" at bounding box center [759, 213] width 186 height 30
click at [627, 258] on div "Cancel Save & Close" at bounding box center [659, 281] width 425 height 50
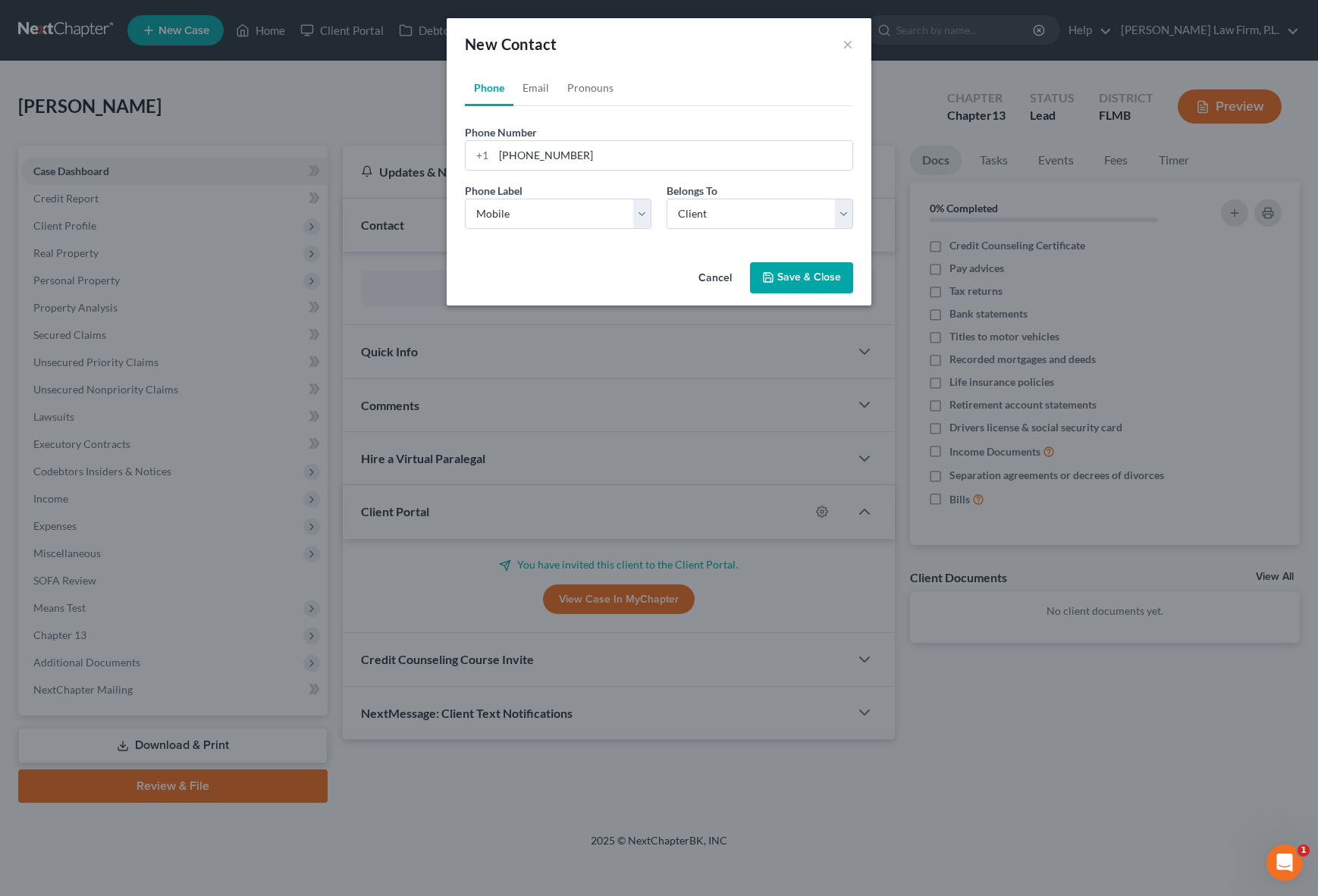
click at [790, 281] on button "Save & Close" at bounding box center [802, 278] width 103 height 32
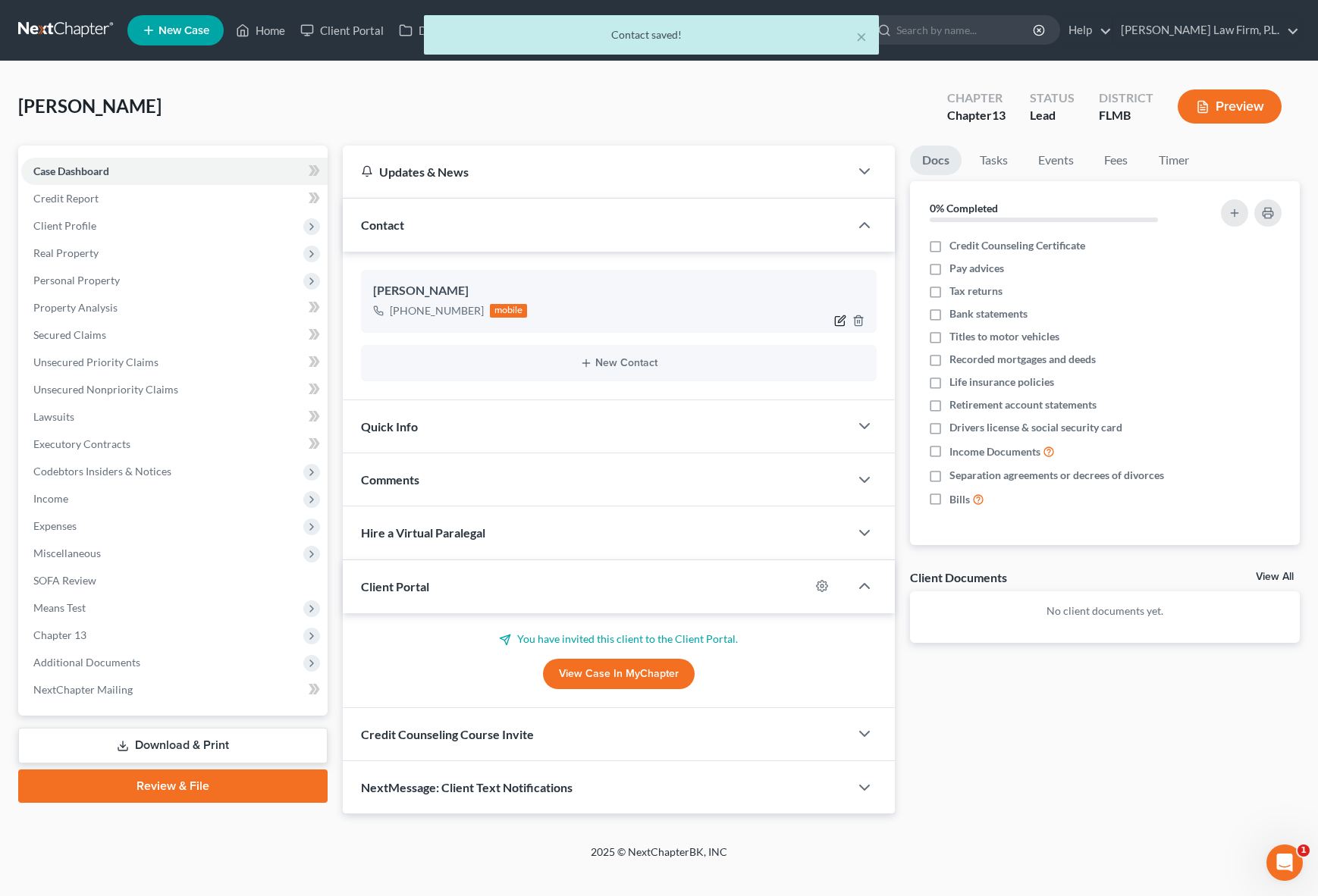
click at [835, 322] on icon "button" at bounding box center [840, 320] width 12 height 12
select select "0"
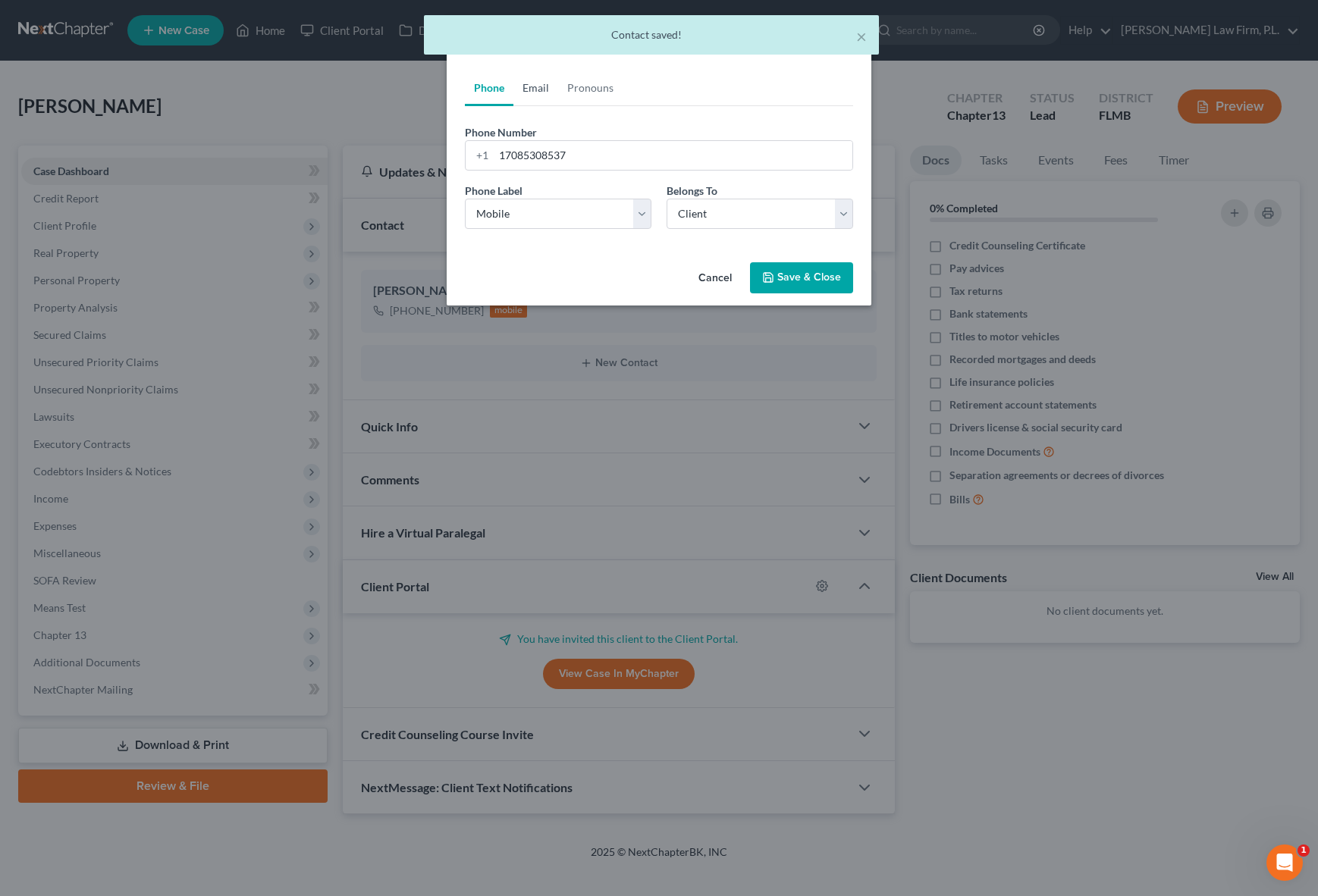
click at [538, 91] on link "Email" at bounding box center [536, 88] width 45 height 36
click at [505, 152] on input "email" at bounding box center [673, 155] width 358 height 29
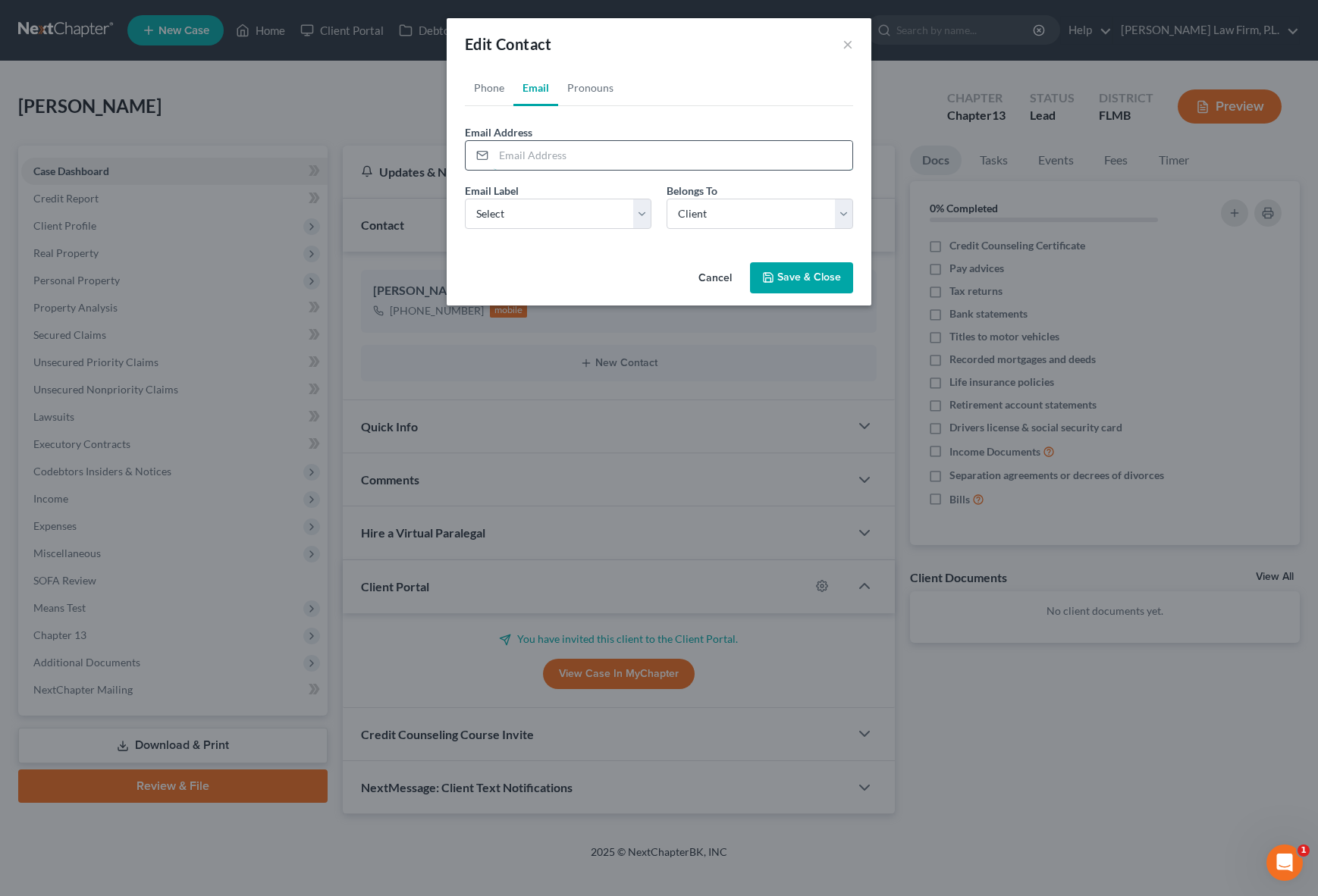
paste input "[EMAIL_ADDRESS][DOMAIN_NAME]"
click at [499, 154] on input "[EMAIL_ADDRESS][DOMAIN_NAME]" at bounding box center [673, 155] width 358 height 29
type input "[EMAIL_ADDRESS][DOMAIN_NAME]"
click at [634, 219] on select "Select Home Work Other" at bounding box center [558, 213] width 186 height 30
select select "0"
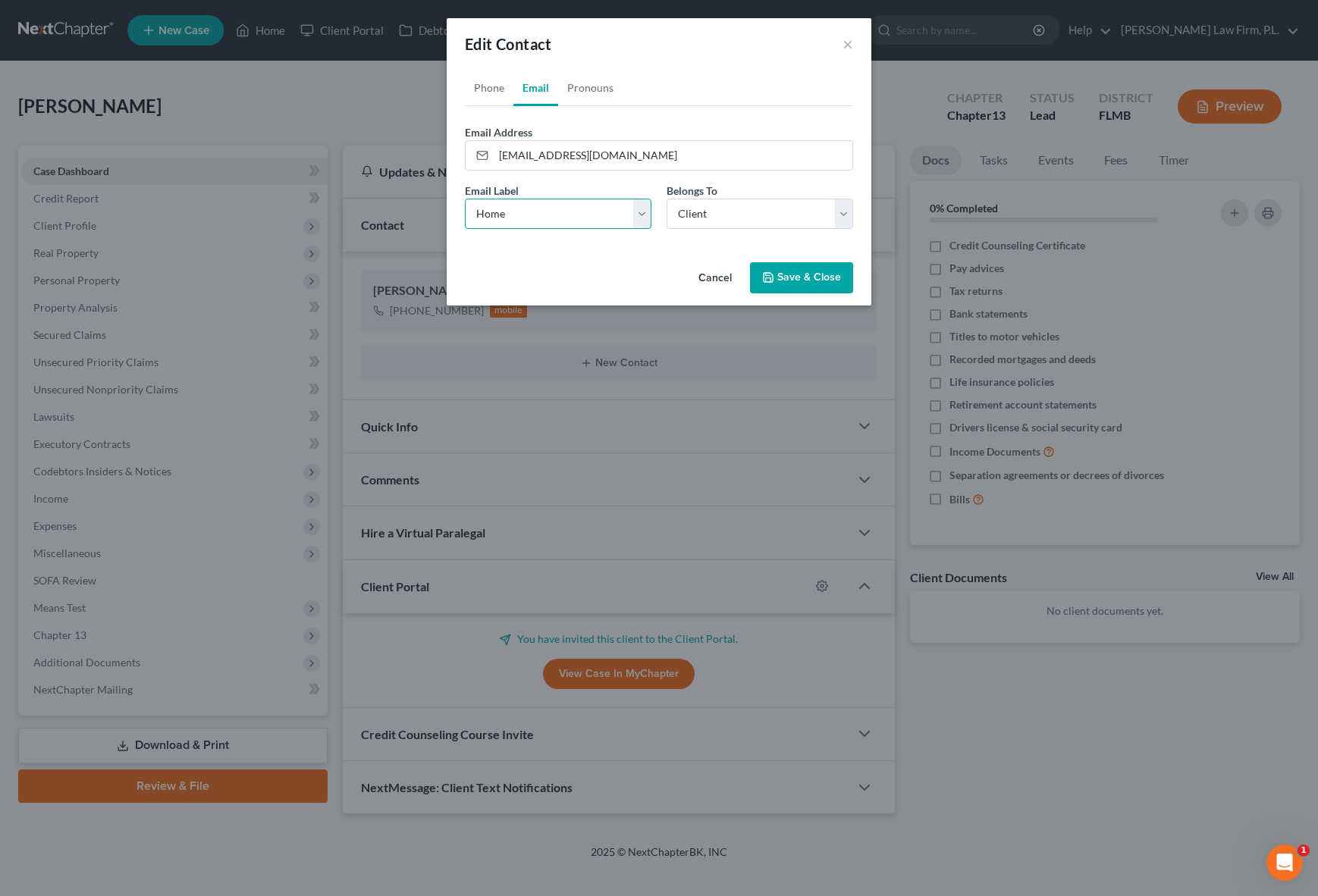
click at [465, 198] on select "Select Home Work Other" at bounding box center [558, 213] width 186 height 30
click at [792, 282] on button "Save & Close" at bounding box center [802, 278] width 103 height 32
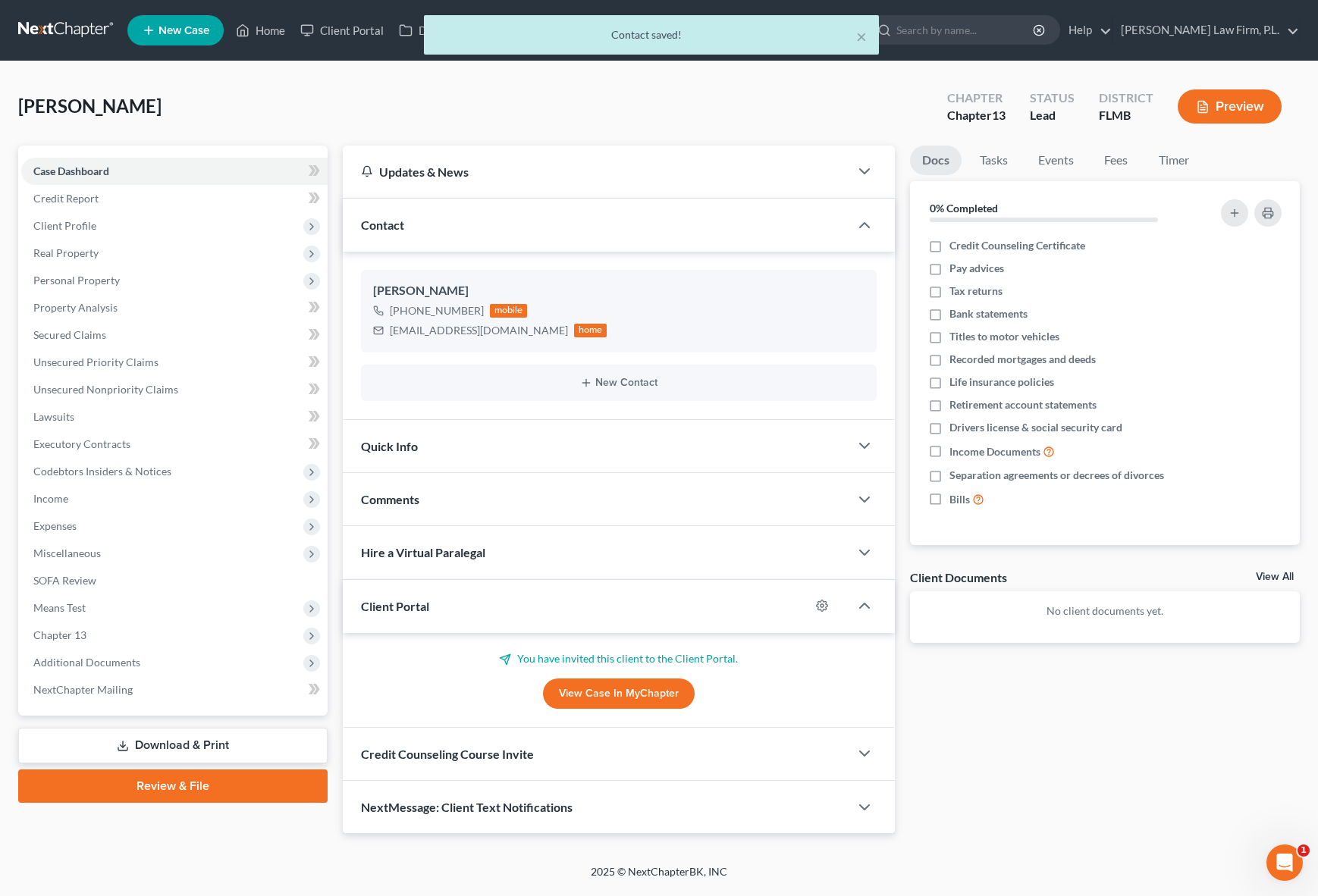
click at [903, 479] on div "Docs Tasks Events Fees Timer 0% Completed Nothing here yet! Credit Counseling C…" at bounding box center [1105, 490] width 405 height 689
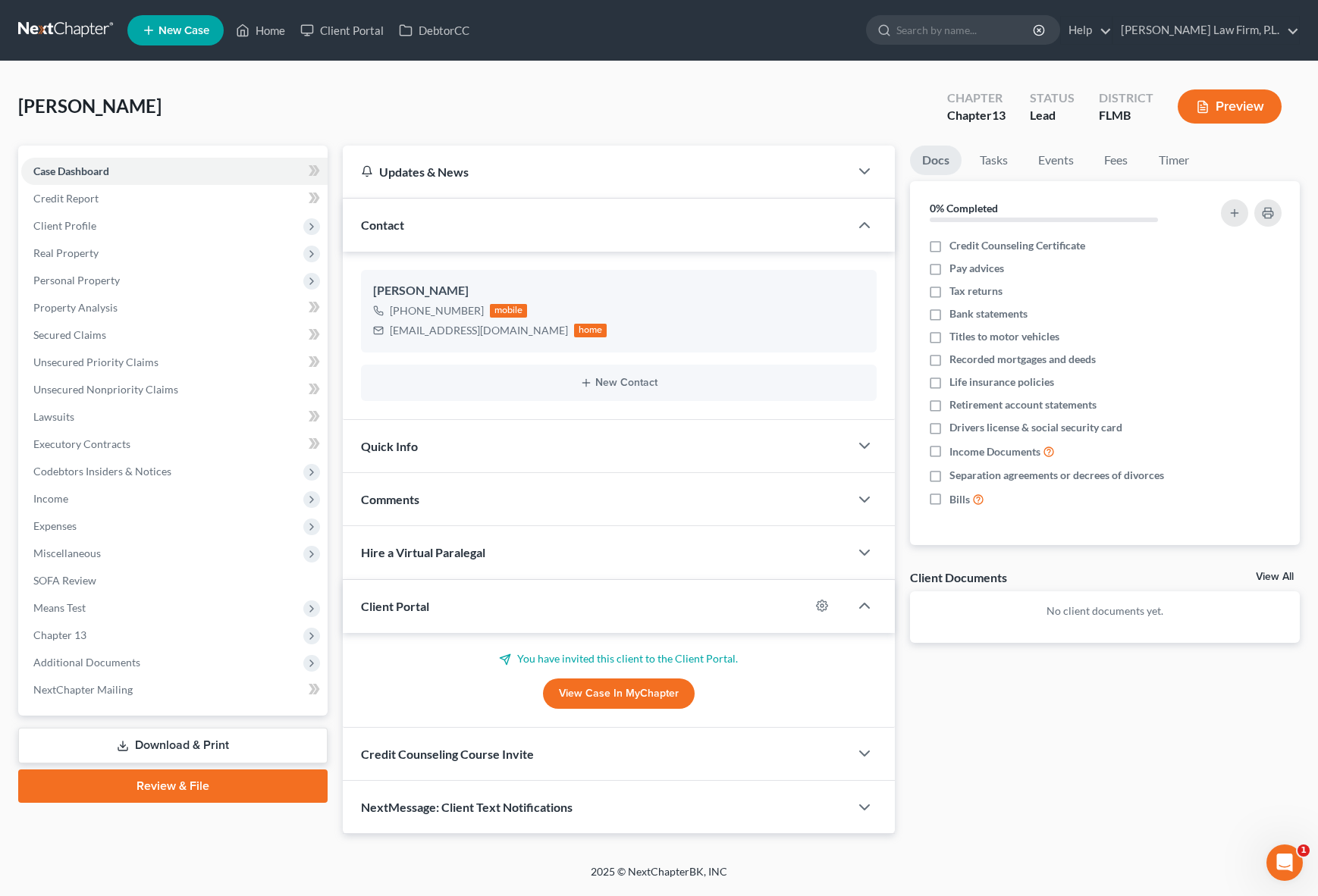
click at [376, 99] on div "[PERSON_NAME] Upgraded Chapter Chapter 13 Status Lead District [GEOGRAPHIC_DATA…" at bounding box center [659, 112] width 1282 height 66
